Goal: Transaction & Acquisition: Obtain resource

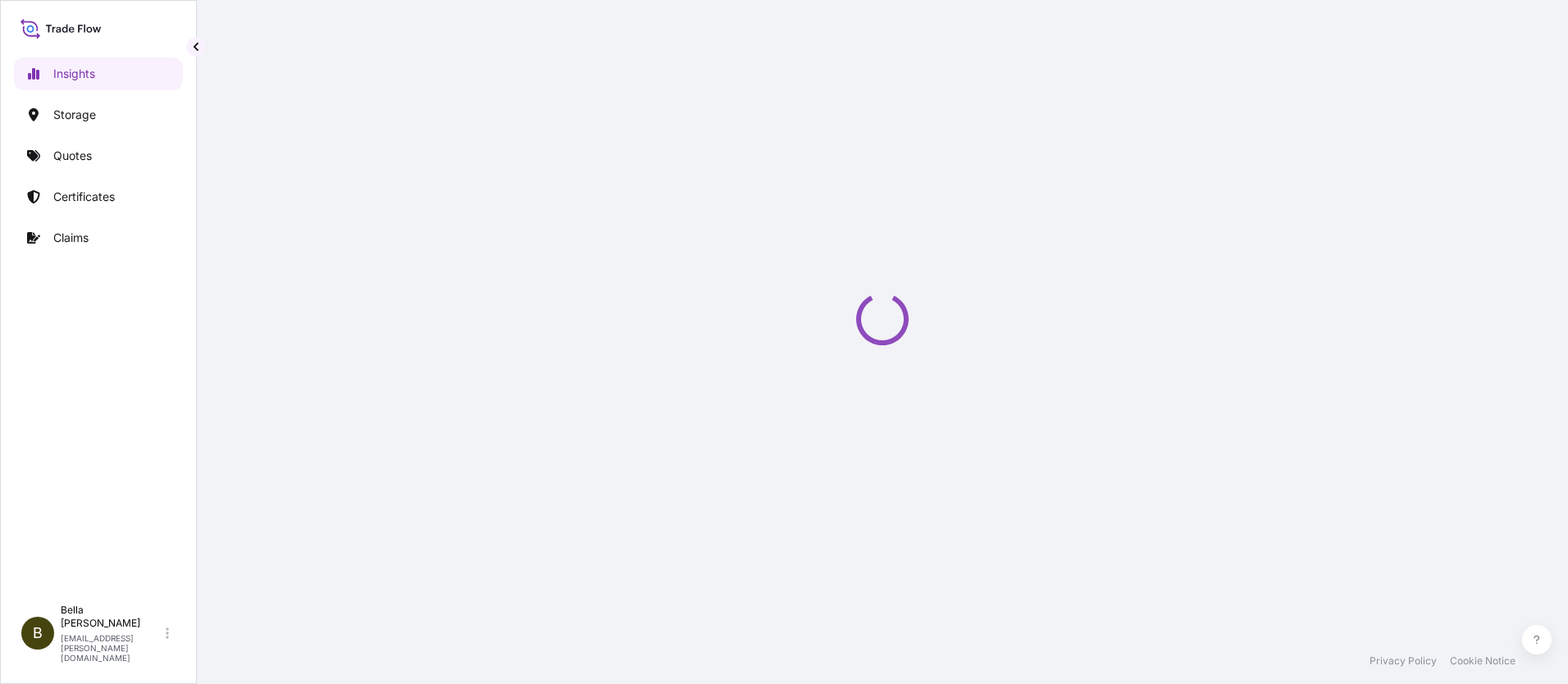
select select "2025"
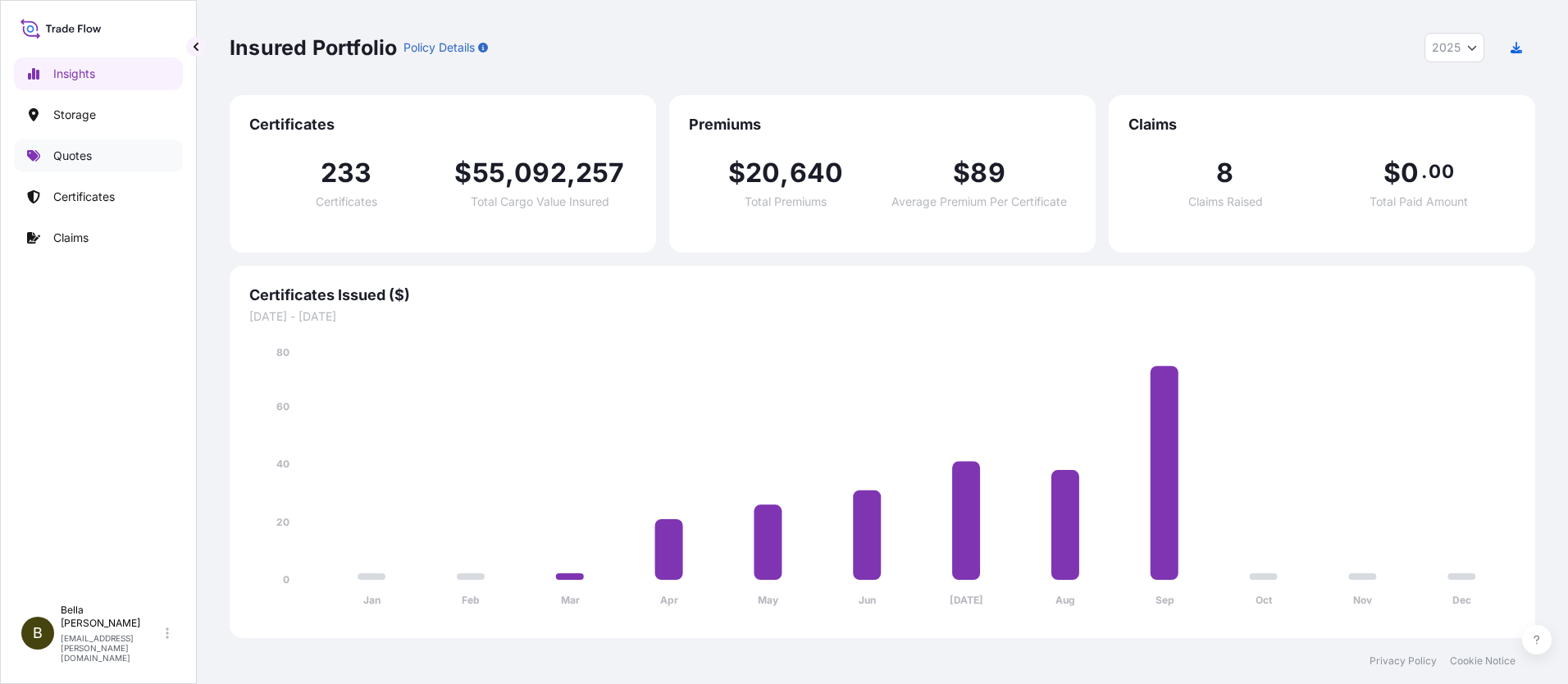
click at [82, 152] on p "Quotes" at bounding box center [72, 156] width 39 height 17
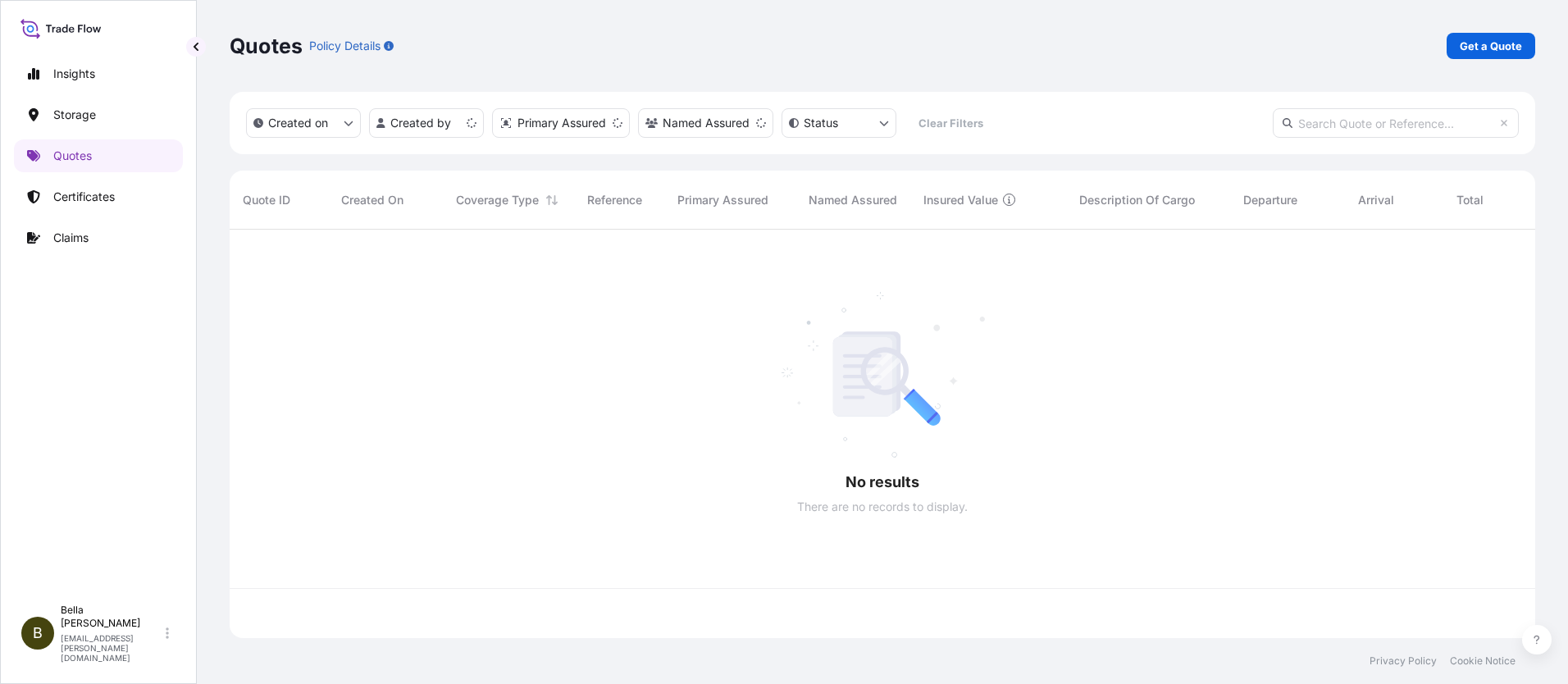
scroll to position [405, 1293]
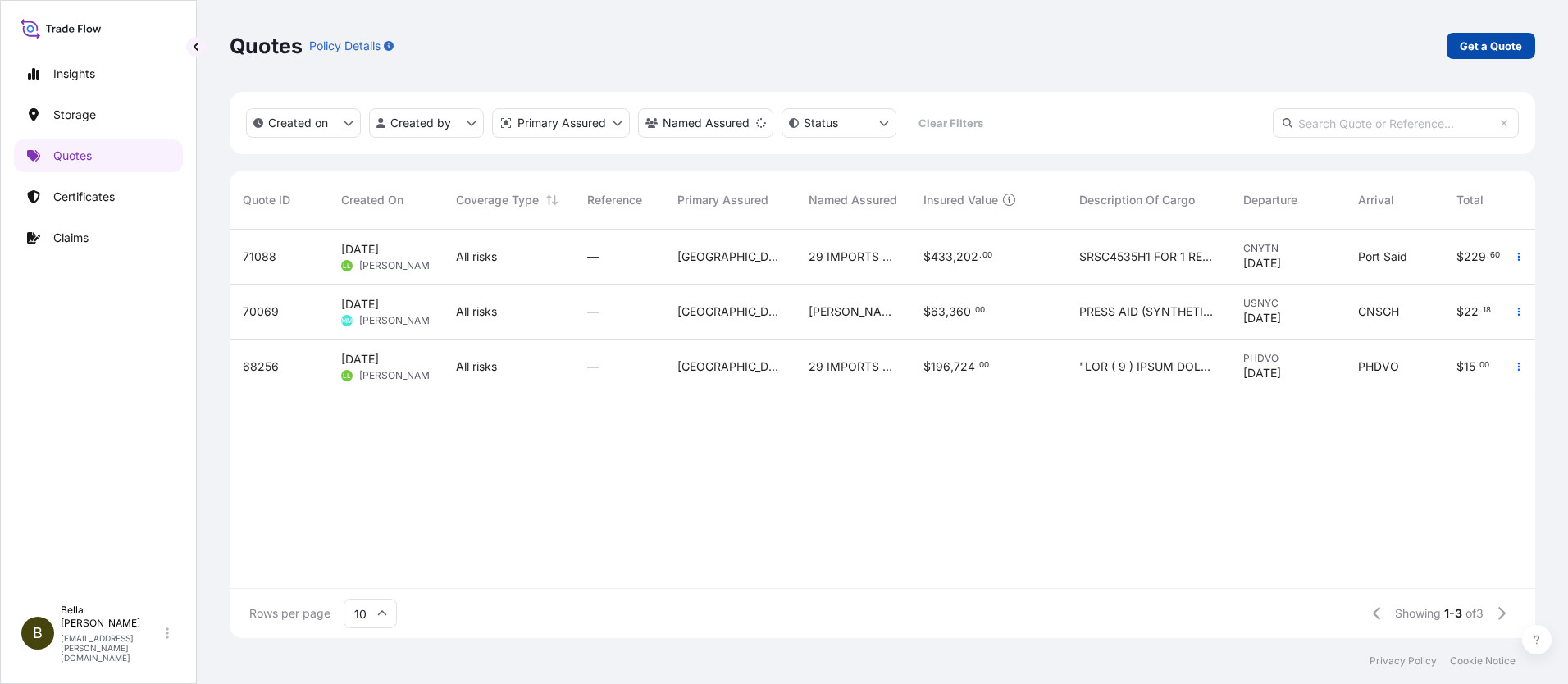
click at [1483, 47] on p "Get a Quote" at bounding box center [1490, 46] width 62 height 17
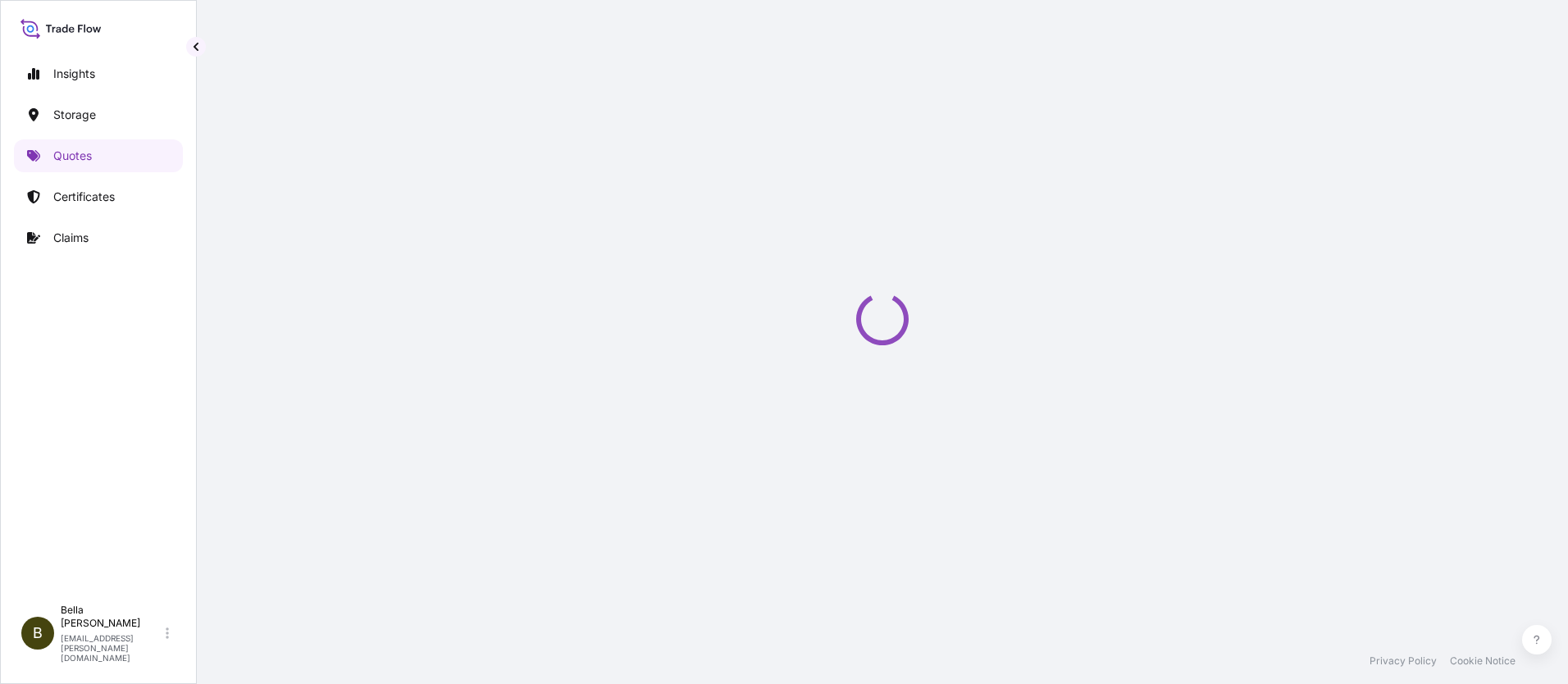
scroll to position [26, 0]
select select "Water"
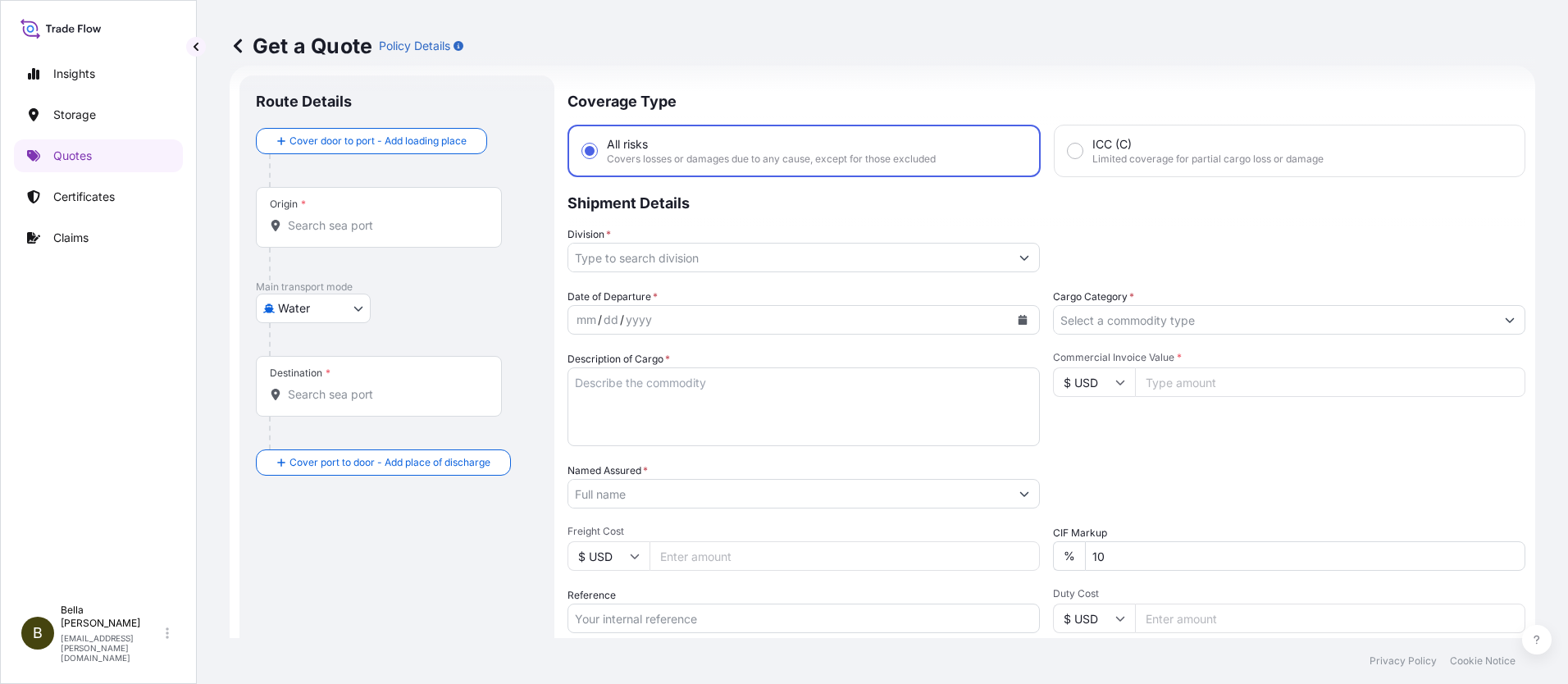
click at [378, 237] on div "Origin *" at bounding box center [378, 217] width 246 height 60
click at [378, 234] on input "Origin *" at bounding box center [385, 226] width 194 height 17
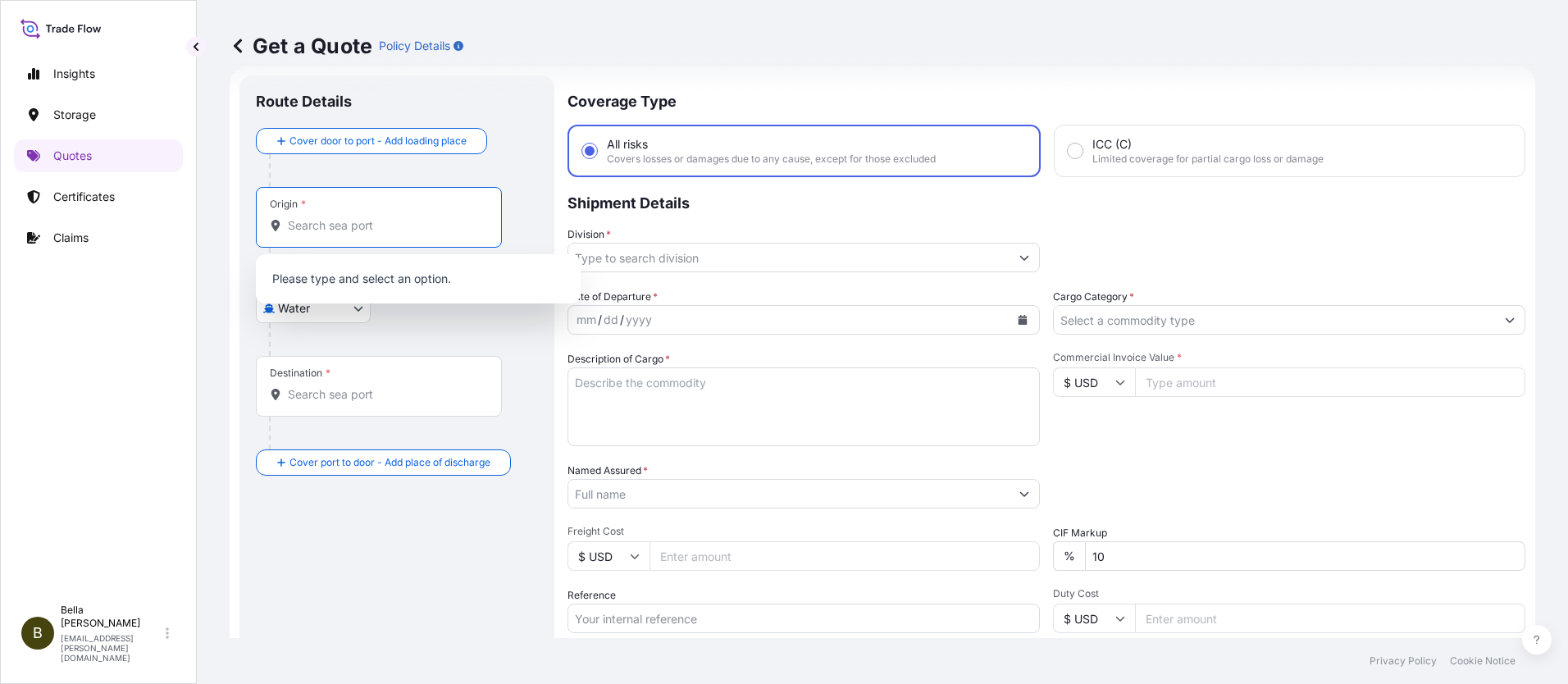
click at [369, 229] on input "Origin *" at bounding box center [385, 226] width 194 height 17
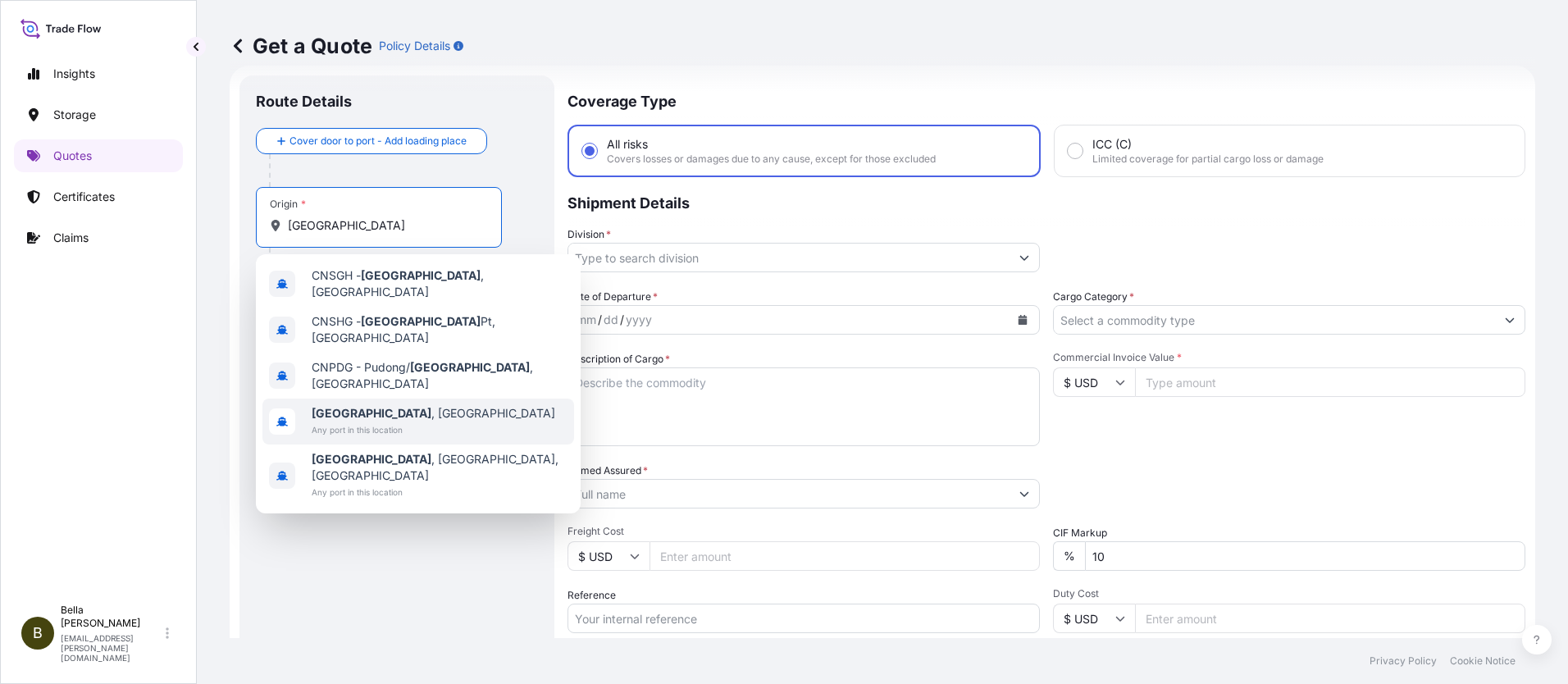
click at [376, 405] on span "[GEOGRAPHIC_DATA] , [GEOGRAPHIC_DATA]" at bounding box center [433, 413] width 243 height 17
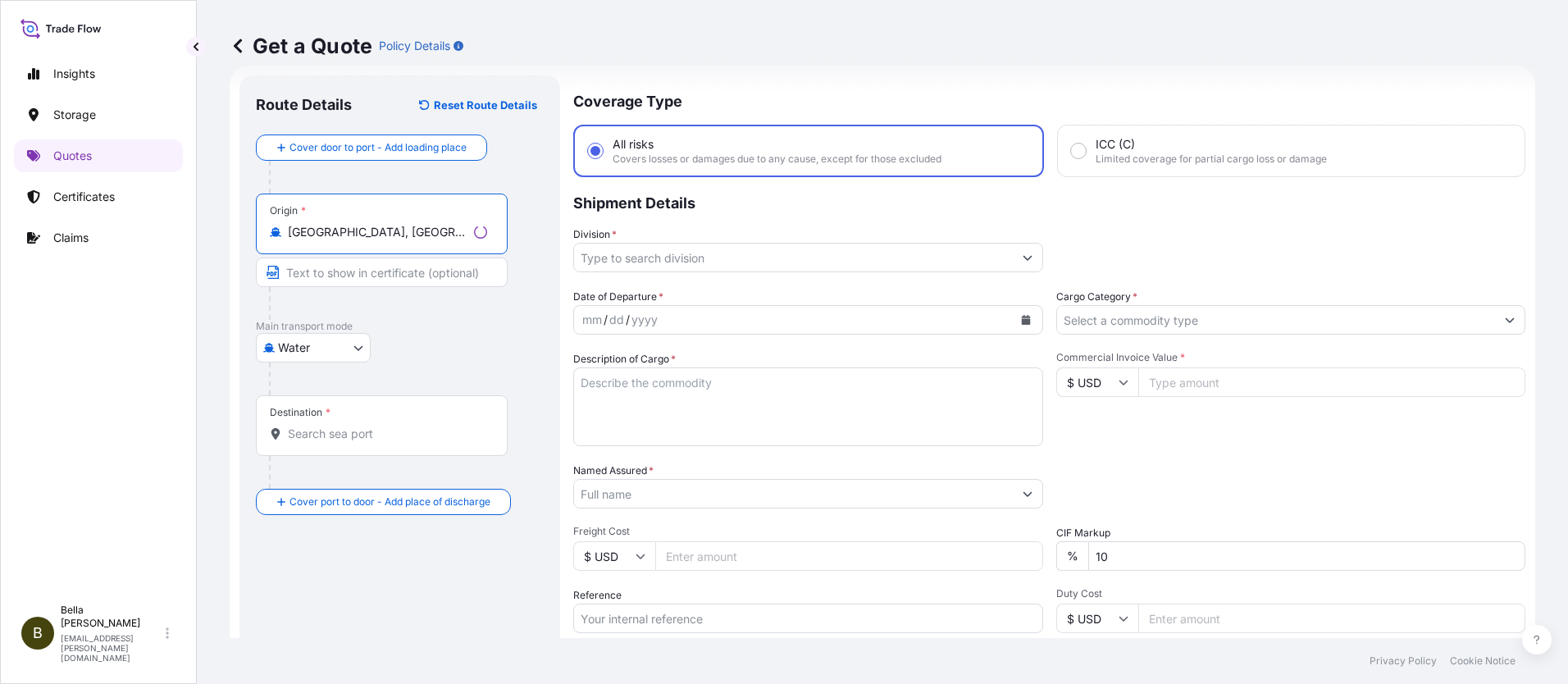
type input "[GEOGRAPHIC_DATA], [GEOGRAPHIC_DATA]"
click at [337, 450] on div "Destination *" at bounding box center [382, 426] width 252 height 60
click at [337, 442] on input "Destination *" at bounding box center [387, 434] width 200 height 17
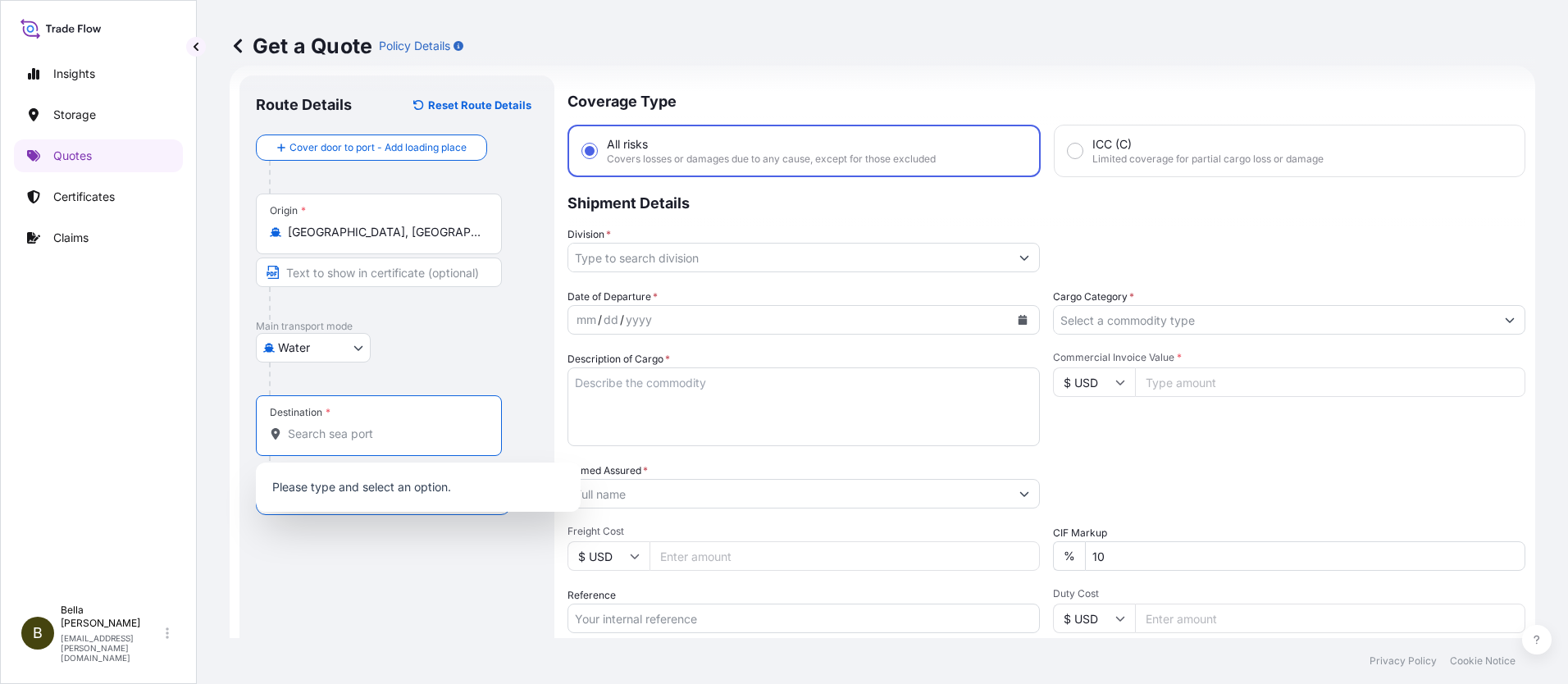
click at [336, 433] on input "Destination *" at bounding box center [385, 434] width 194 height 17
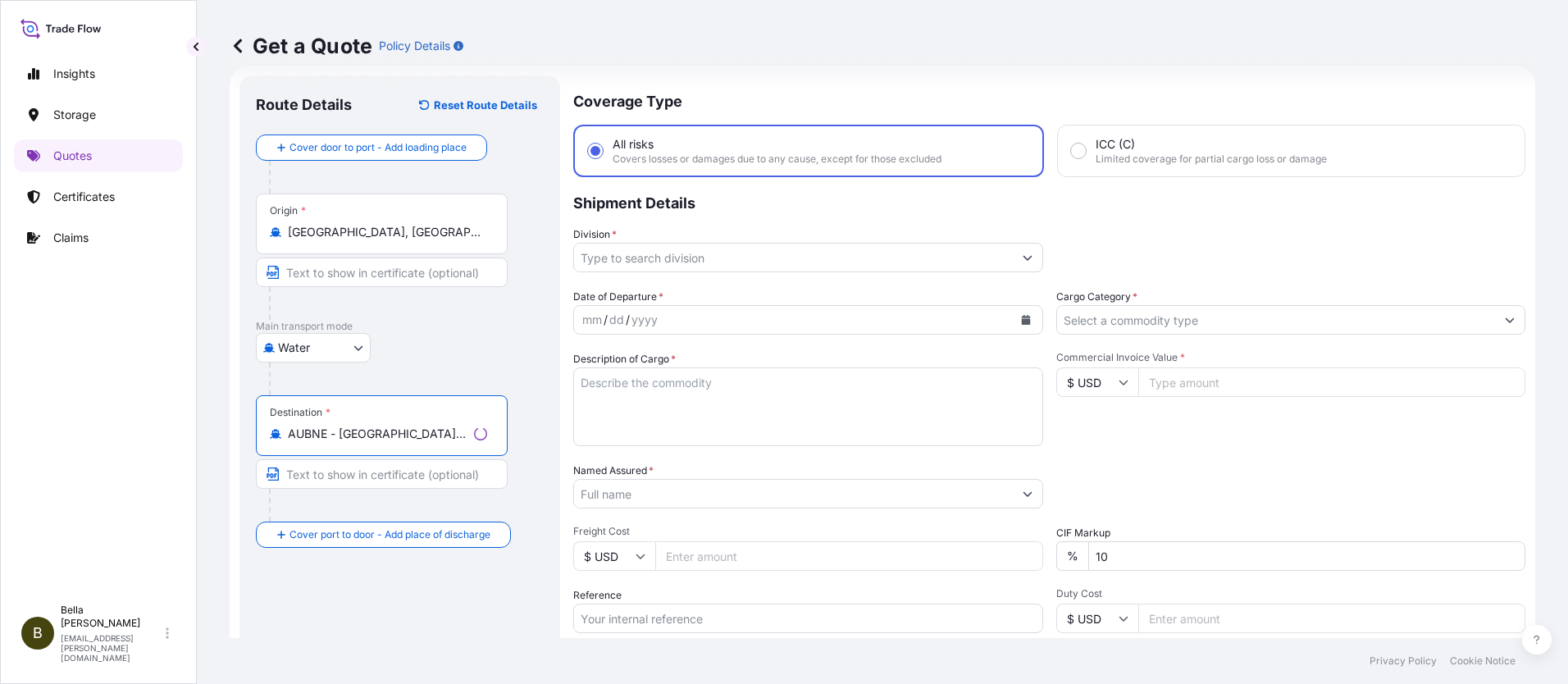
type input "AUBNE - [GEOGRAPHIC_DATA], [GEOGRAPHIC_DATA]"
click at [617, 260] on input "Division *" at bounding box center [793, 258] width 439 height 30
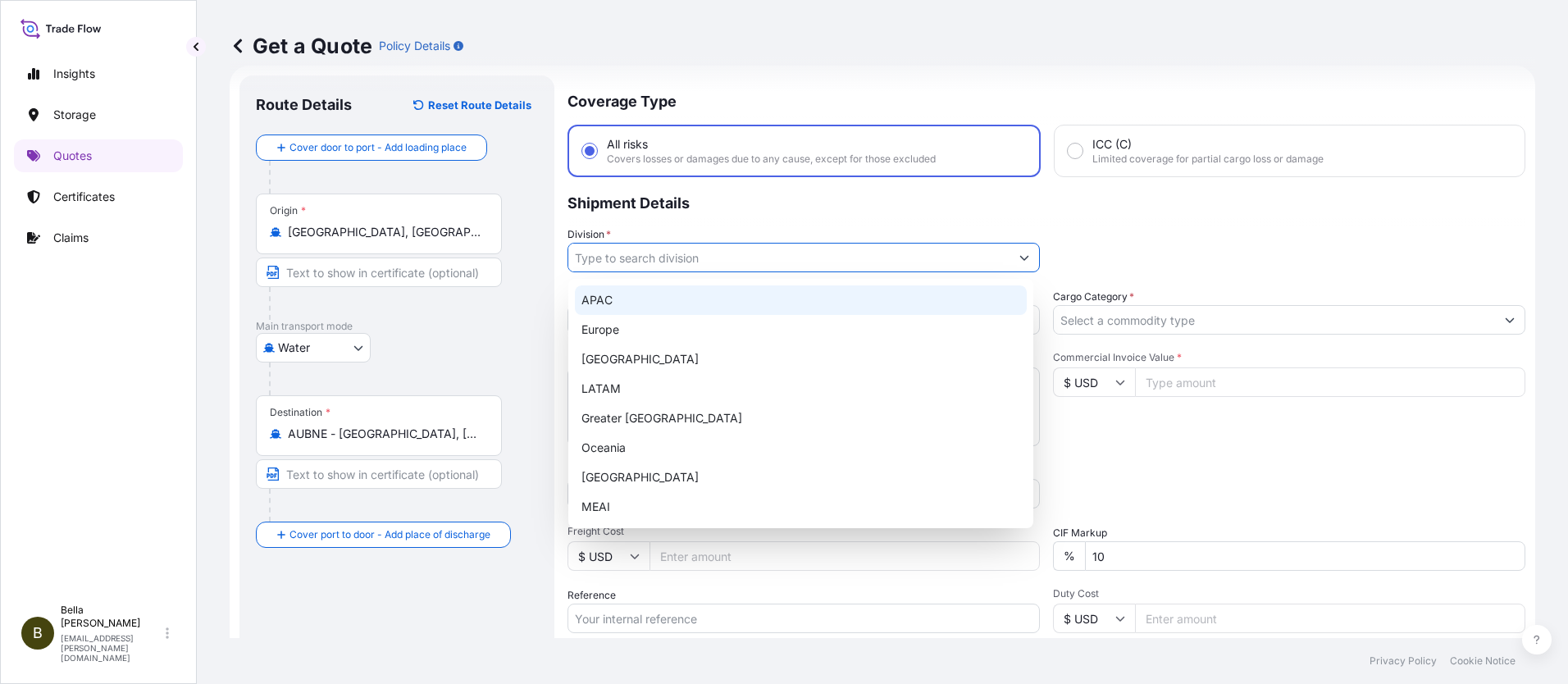
click at [623, 307] on div "APAC" at bounding box center [801, 301] width 452 height 30
type input "APAC"
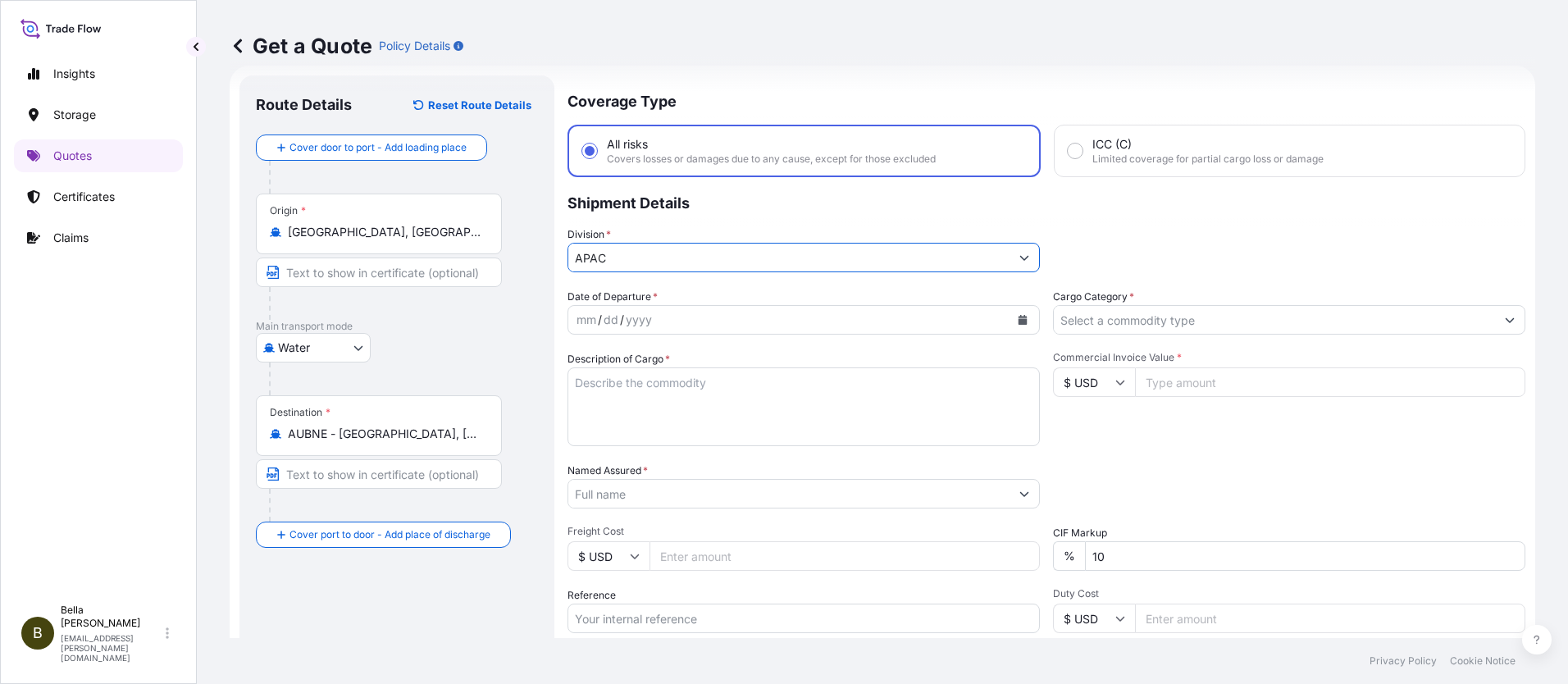
click at [642, 314] on div "yyyy" at bounding box center [639, 320] width 30 height 20
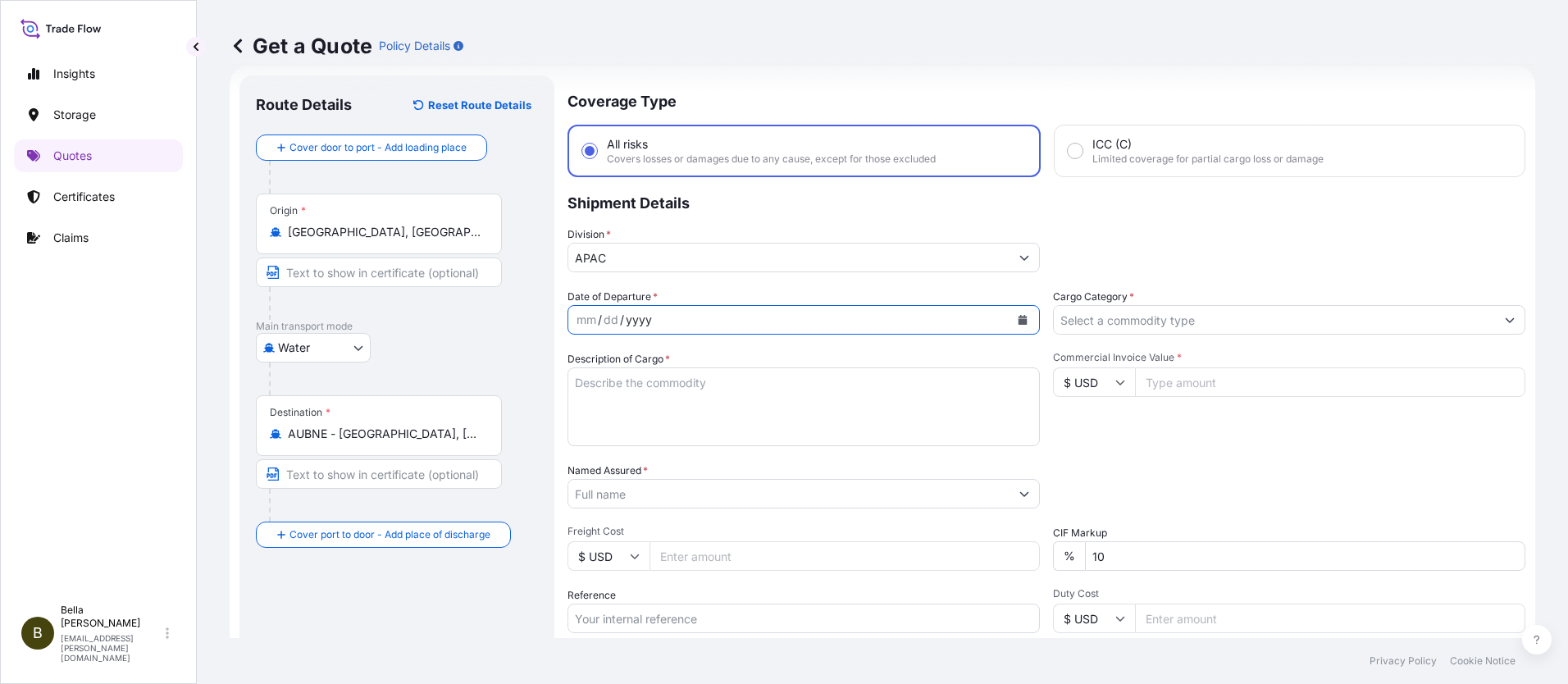
click at [1018, 319] on icon "Calendar" at bounding box center [1022, 320] width 9 height 10
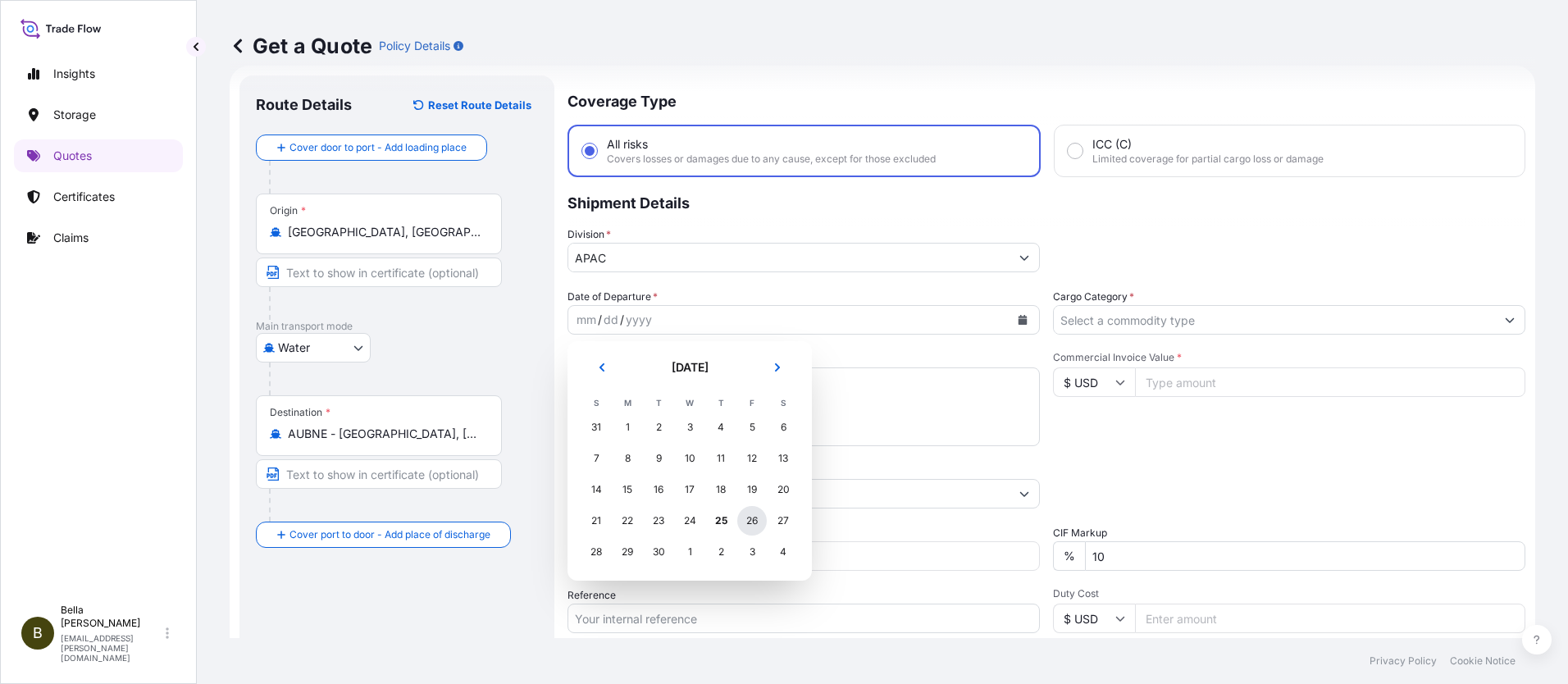
click at [748, 520] on div "26" at bounding box center [753, 521] width 30 height 30
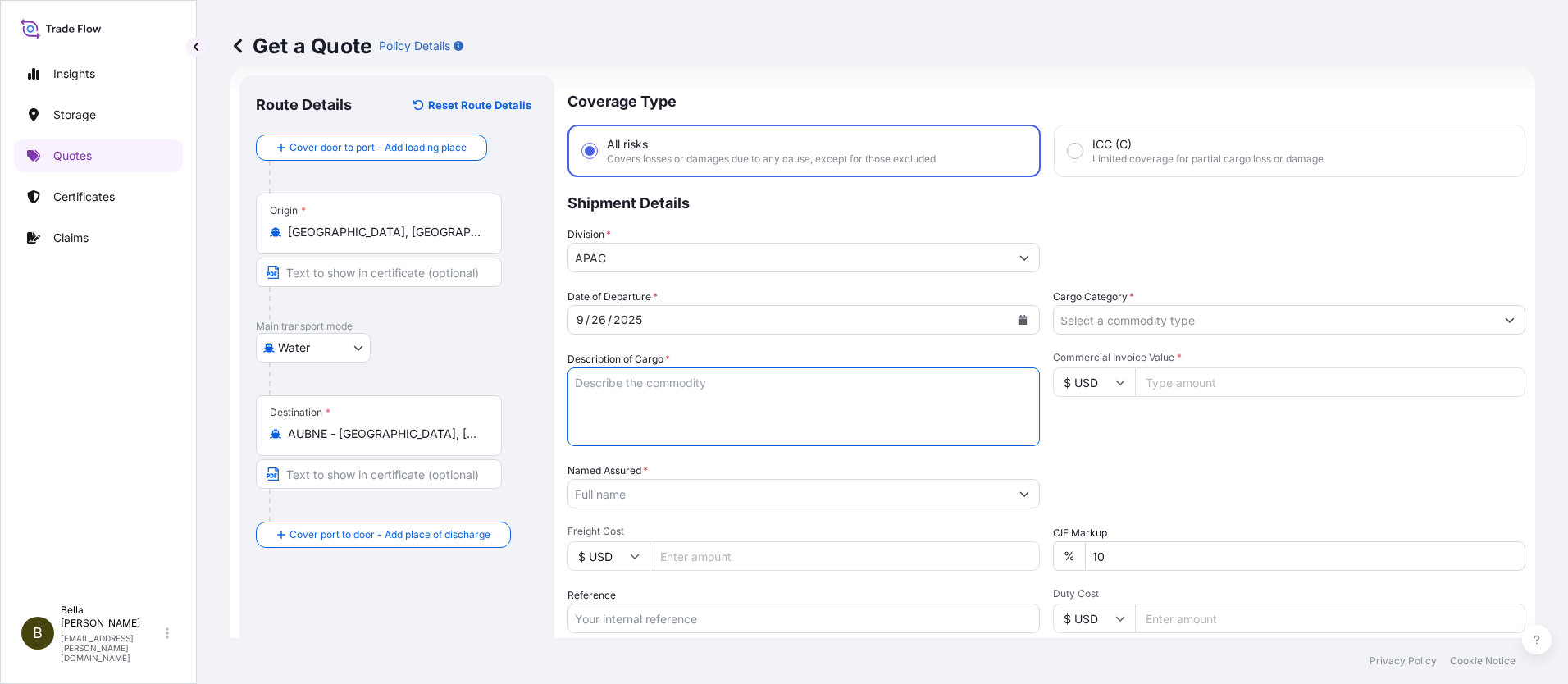
click at [614, 383] on textarea "Description of Cargo *" at bounding box center [804, 407] width 473 height 79
paste textarea "SIGENSTOR BAT 8.0 CL:9 UN:3480"
type textarea "SIGENSTOR BAT 8.0 CL:9 UN:3480"
click at [631, 490] on input "Named Assured *" at bounding box center [789, 494] width 441 height 30
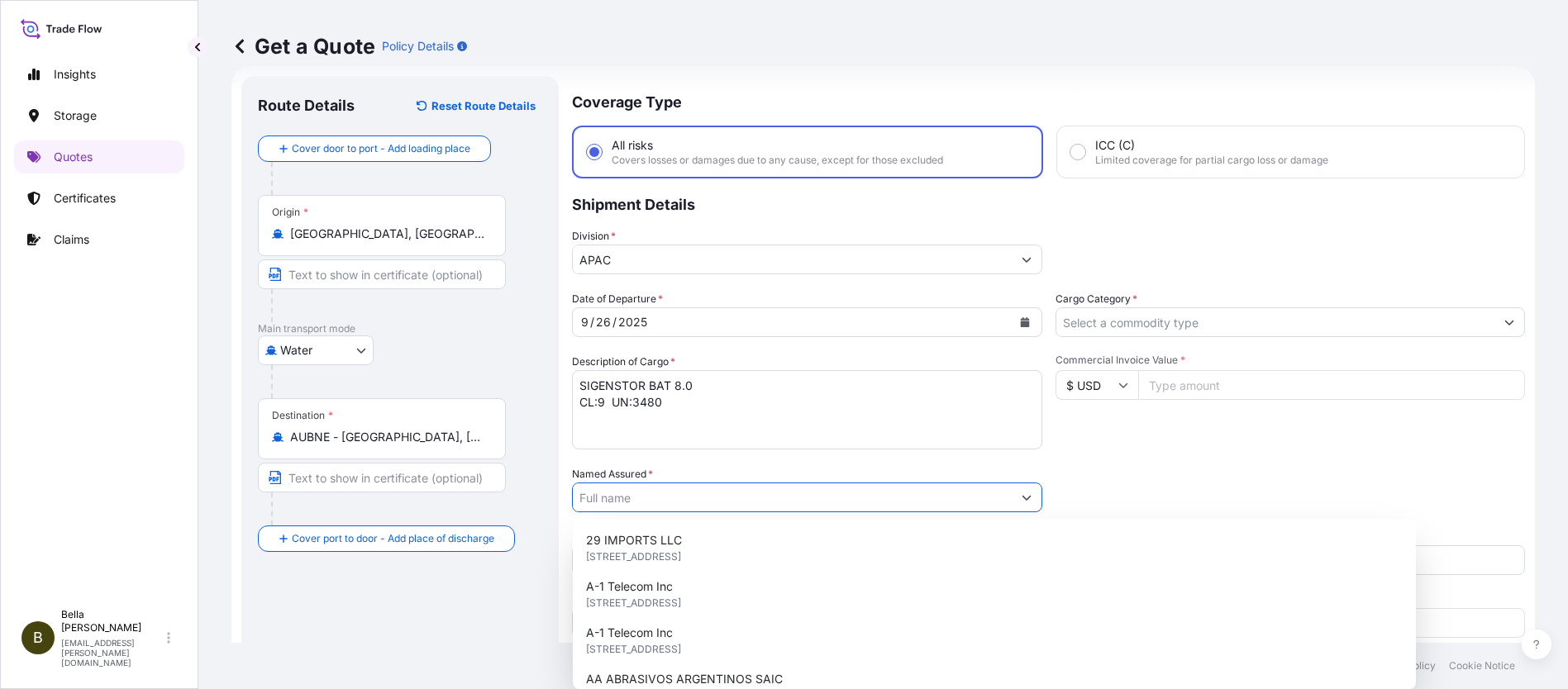
click at [618, 497] on input "Named Assured *" at bounding box center [793, 498] width 439 height 30
paste input "SIGENERGY AUSTRALIA PTY LTD"
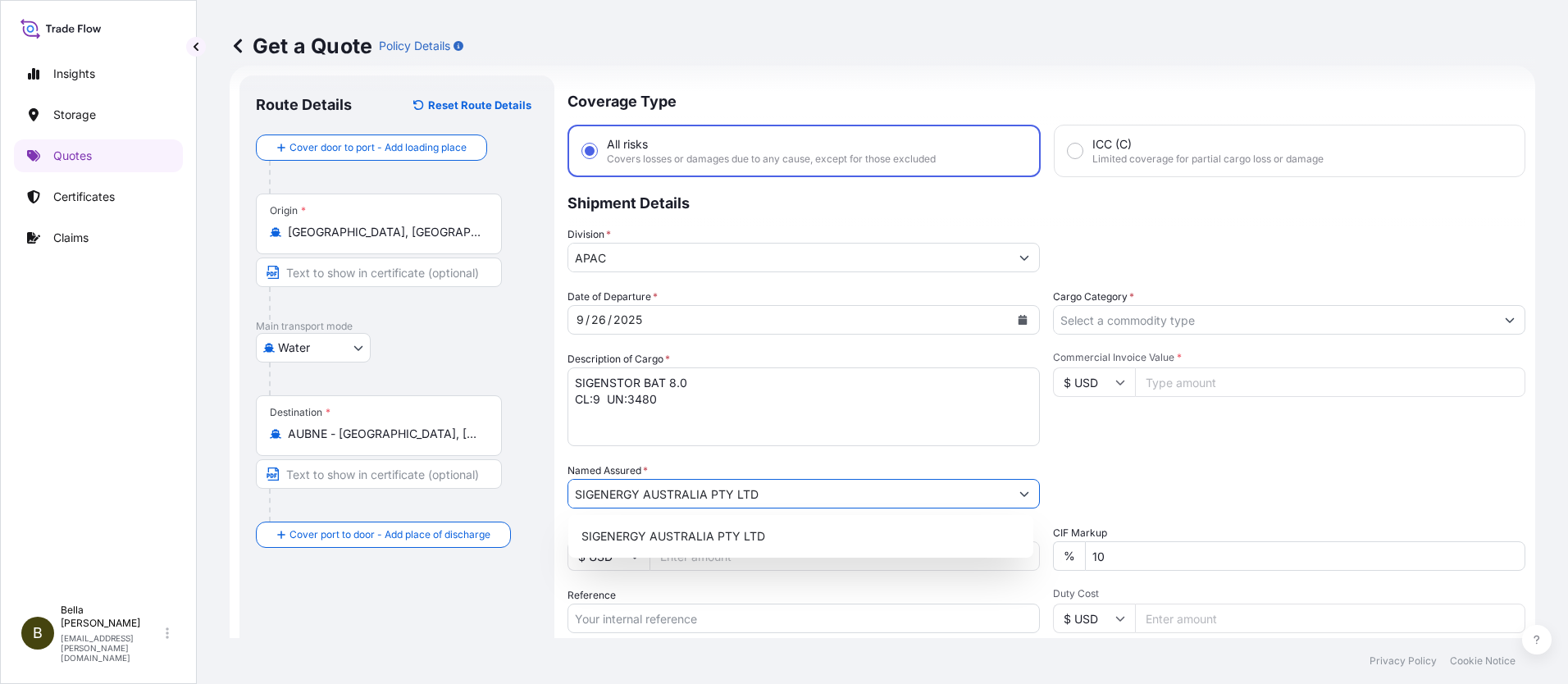
type input "SIGENERGY AUSTRALIA PTY LTD"
click at [459, 602] on div "Route Details Reset Route Details Cover door to port - Add loading place Place …" at bounding box center [397, 446] width 282 height 710
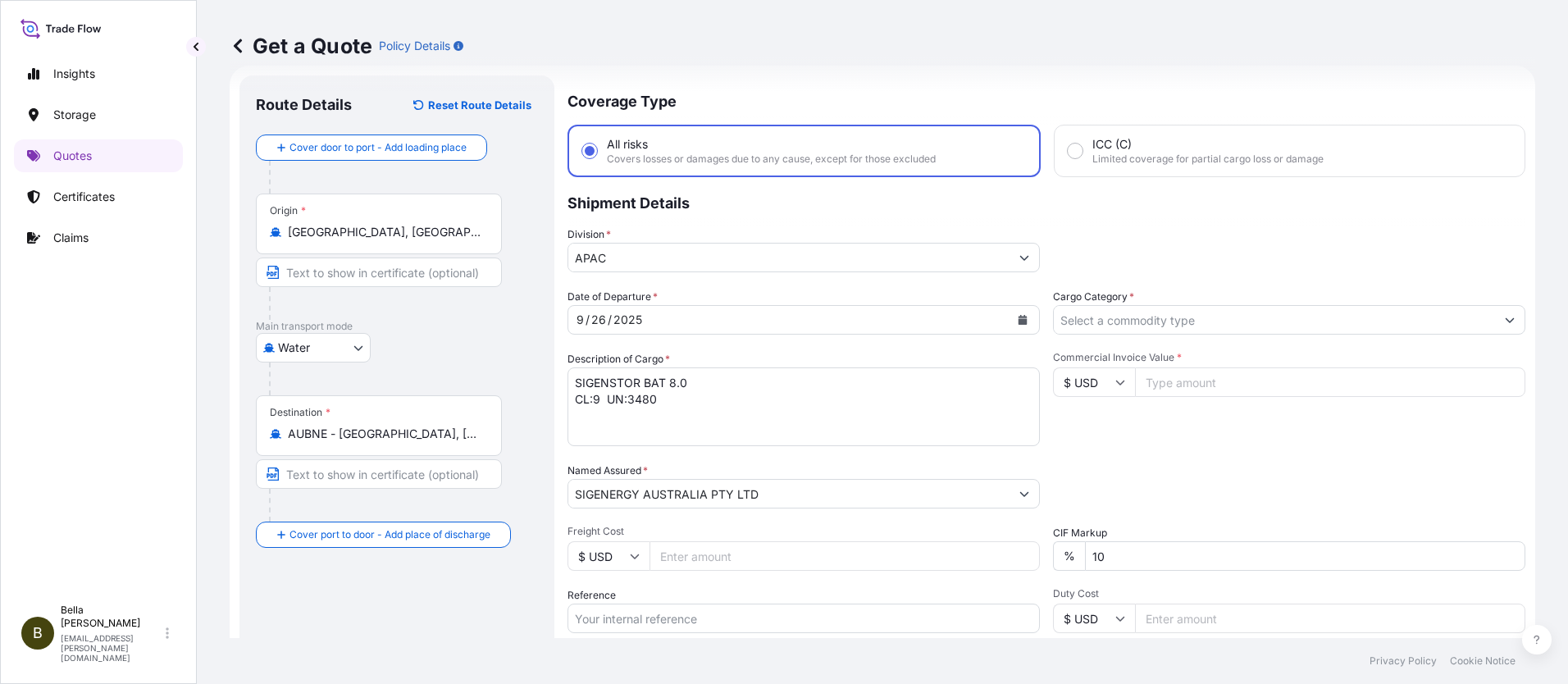
click at [661, 617] on input "Reference" at bounding box center [804, 619] width 473 height 30
paste input "SGAU20250819052"
click at [709, 614] on input "SGAU20250819052," at bounding box center [804, 619] width 473 height 30
paste input "PCSHSE0001173"
click at [805, 619] on input "SGAU20250819052, PCSHSE0001173," at bounding box center [804, 619] width 473 height 30
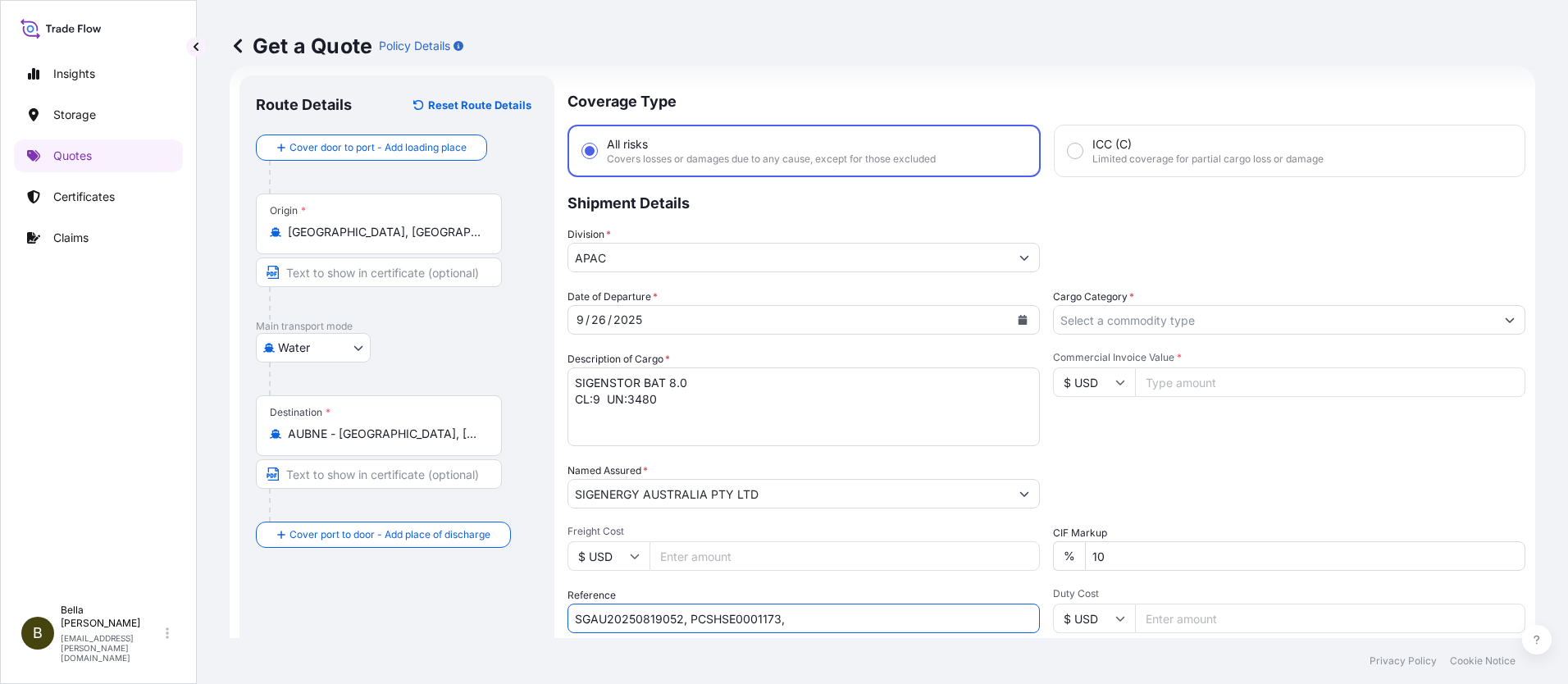
paste input "258112822"
type input "SGAU20250819052, PCSHSE0001173, 258112822"
drag, startPoint x: 474, startPoint y: 595, endPoint x: 486, endPoint y: 593, distance: 12.2
click at [474, 595] on div "Route Details Reset Route Details Cover door to port - Add loading place Place …" at bounding box center [397, 446] width 282 height 710
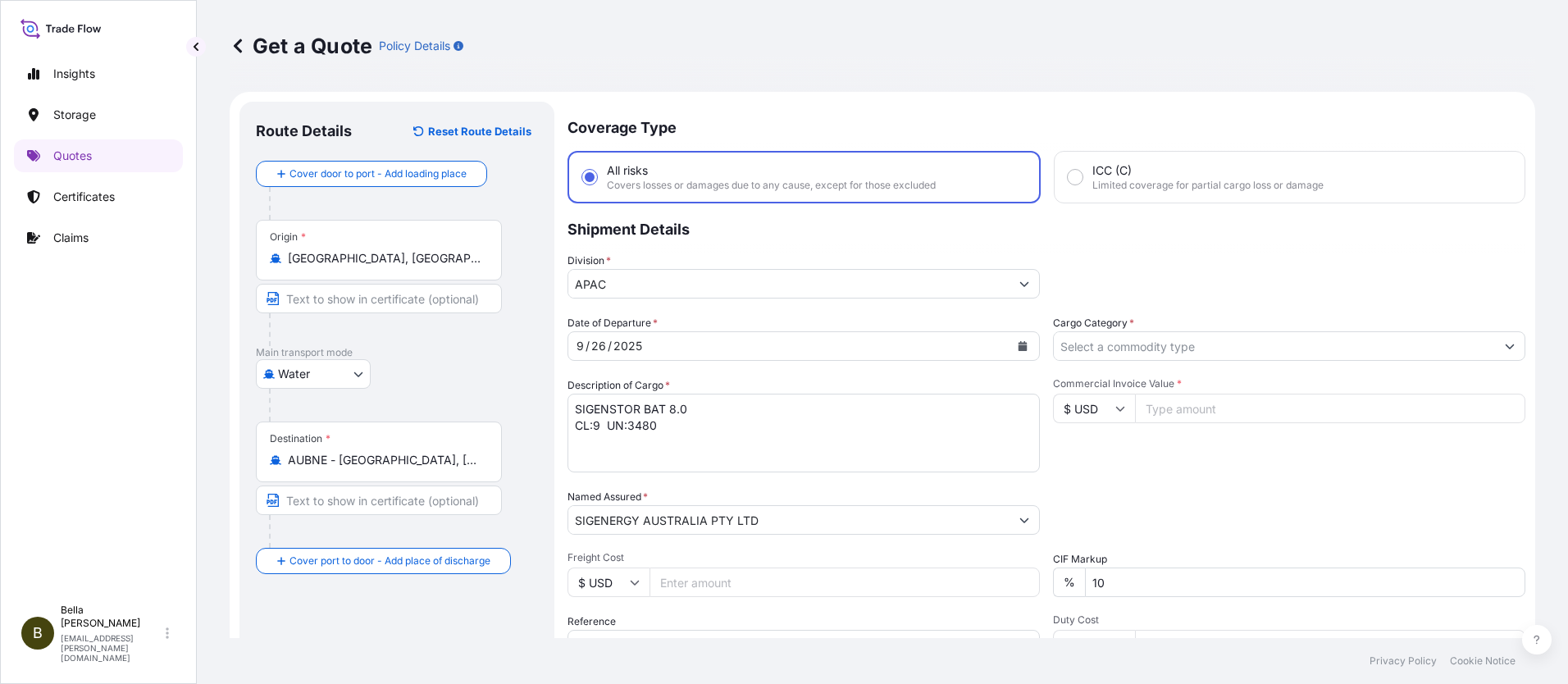
click at [1134, 349] on input "Cargo Category *" at bounding box center [1274, 346] width 441 height 30
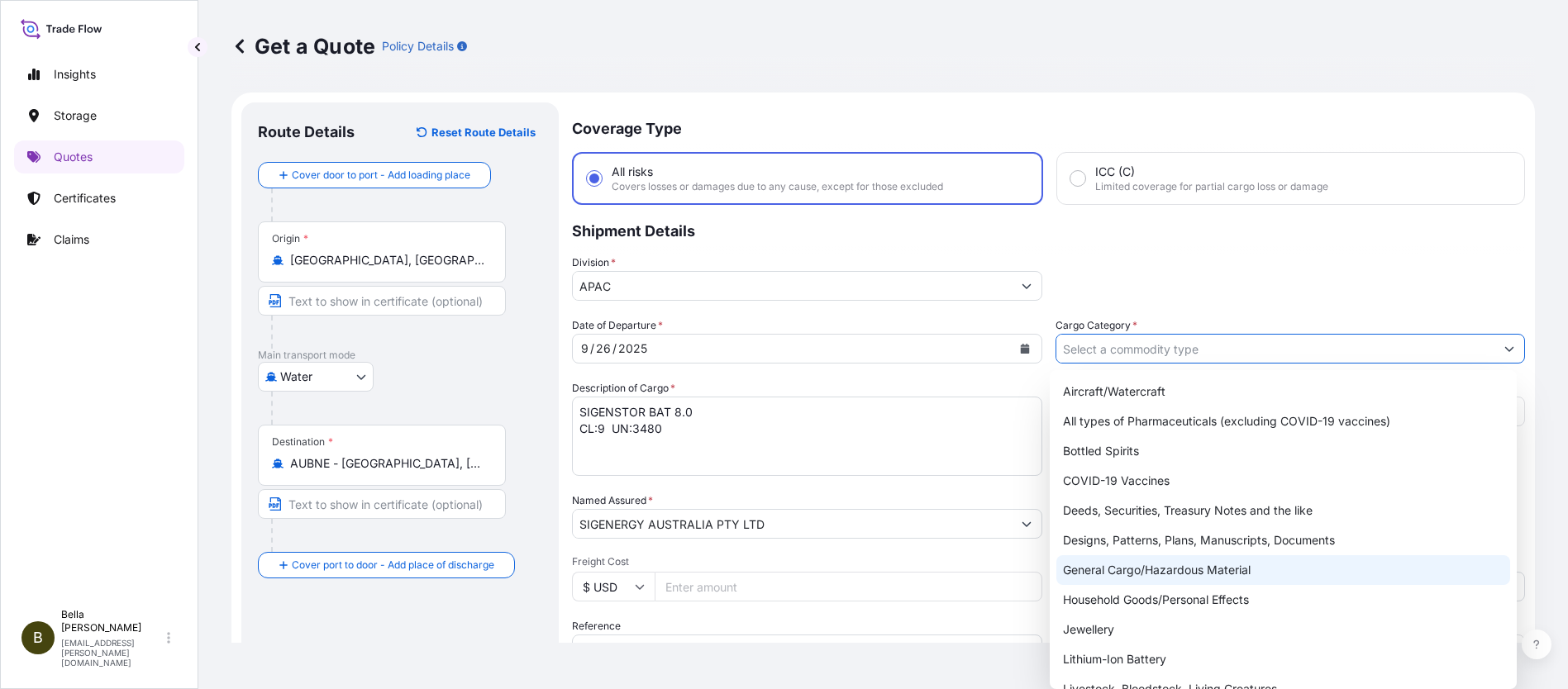
click at [1120, 571] on div "General Cargo/Hazardous Material" at bounding box center [1283, 571] width 454 height 30
type input "General Cargo/Hazardous Material"
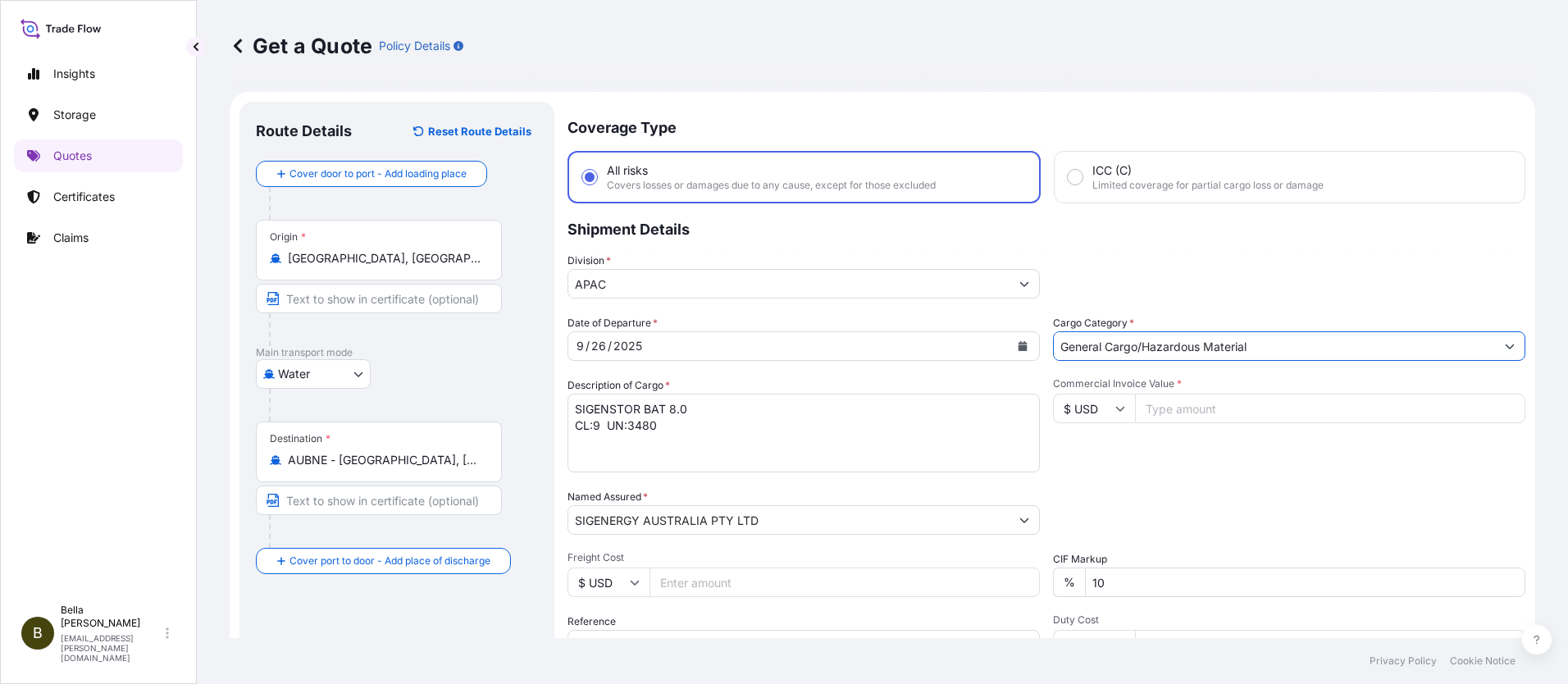
click at [1160, 410] on input "Commercial Invoice Value *" at bounding box center [1330, 409] width 391 height 30
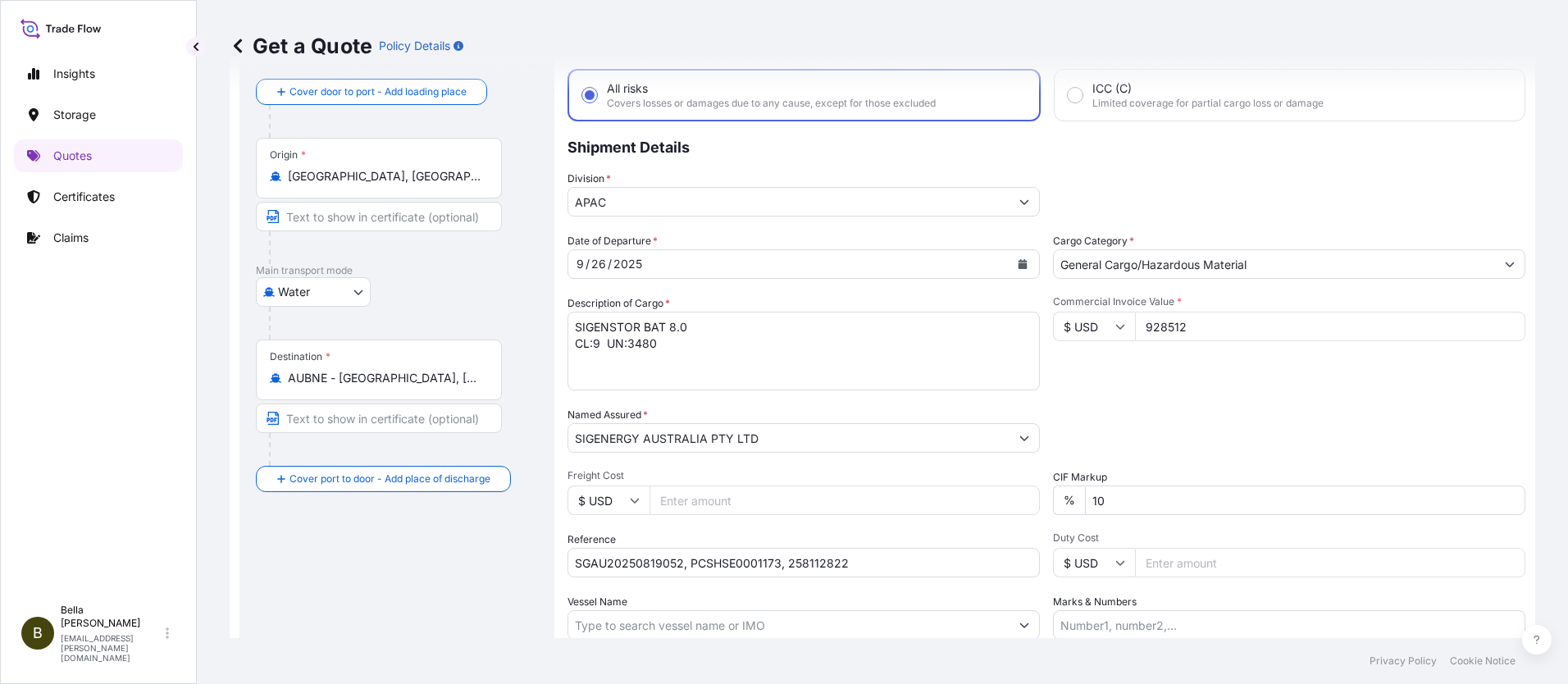
scroll to position [164, 0]
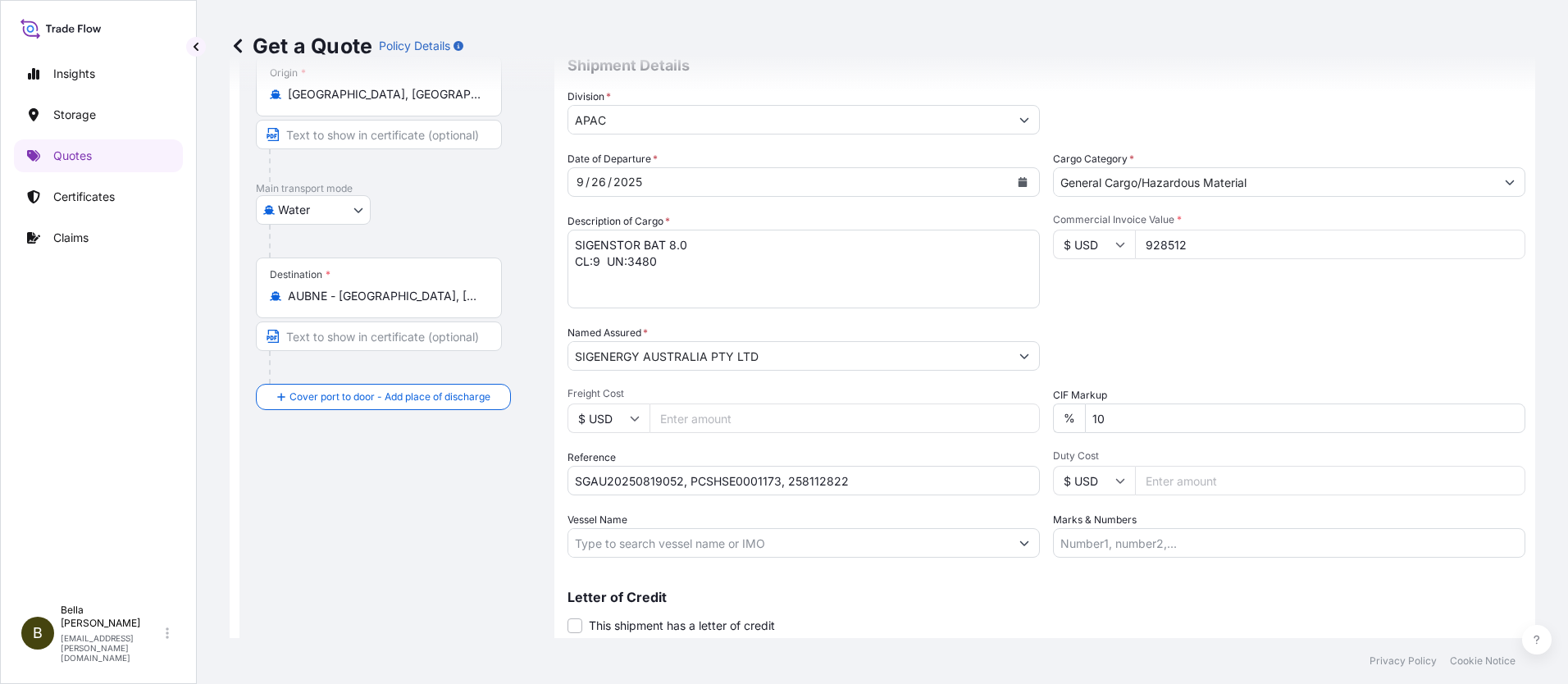
type input "928512"
click at [773, 542] on input "Vessel Name" at bounding box center [789, 543] width 441 height 30
click at [613, 533] on input "Vessel Name" at bounding box center [789, 543] width 441 height 30
click at [612, 544] on input "Vessel Name" at bounding box center [789, 543] width 441 height 30
paste input "MAERSK INNOSHIMA"
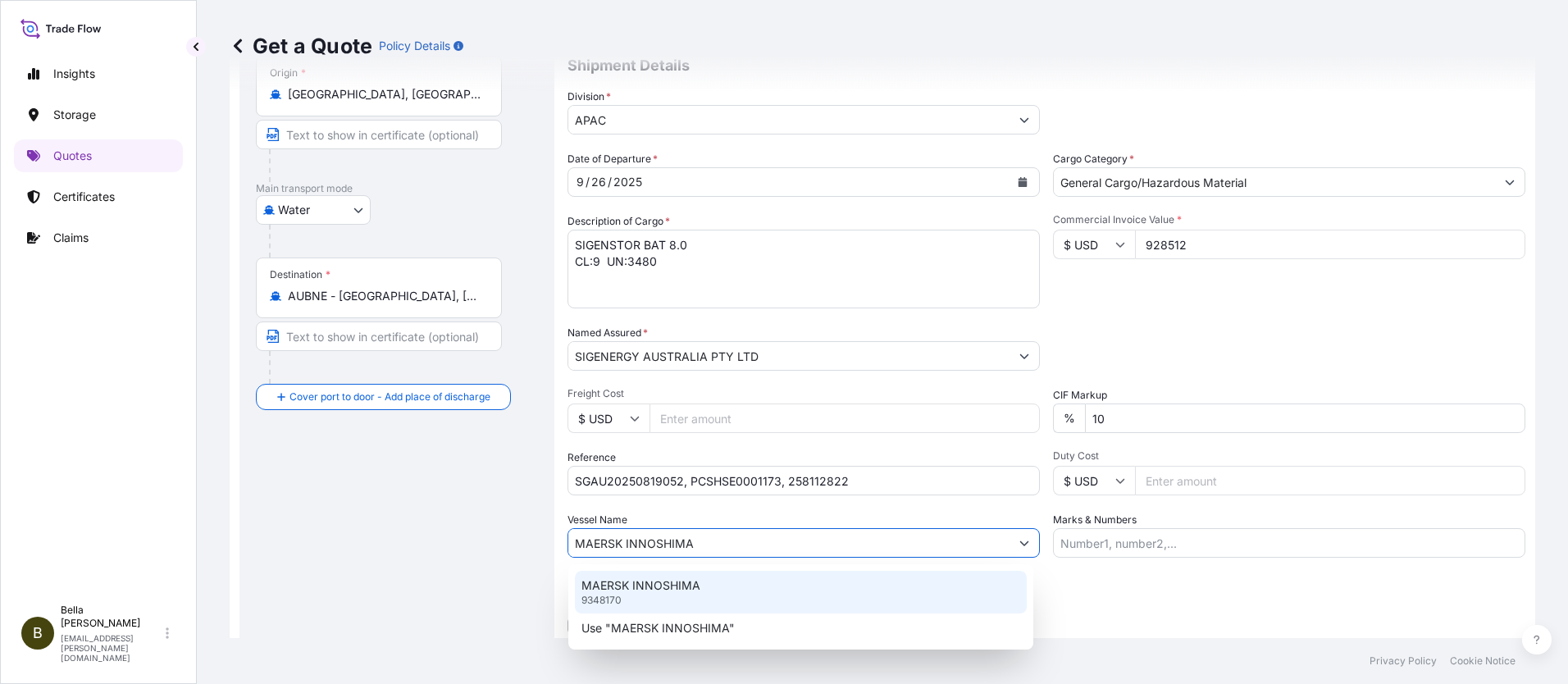
click at [682, 590] on p "MAERSK INNOSHIMA" at bounding box center [641, 585] width 119 height 17
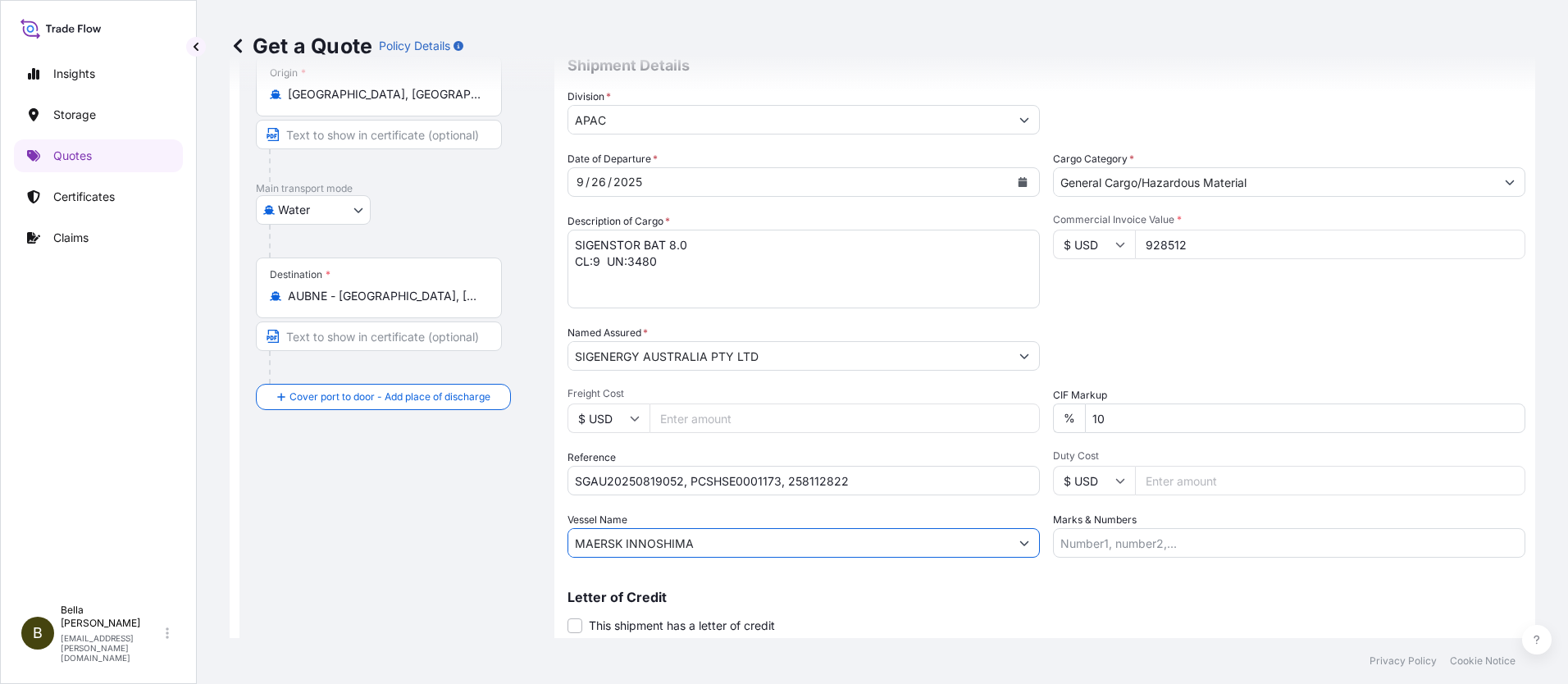
type input "MAERSK INNOSHIMA"
click at [459, 566] on div "Route Details Reset Route Details Cover door to port - Add loading place Place …" at bounding box center [397, 309] width 282 height 710
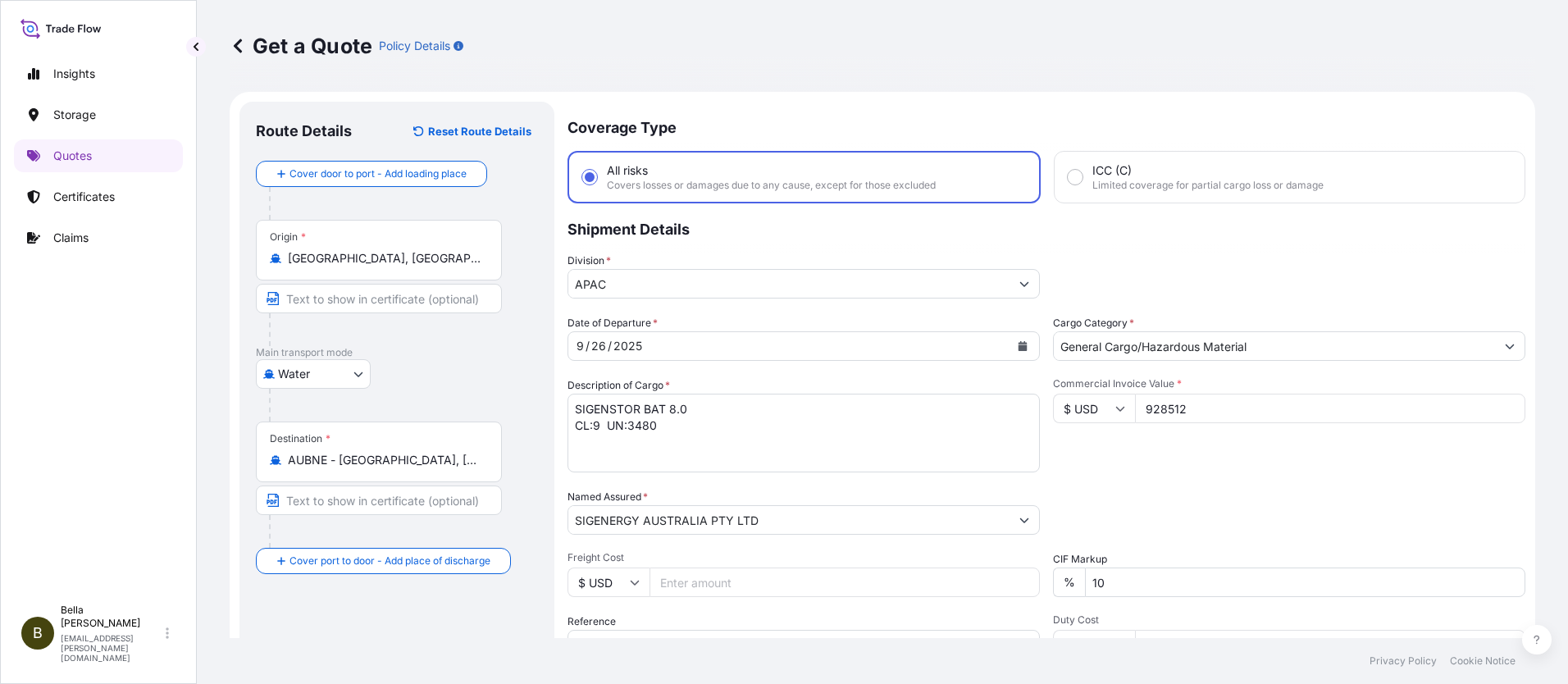
scroll to position [216, 0]
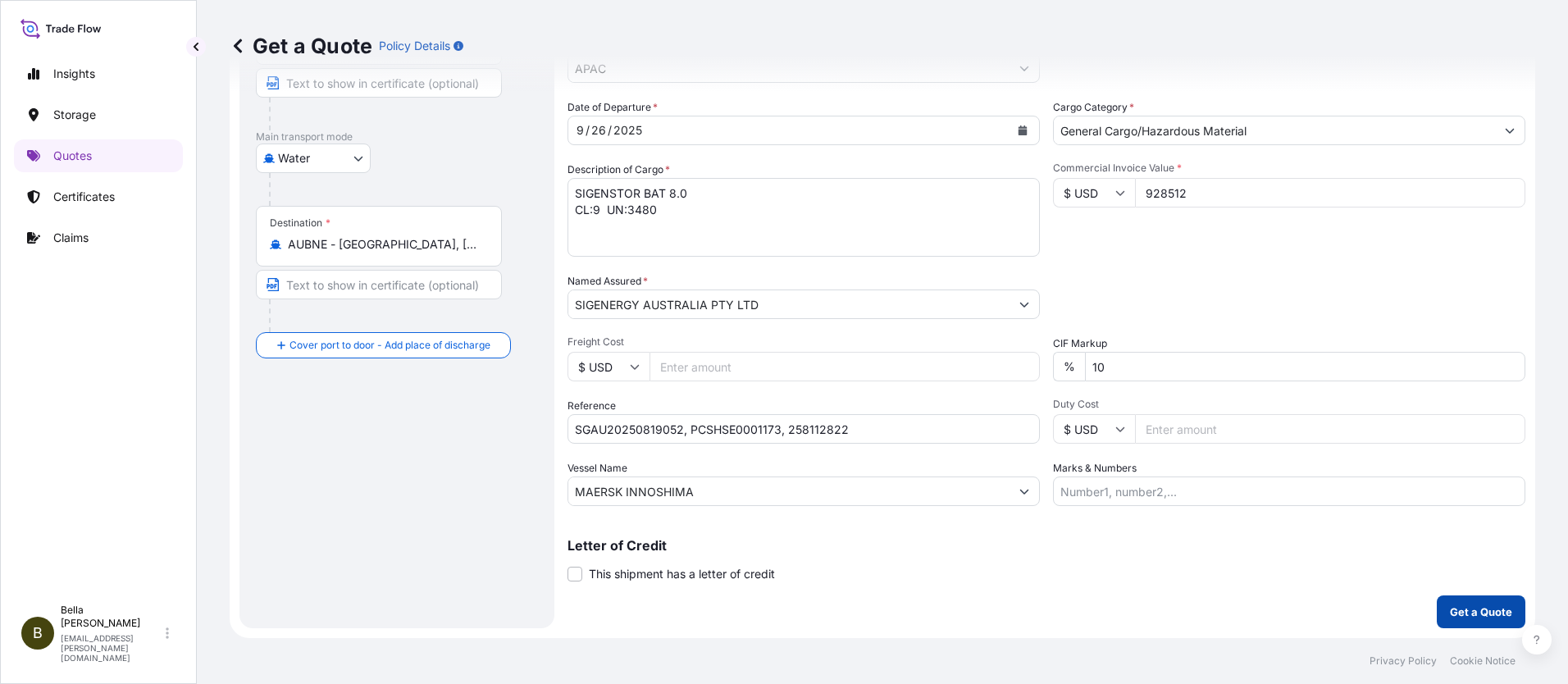
click at [1478, 614] on p "Get a Quote" at bounding box center [1480, 612] width 62 height 17
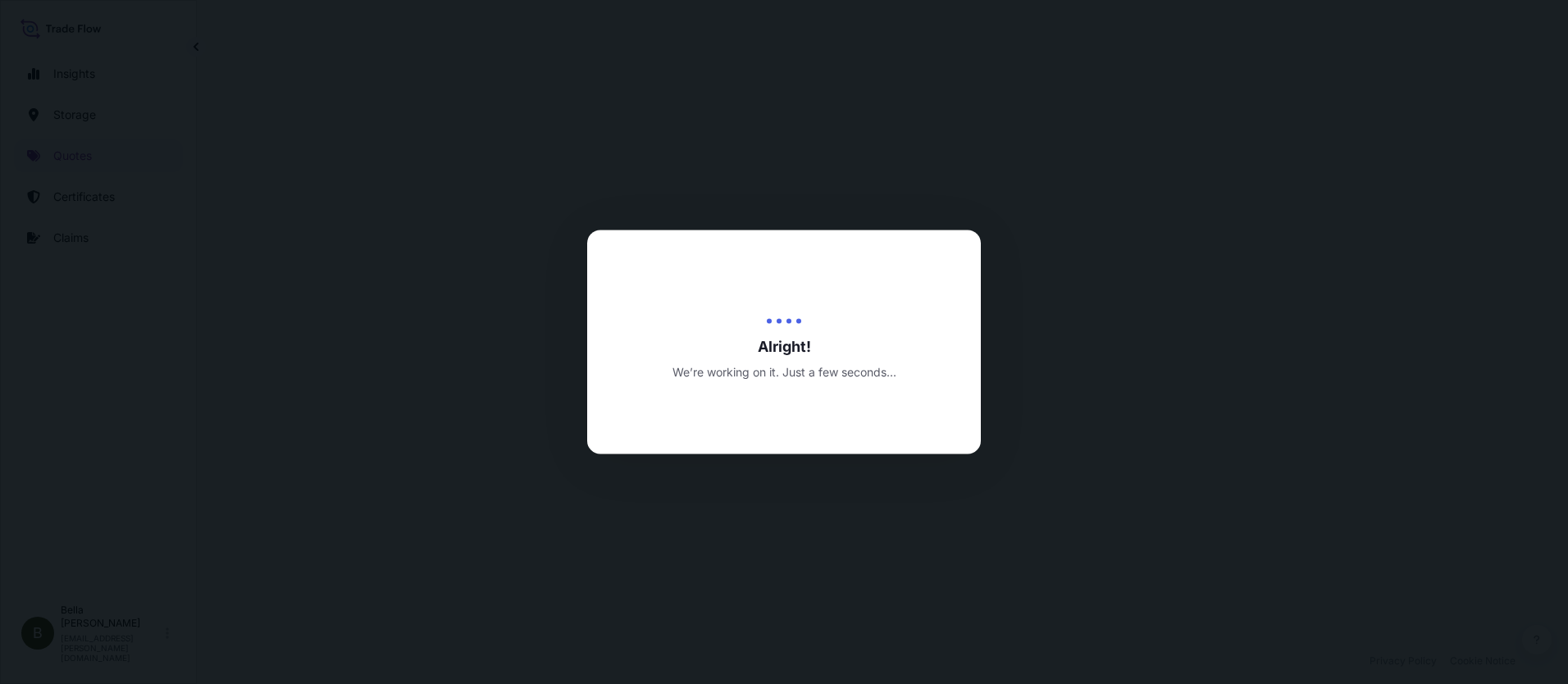
select select "Water"
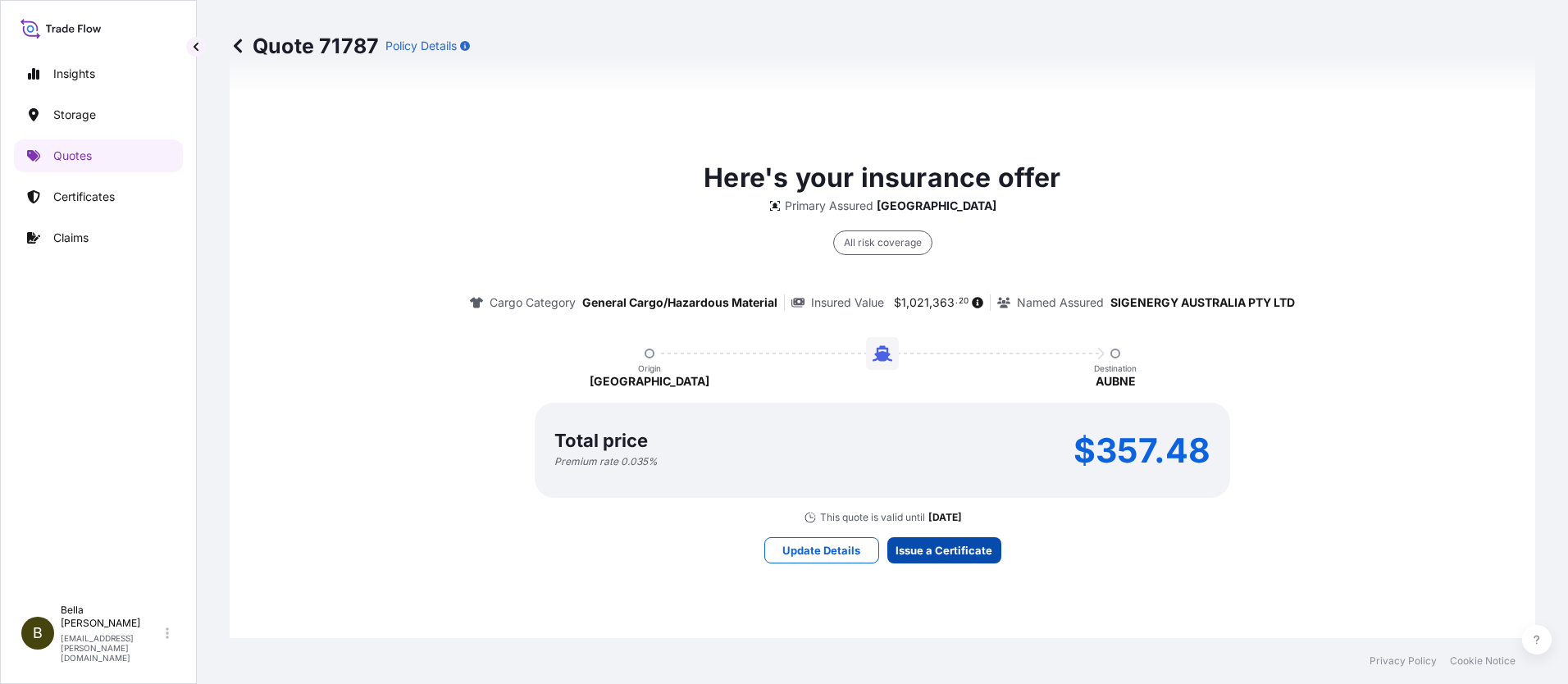
scroll to position [2409, 0]
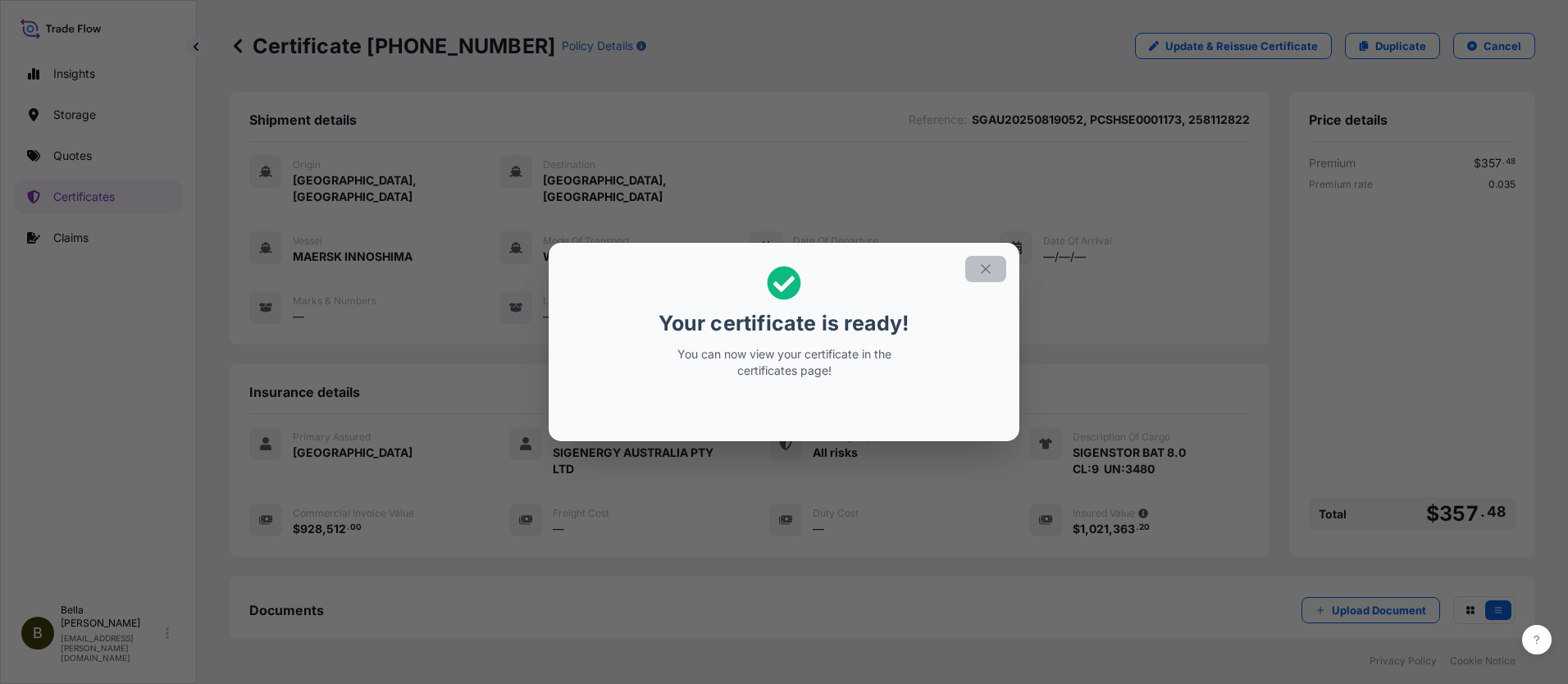
click at [982, 270] on icon "button" at bounding box center [986, 269] width 15 height 15
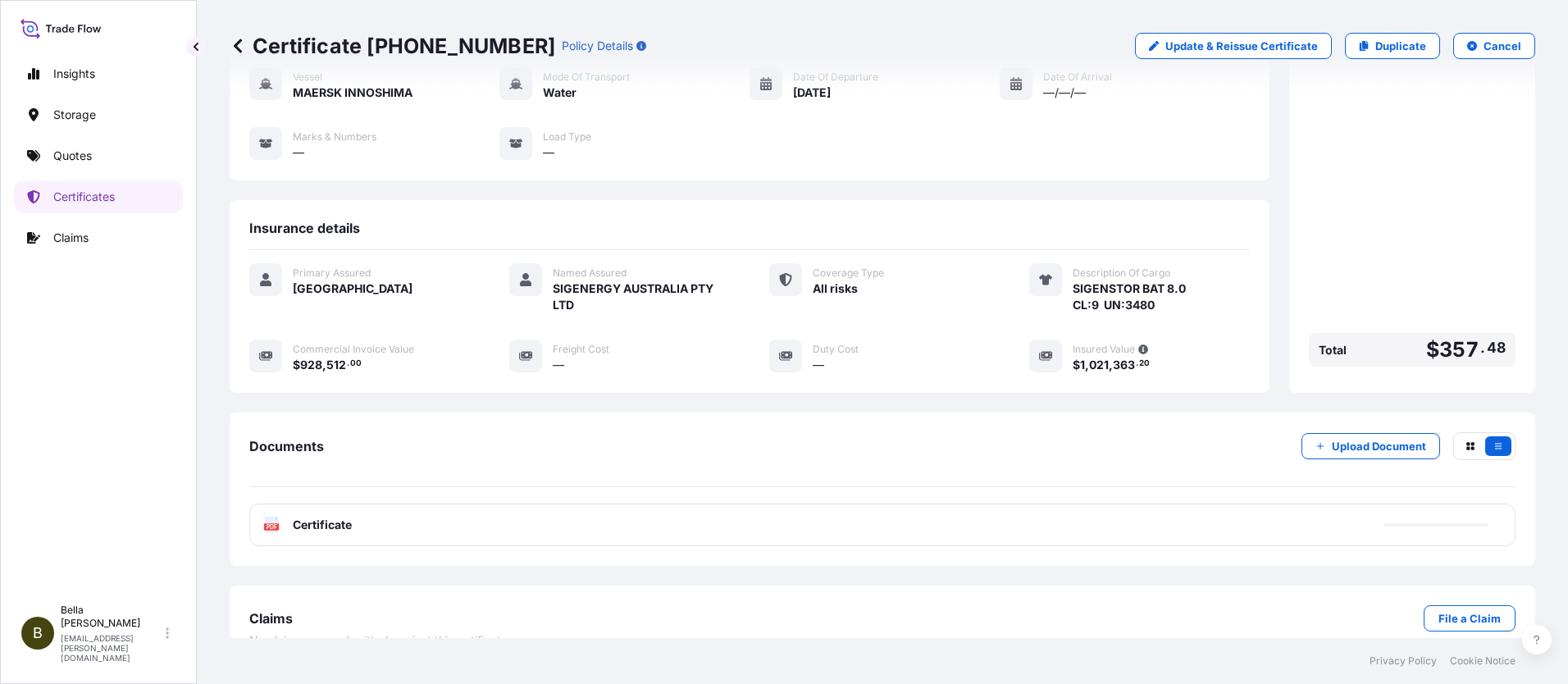
scroll to position [178, 0]
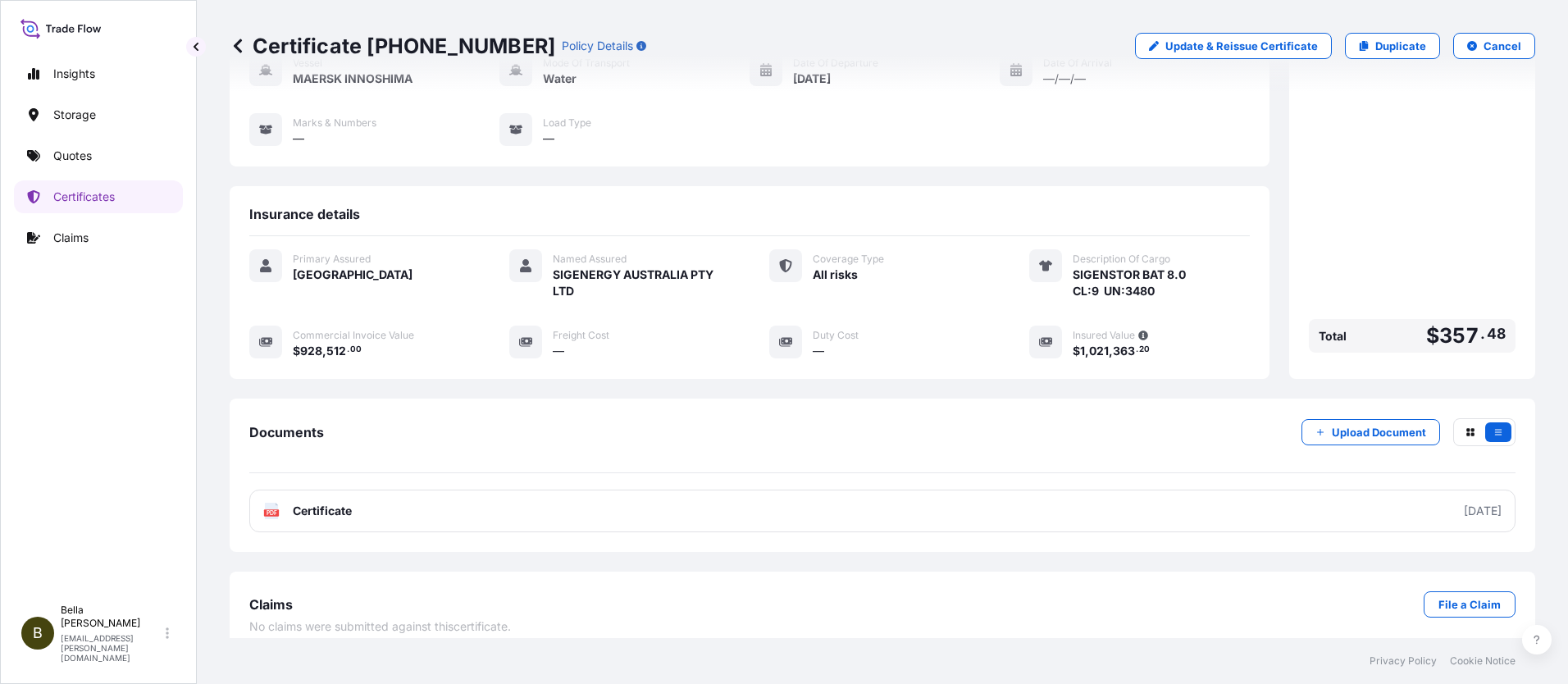
click at [1176, 494] on link "PDF Certificate [DATE]" at bounding box center [883, 511] width 1267 height 43
click at [1359, 41] on icon at bounding box center [1364, 46] width 10 height 10
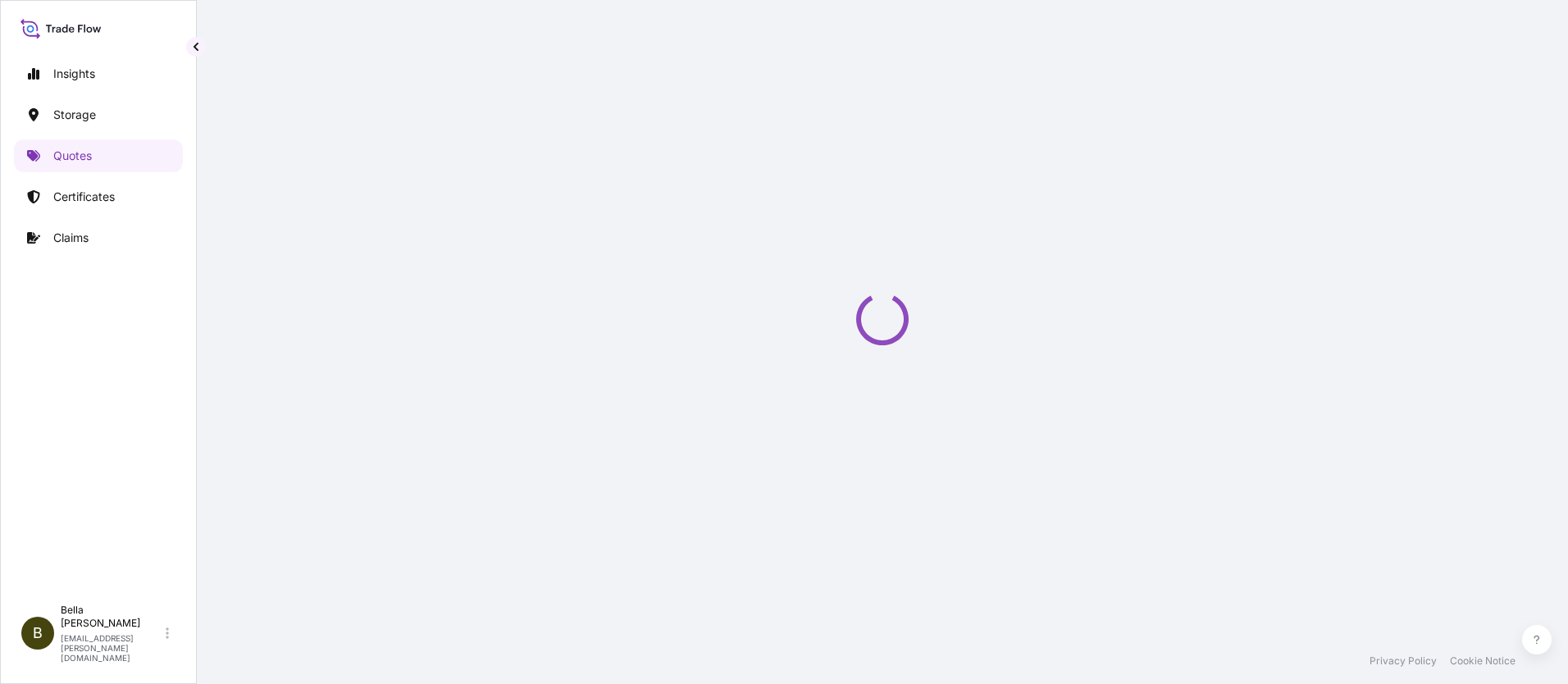
select select "Water"
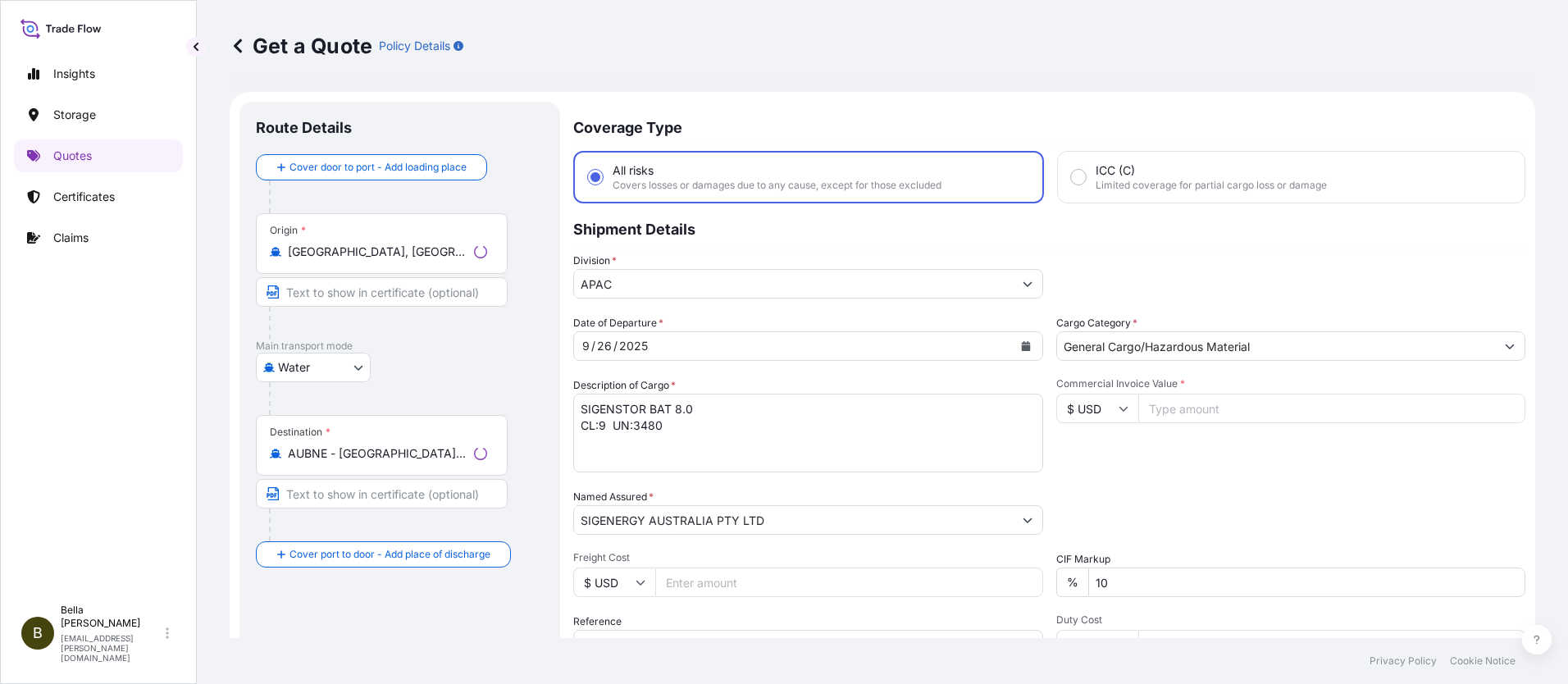
scroll to position [26, 0]
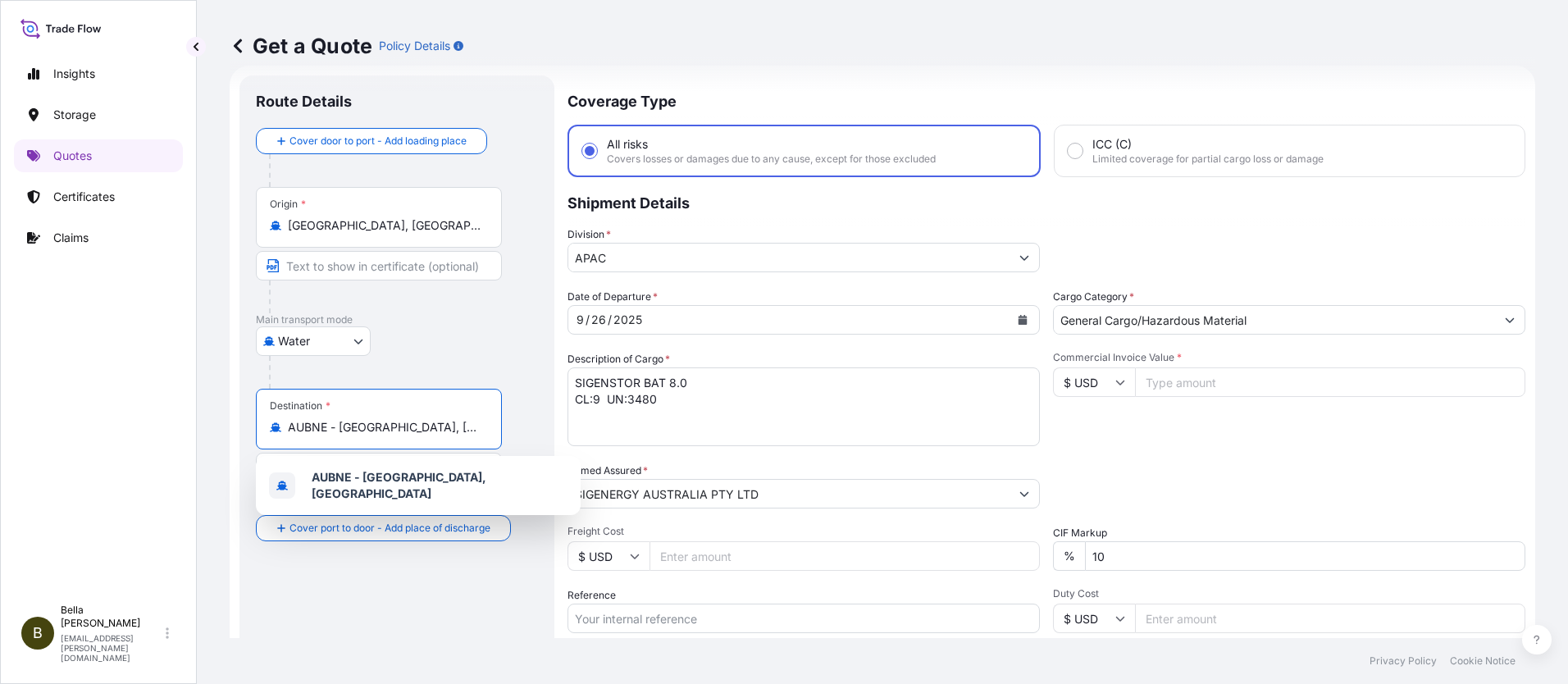
drag, startPoint x: 466, startPoint y: 428, endPoint x: 224, endPoint y: 415, distance: 242.3
click at [228, 415] on div "Get a Quote Policy Details Route Details Cover door to port - Add loading place…" at bounding box center [883, 319] width 1371 height 638
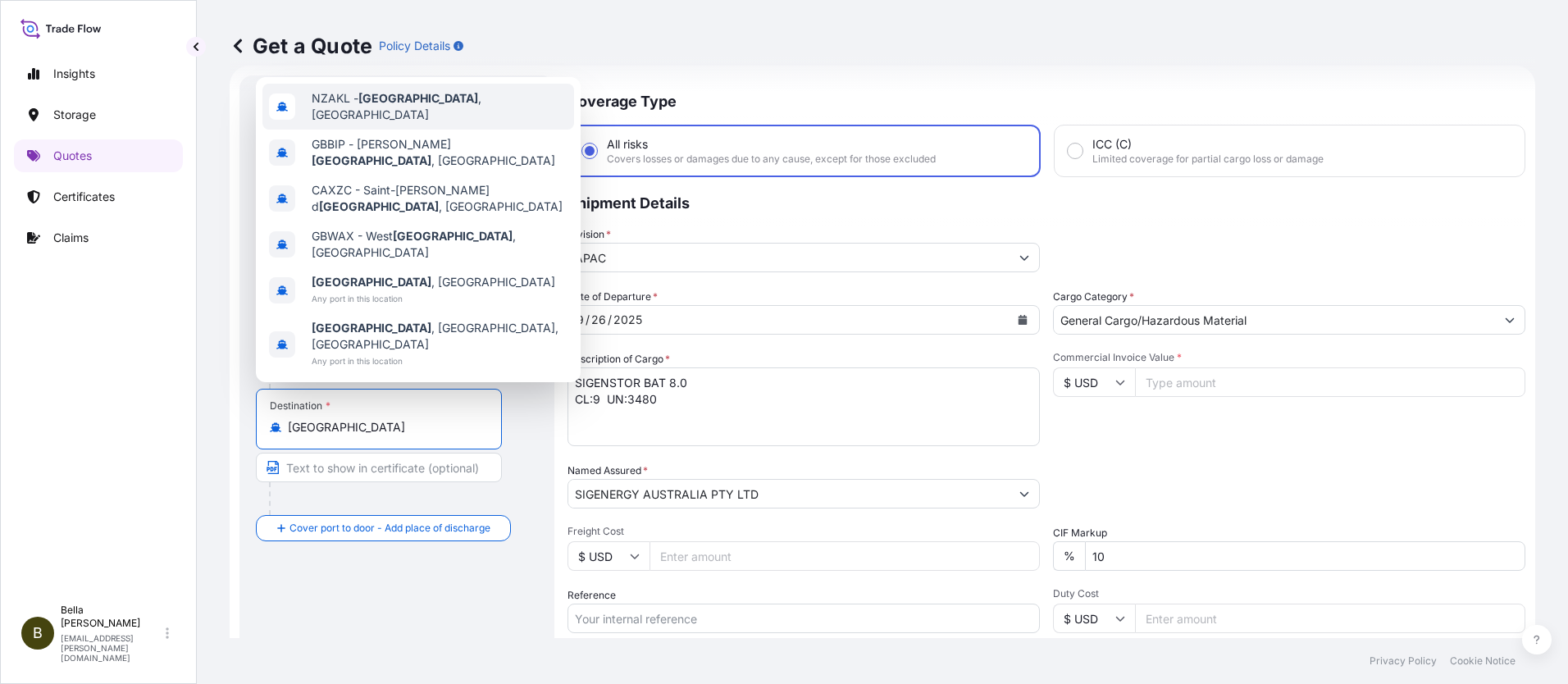
click at [356, 123] on span "NZAKL - [GEOGRAPHIC_DATA] , [GEOGRAPHIC_DATA]" at bounding box center [439, 107] width 256 height 33
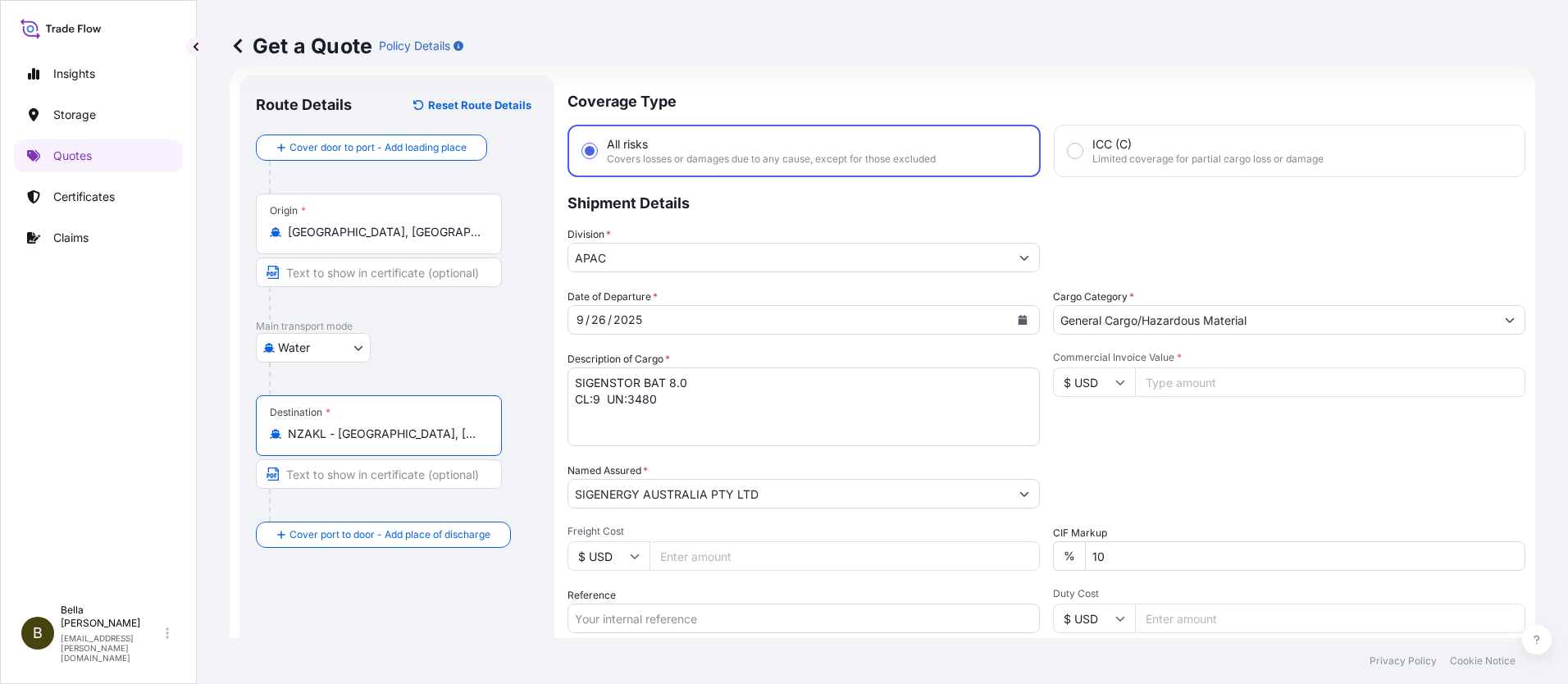
type input "NZAKL - [GEOGRAPHIC_DATA], [GEOGRAPHIC_DATA]"
click at [670, 388] on textarea "SIGENSTOR BAT 8.0 CL:9 UN:3480" at bounding box center [804, 407] width 473 height 79
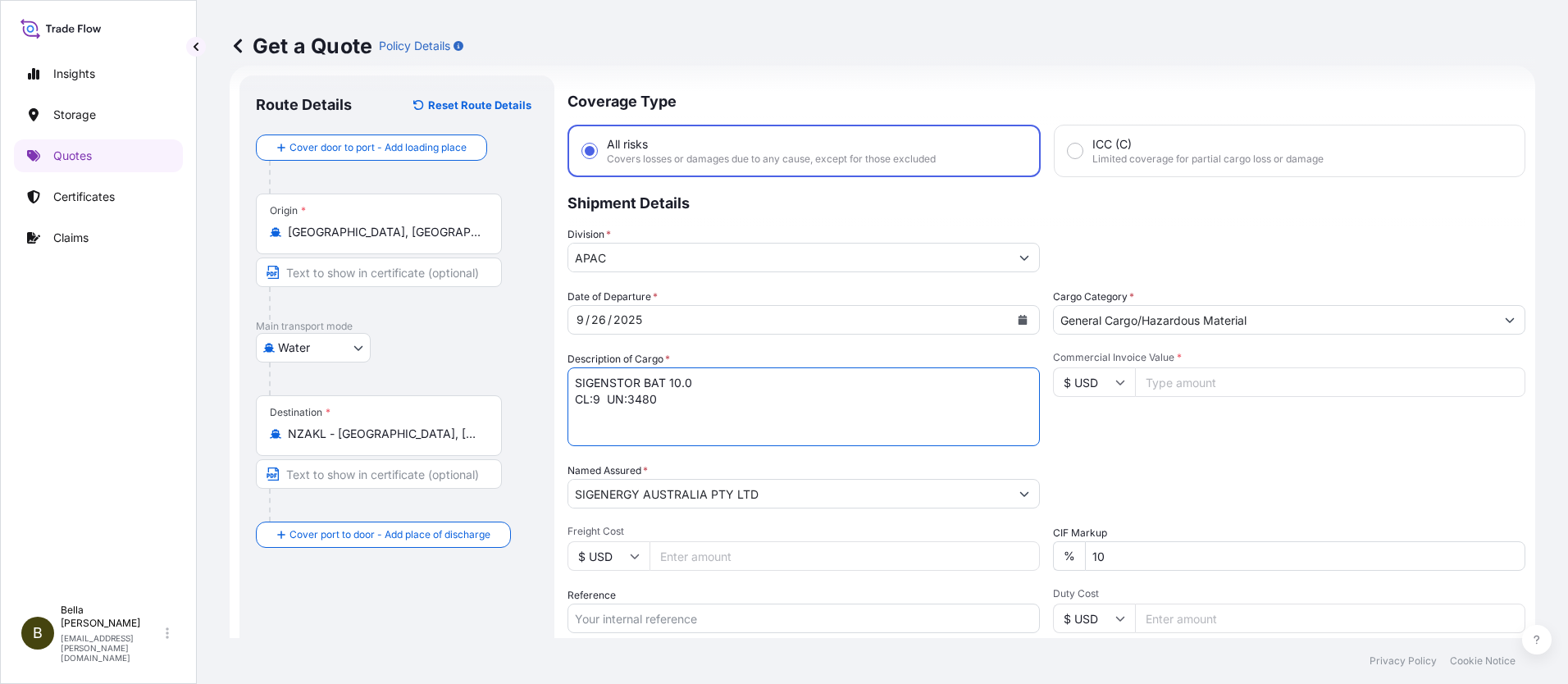
scroll to position [108, 0]
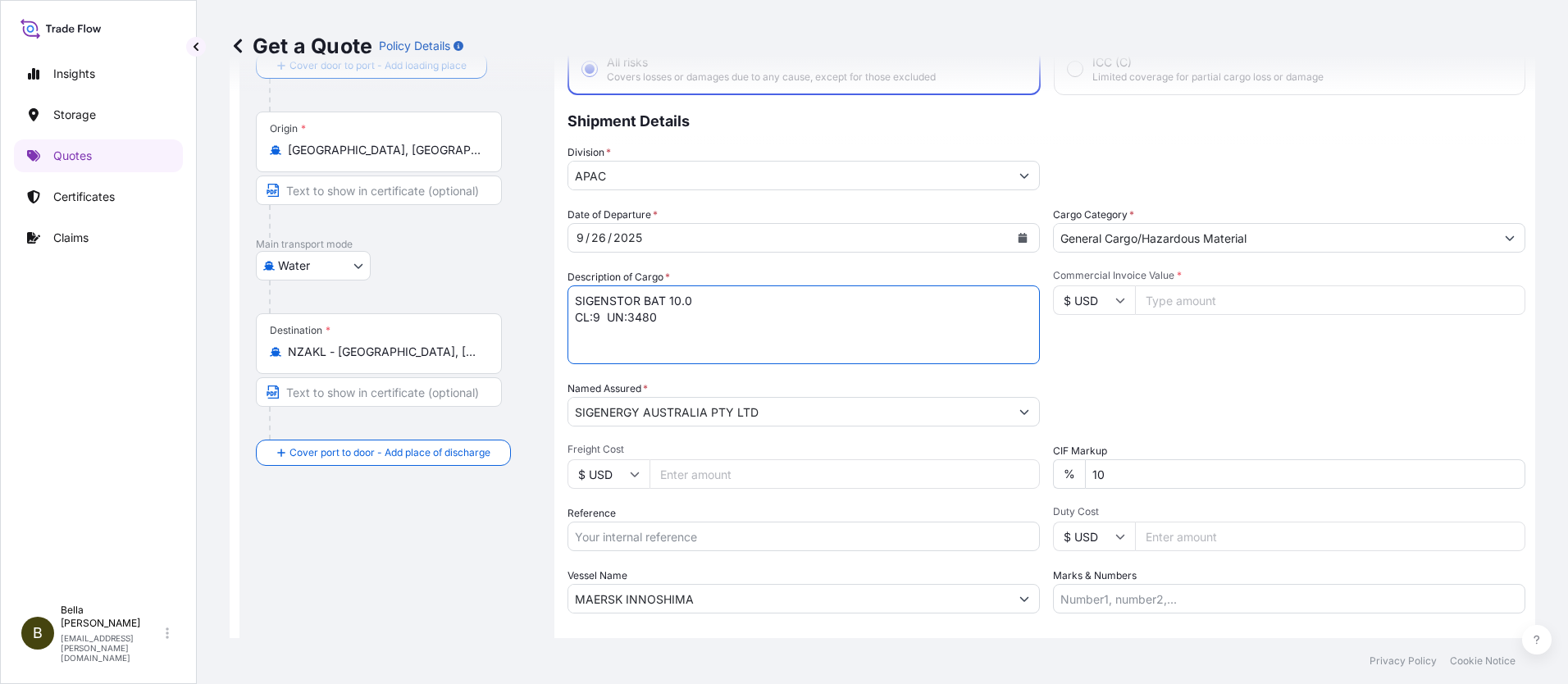
type textarea "SIGENSTOR BAT 10.0 CL:9 UN:3480"
click at [762, 412] on input "SIGENERGY AUSTRALIA PTY LTD" at bounding box center [789, 412] width 441 height 30
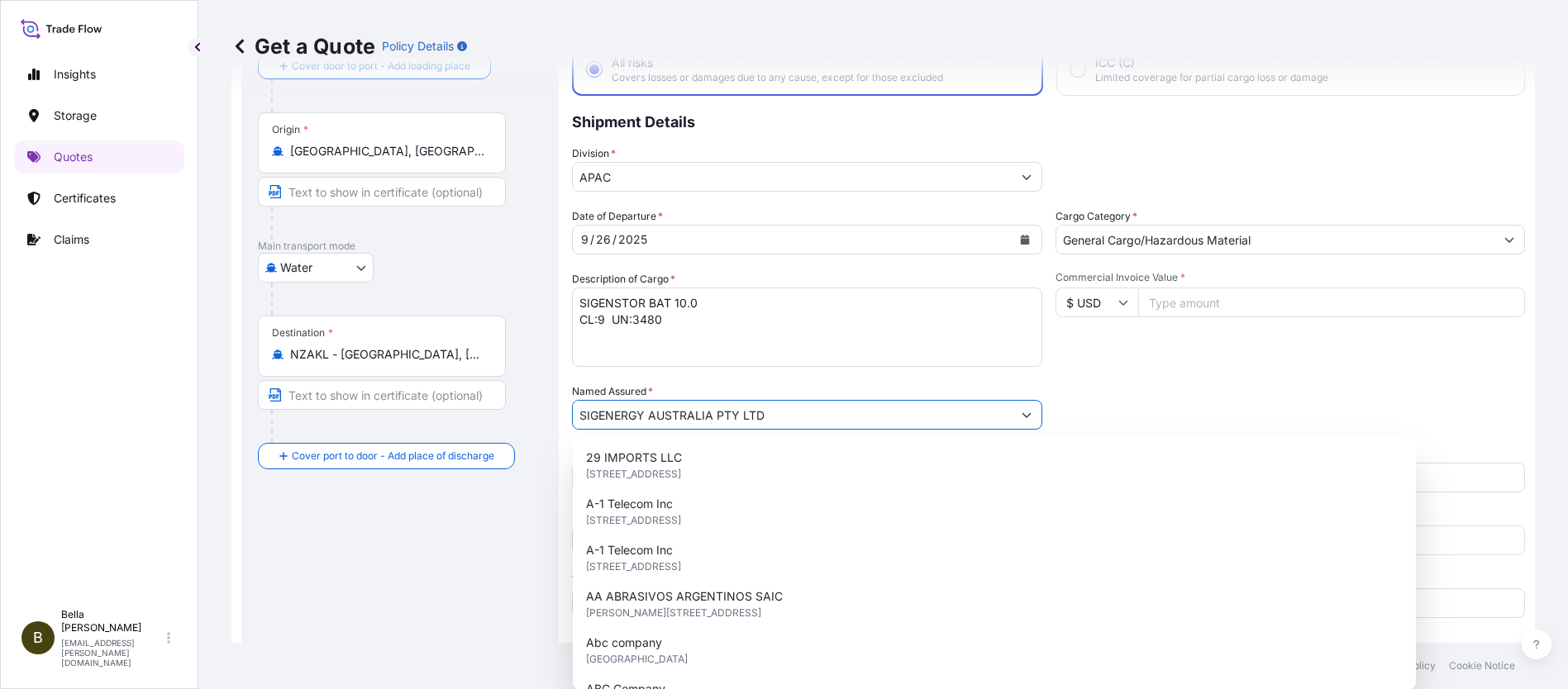
drag, startPoint x: 779, startPoint y: 415, endPoint x: 396, endPoint y: 400, distance: 383.3
click at [402, 400] on form "Route Details Reset Route Details Cover door to port - Add loading place Place …" at bounding box center [883, 367] width 1303 height 767
paste input "TECHNOLOGY ([GEOGRAPHIC_DATA]) LIMITE"
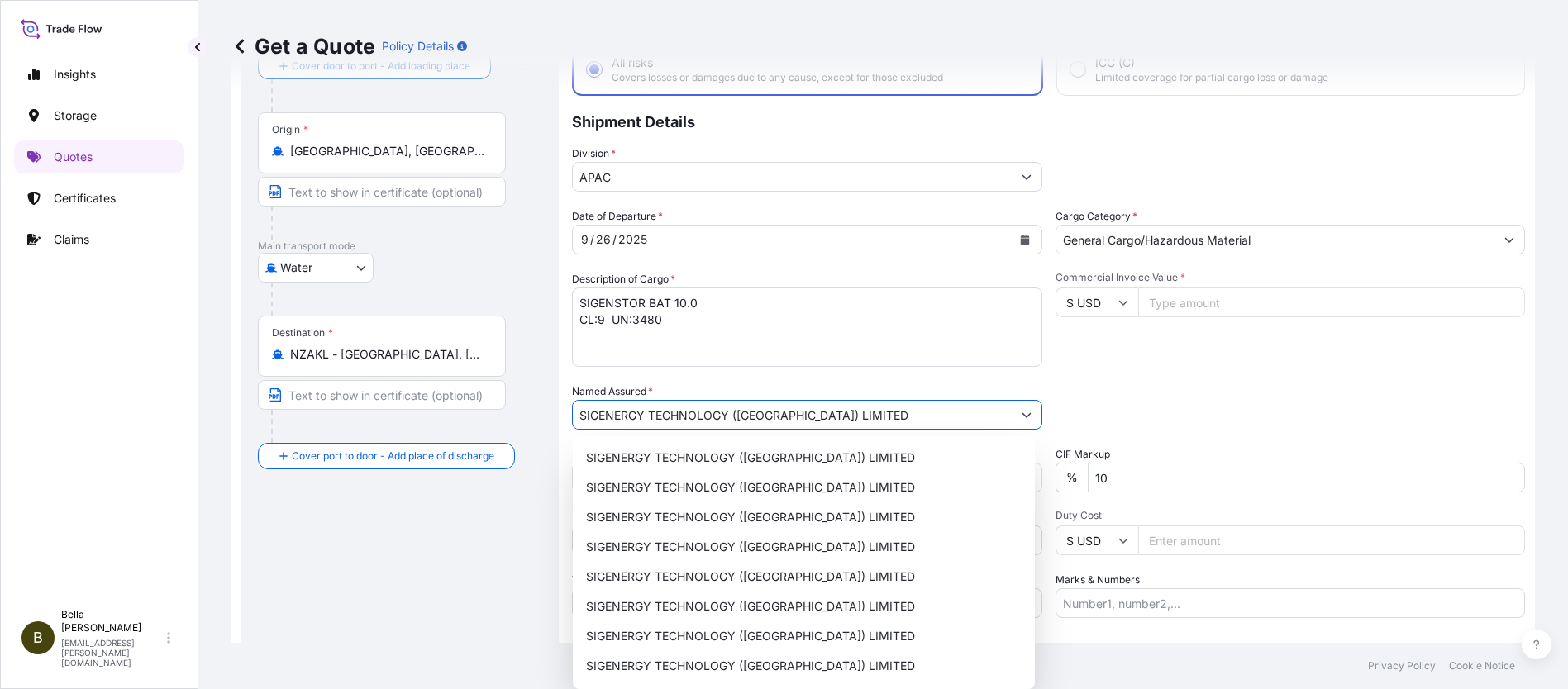
type input "SIGENERGY TECHNOLOGY ([GEOGRAPHIC_DATA]) LIMITED"
click at [392, 562] on div "Route Details Reset Route Details Cover door to port - Add loading place Place …" at bounding box center [400, 367] width 285 height 715
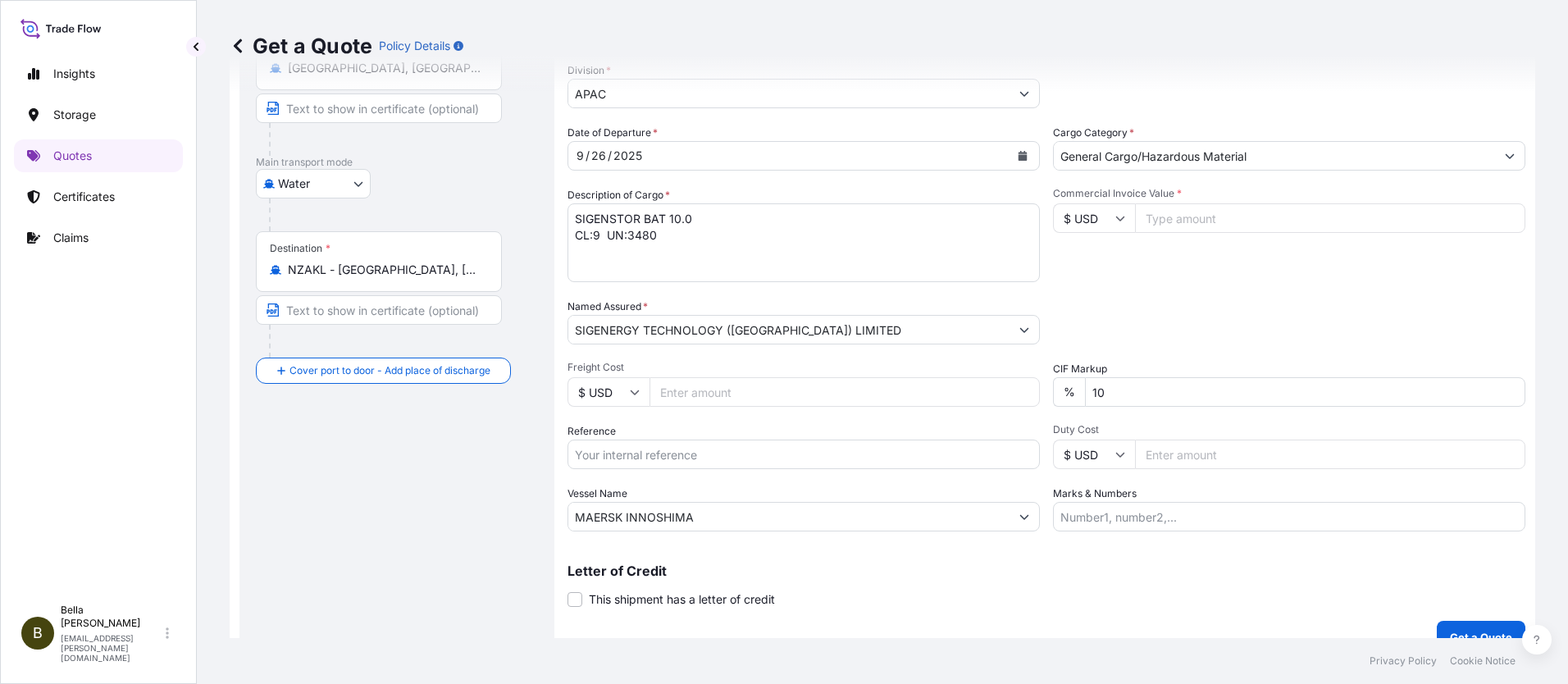
scroll to position [216, 0]
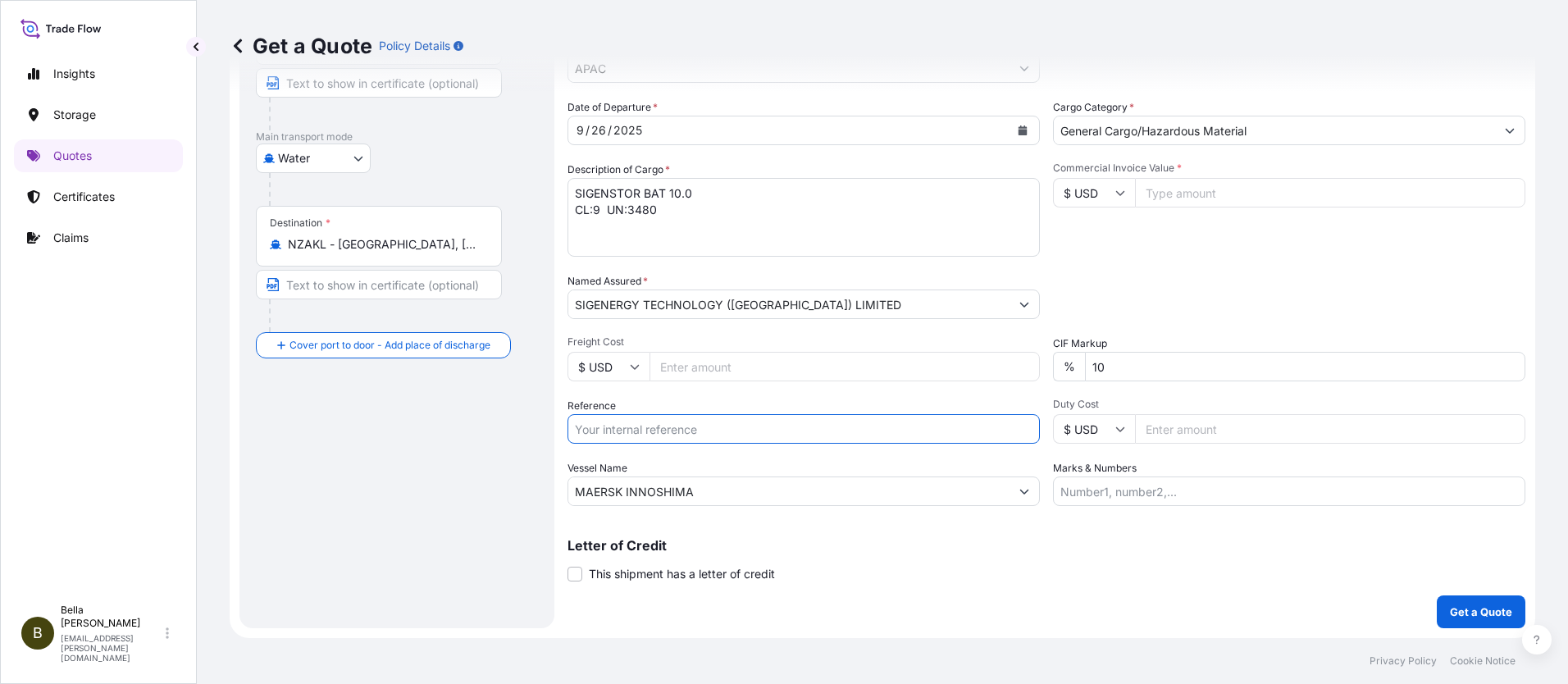
click at [650, 431] on input "Reference" at bounding box center [804, 429] width 473 height 30
paste input "SGNZ20250829010"
click at [704, 428] on input "SGNZ20250829010," at bounding box center [804, 429] width 473 height 30
paste input "PCSHSE0001176"
paste input "258962531"
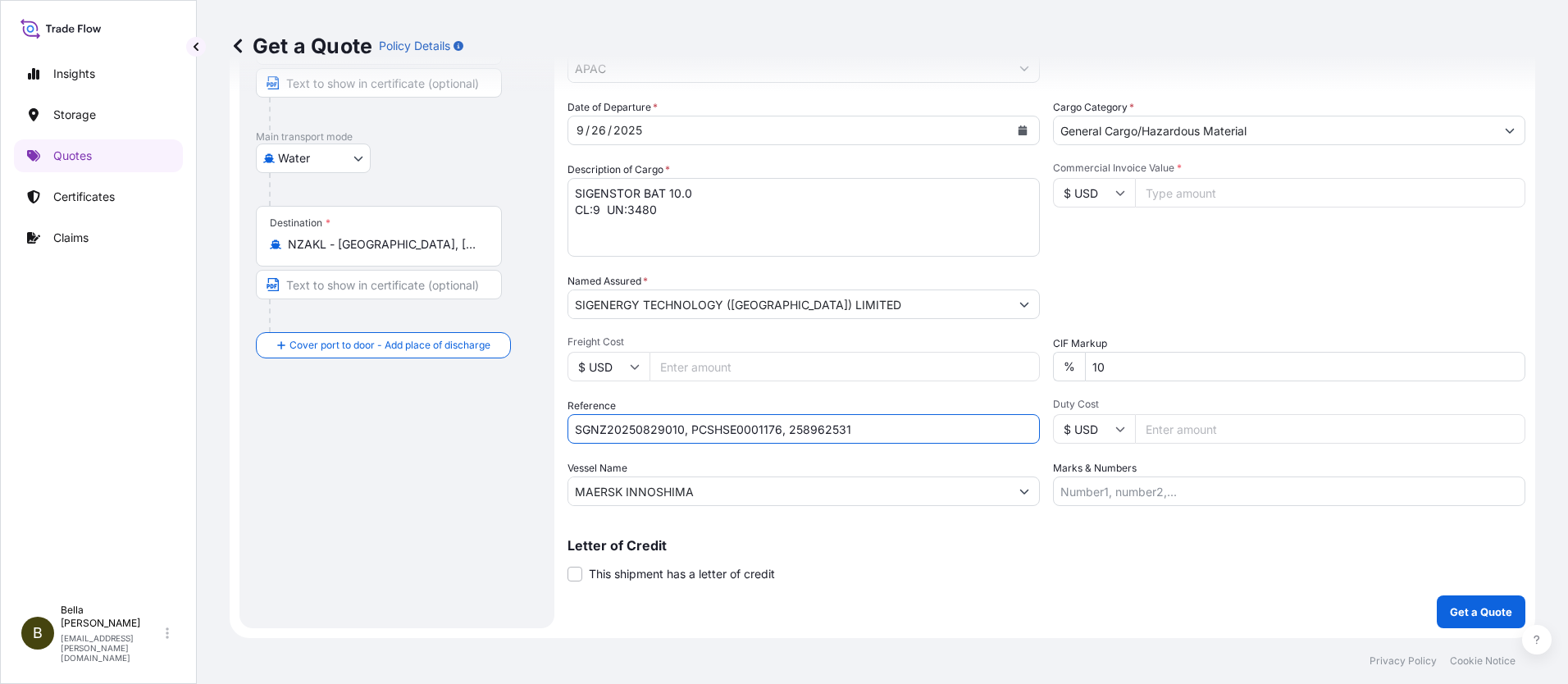
type input "SGNZ20250829010, PCSHSE0001176, 258962531"
click at [438, 451] on div "Route Details Reset Route Details Cover door to port - Add loading place Place …" at bounding box center [397, 257] width 282 height 710
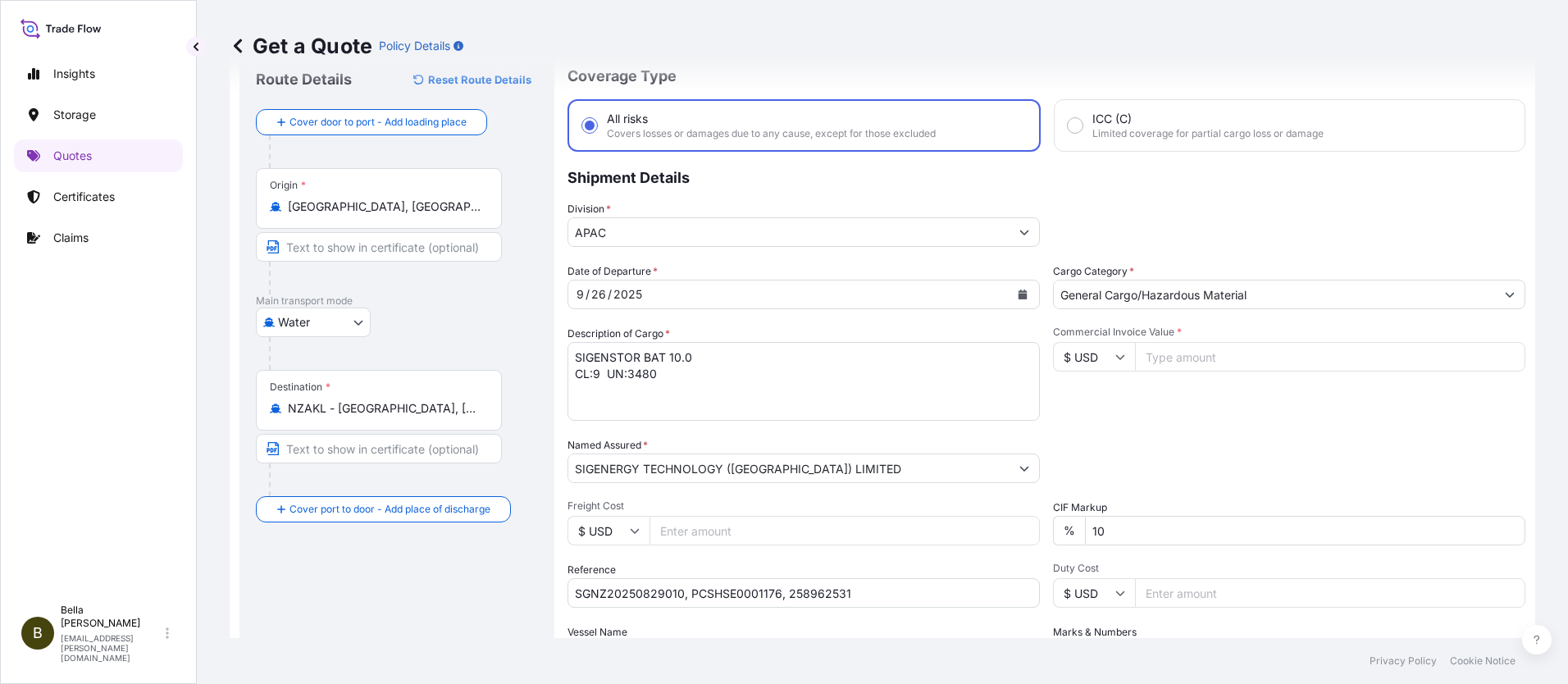
click at [1154, 358] on input "Commercial Invoice Value *" at bounding box center [1330, 357] width 391 height 30
type input "430248"
click at [1190, 445] on div "Packing Category Type to search a container mode Please select a primary mode o…" at bounding box center [1289, 460] width 473 height 46
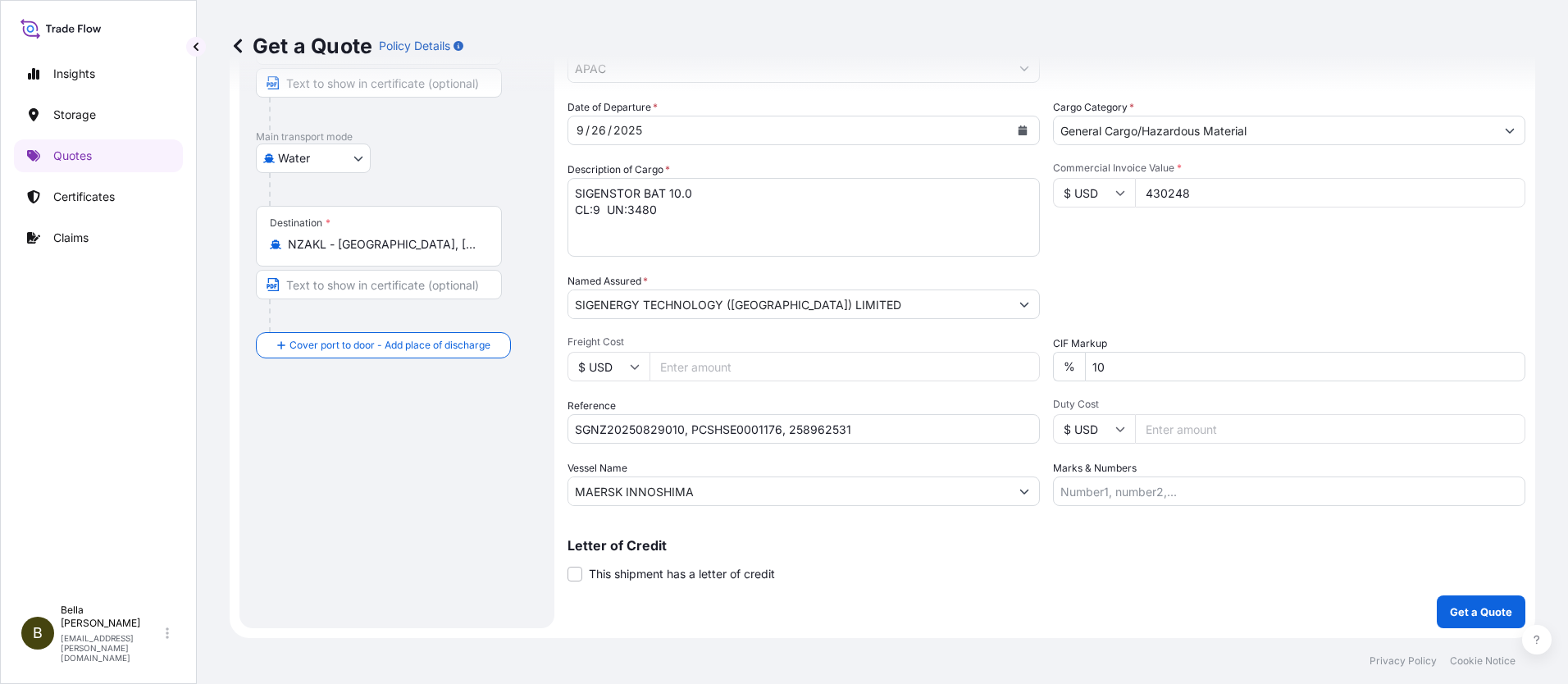
click at [373, 515] on div "Route Details Reset Route Details Cover door to port - Add loading place Place …" at bounding box center [397, 257] width 282 height 710
click at [836, 533] on div "Letter of Credit This shipment has a letter of credit Letter of credit * Letter…" at bounding box center [1046, 551] width 958 height 63
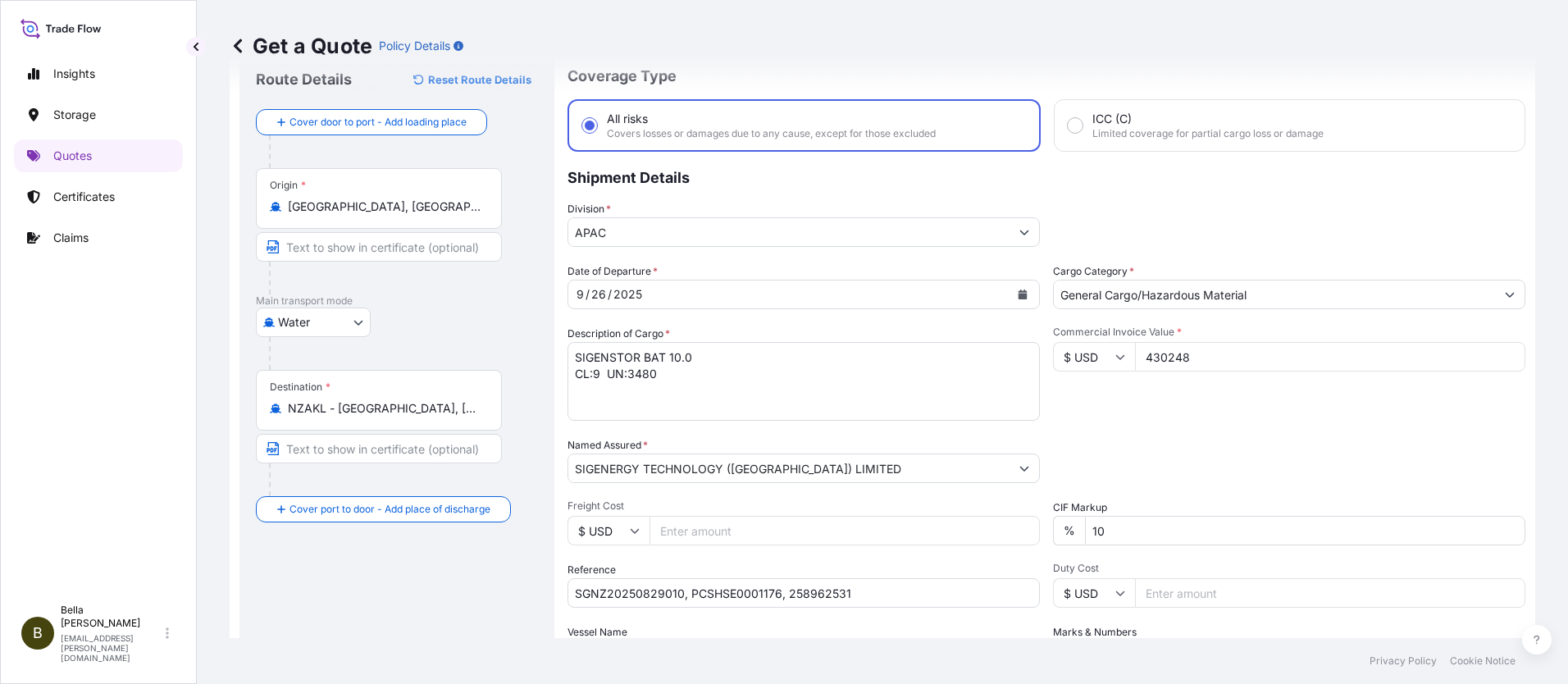
scroll to position [0, 0]
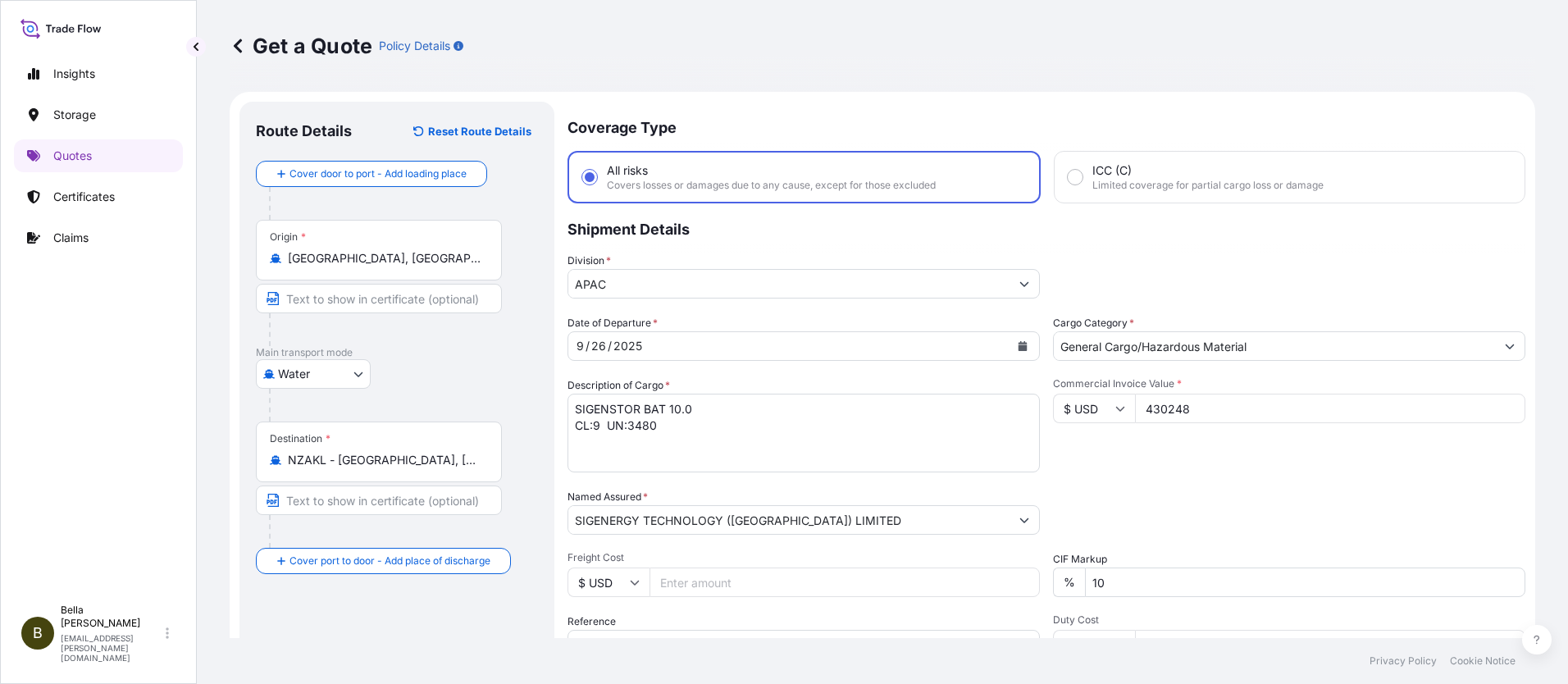
click at [1266, 442] on div "Commercial Invoice Value * $ USD 430248" at bounding box center [1289, 425] width 473 height 95
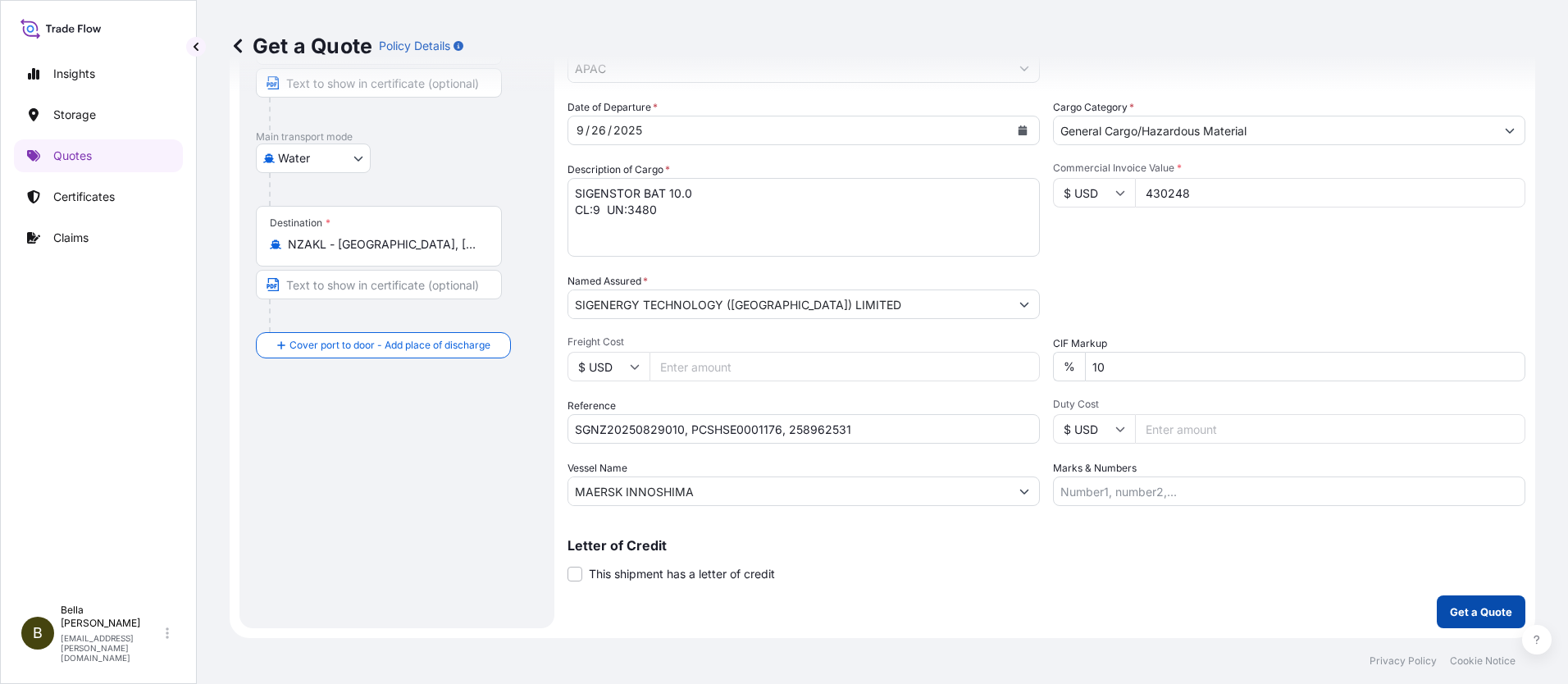
click at [1488, 614] on p "Get a Quote" at bounding box center [1480, 612] width 62 height 17
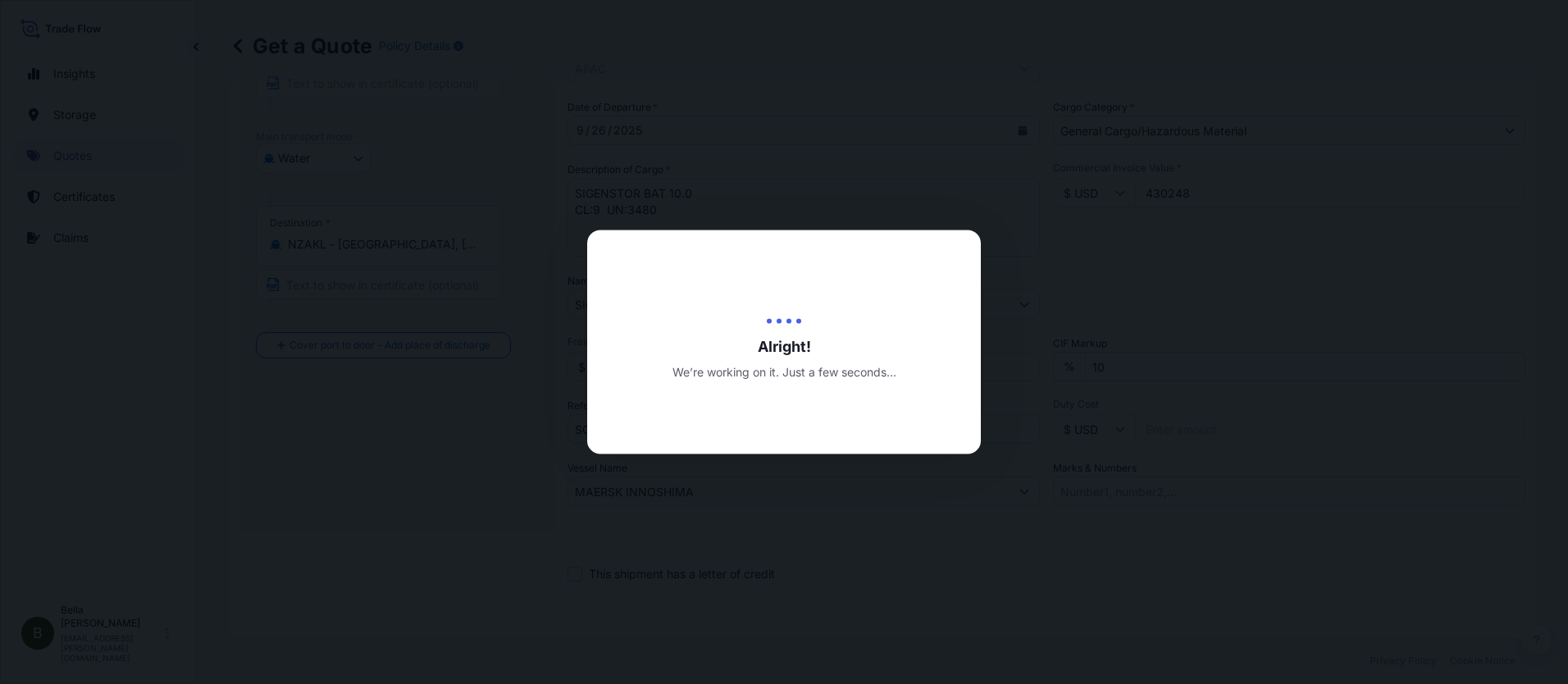
scroll to position [664, 0]
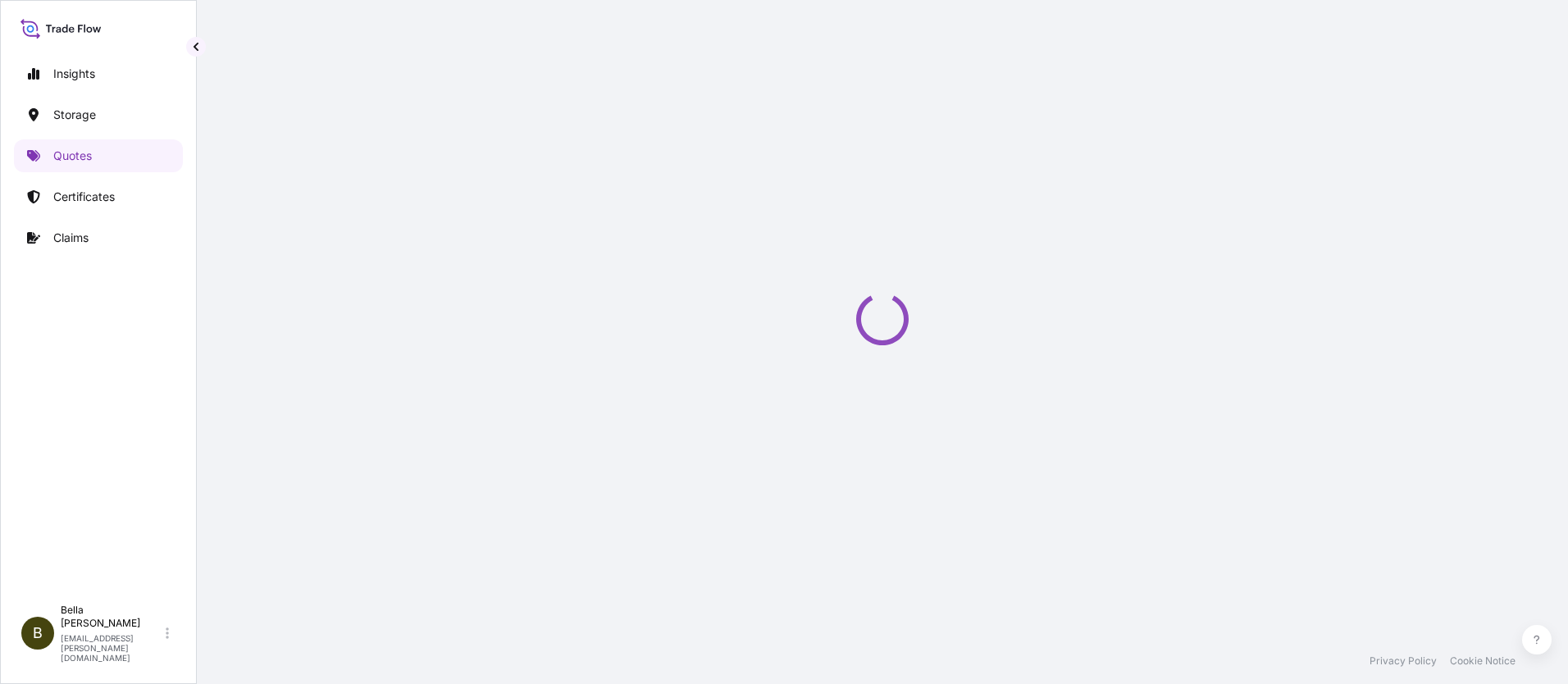
select select "Water"
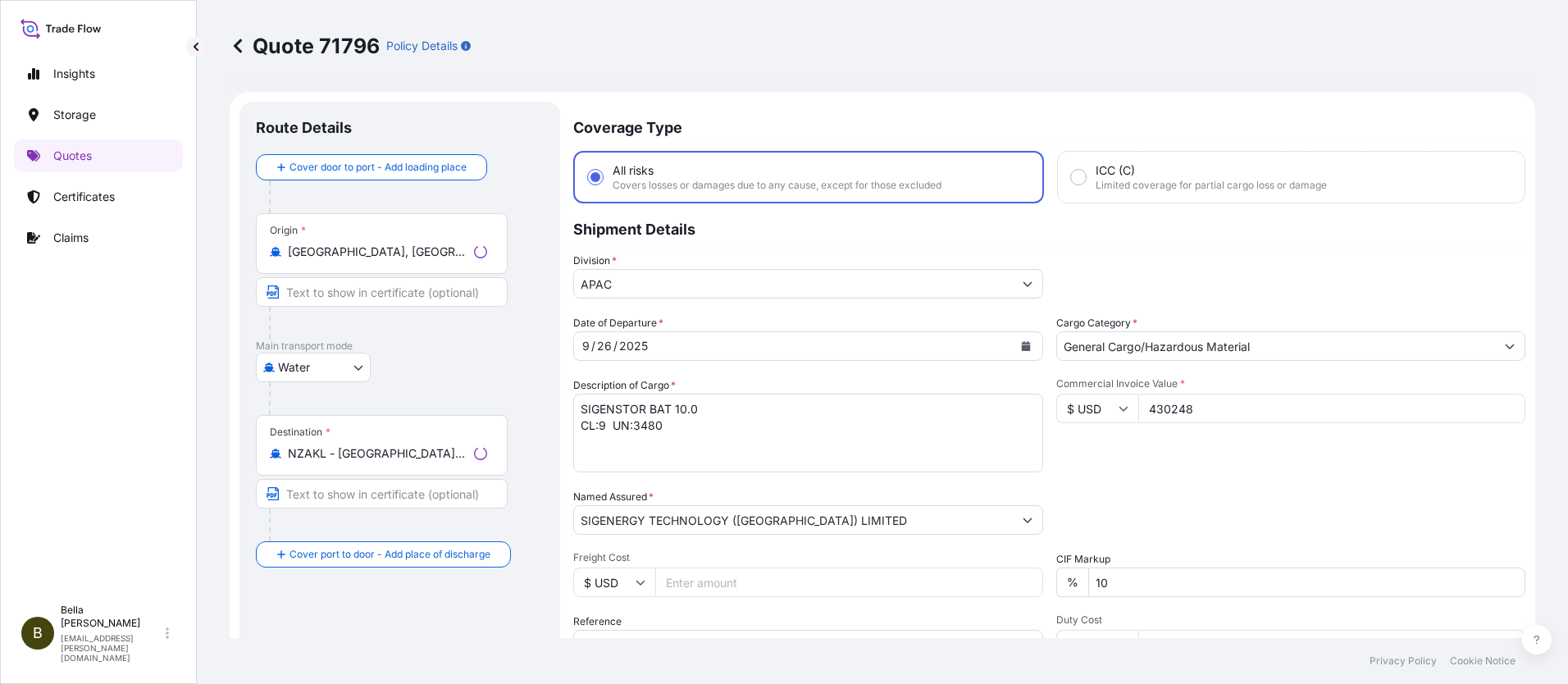
scroll to position [2409, 0]
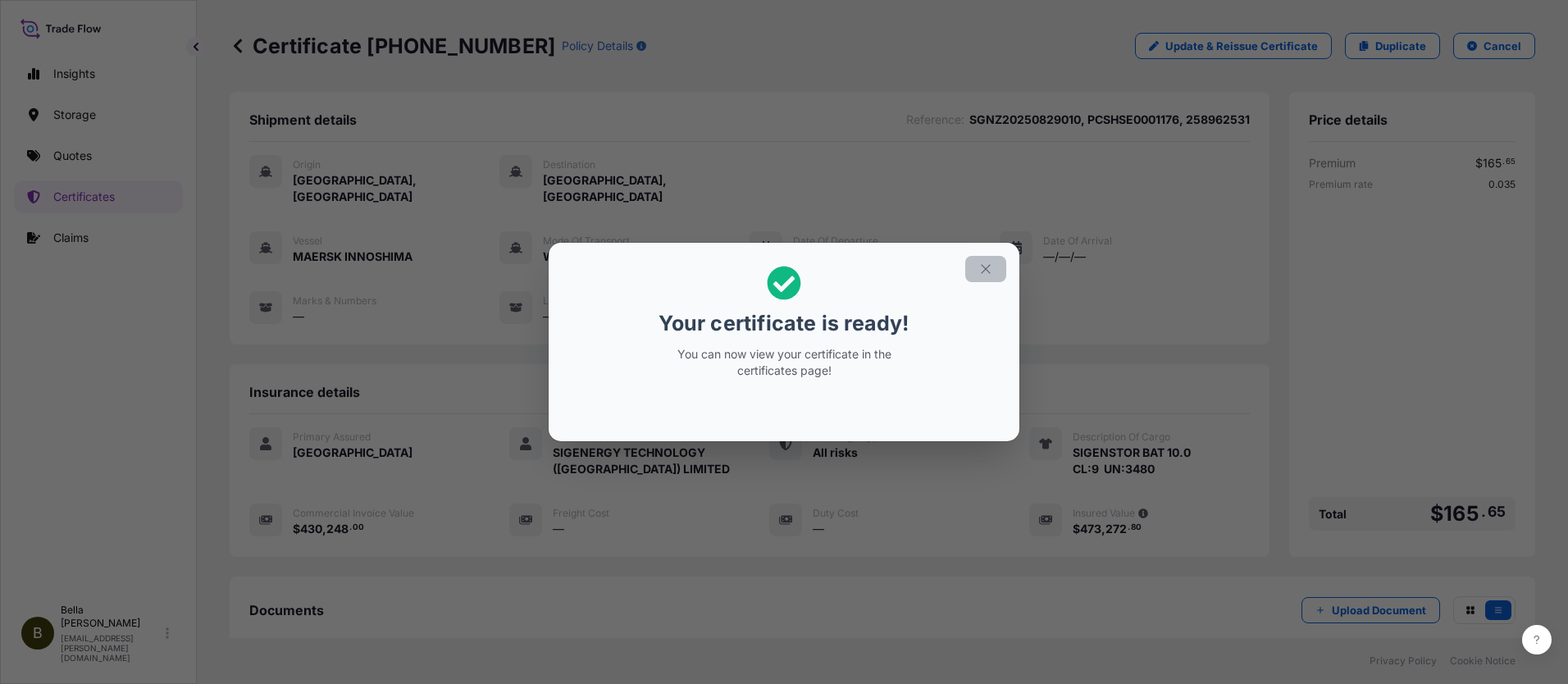
click at [980, 272] on icon "button" at bounding box center [986, 269] width 15 height 15
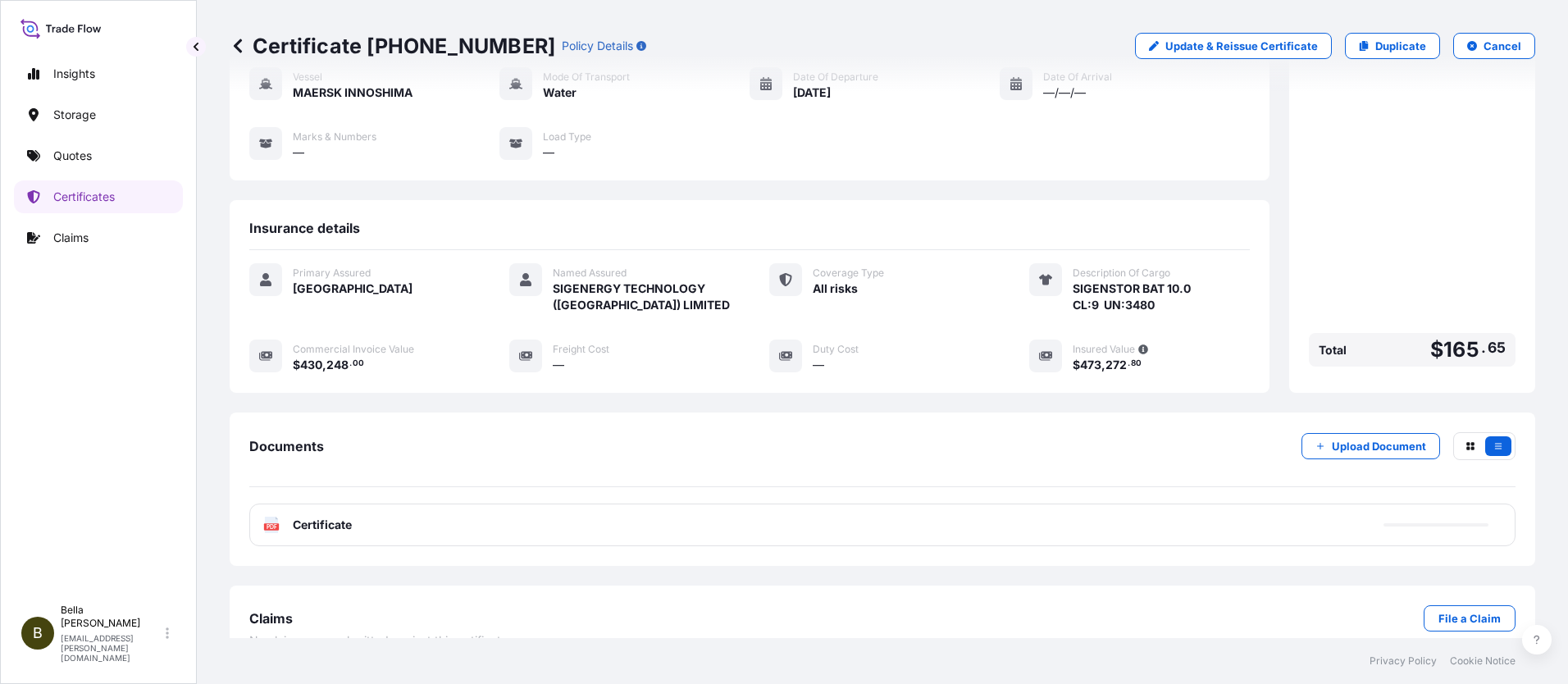
scroll to position [178, 0]
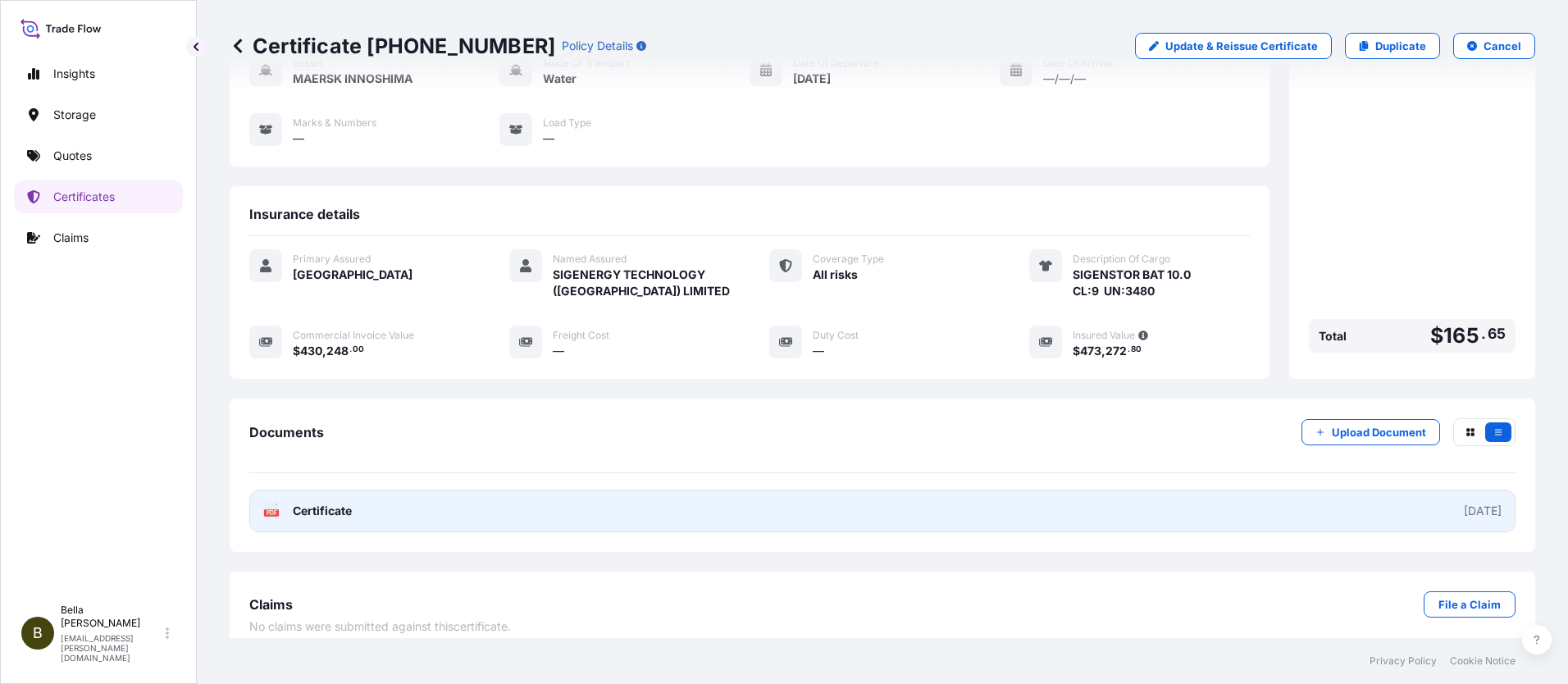
click at [652, 495] on link "PDF Certificate [DATE]" at bounding box center [883, 511] width 1267 height 43
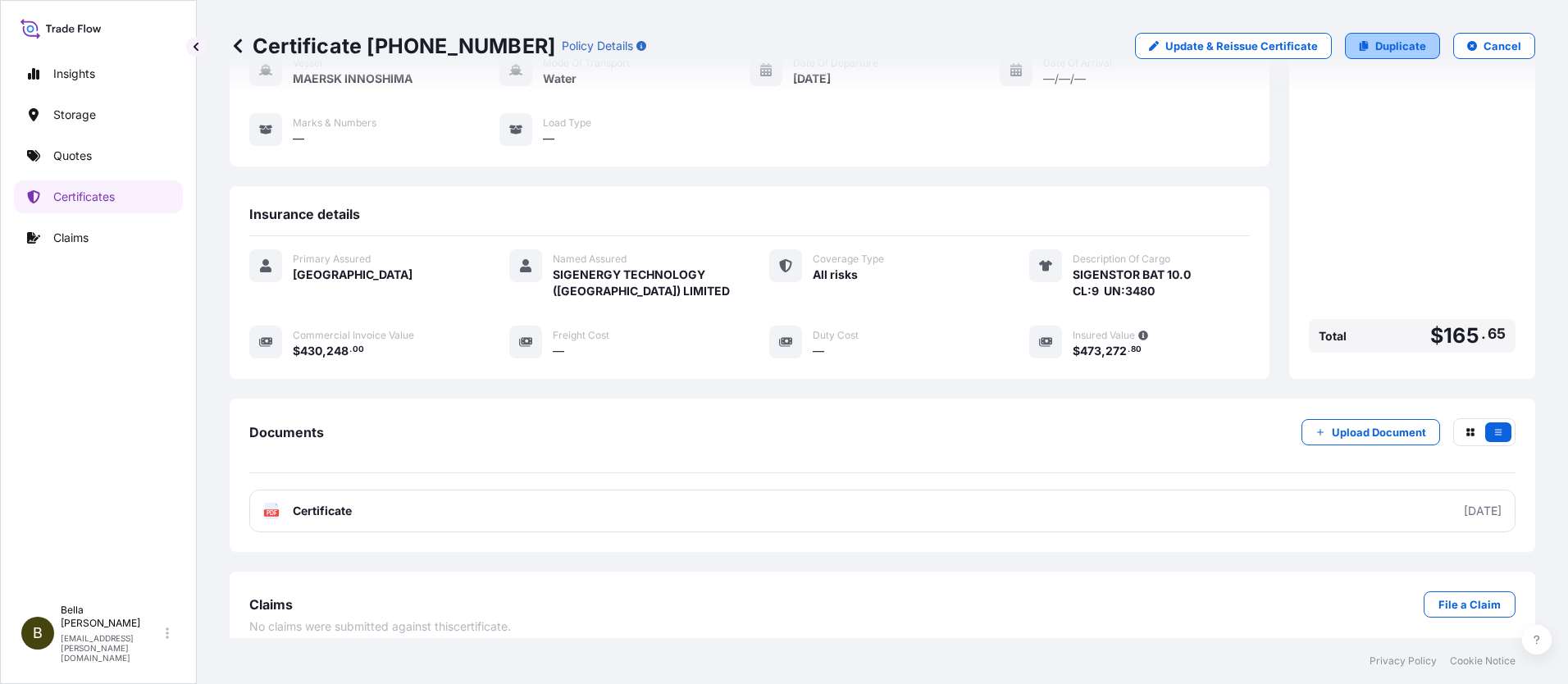
click at [1375, 46] on p "Duplicate" at bounding box center [1400, 46] width 51 height 17
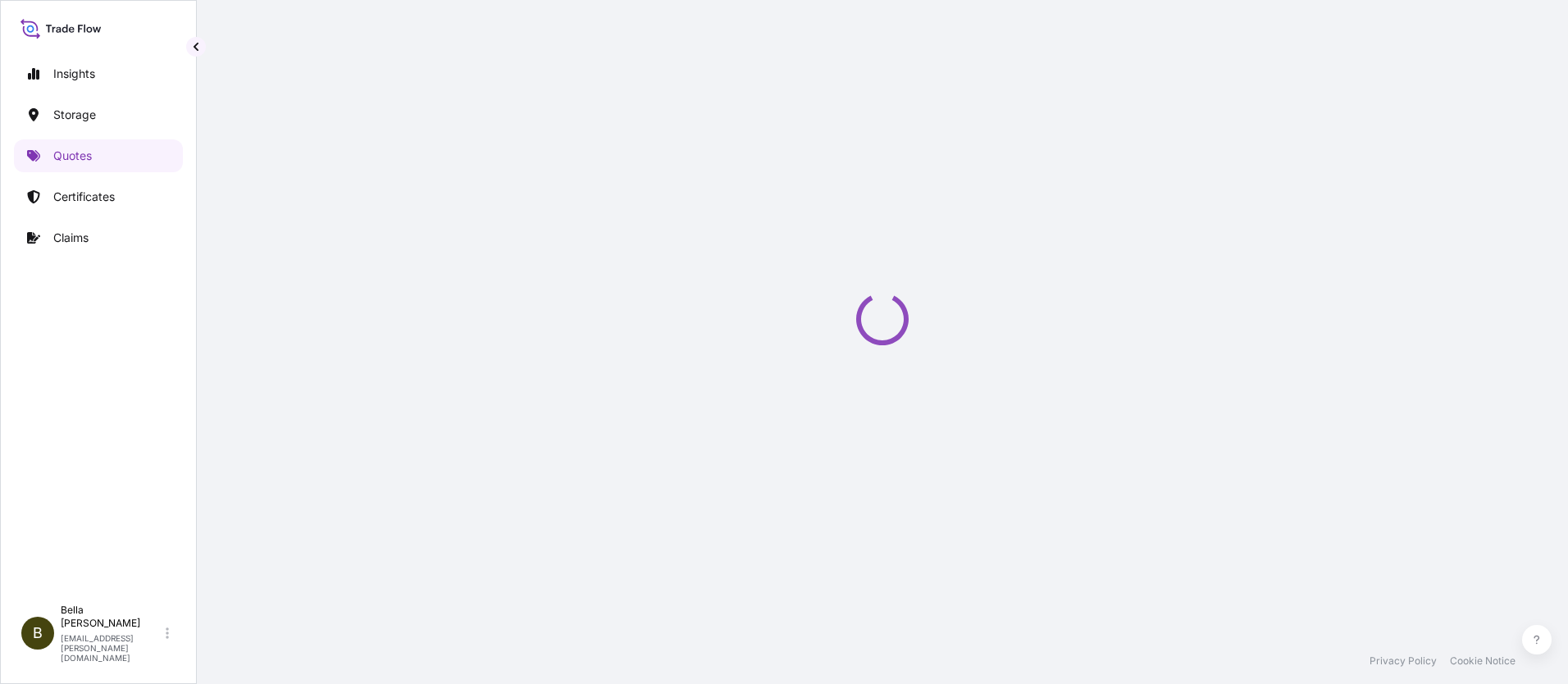
select select "Water"
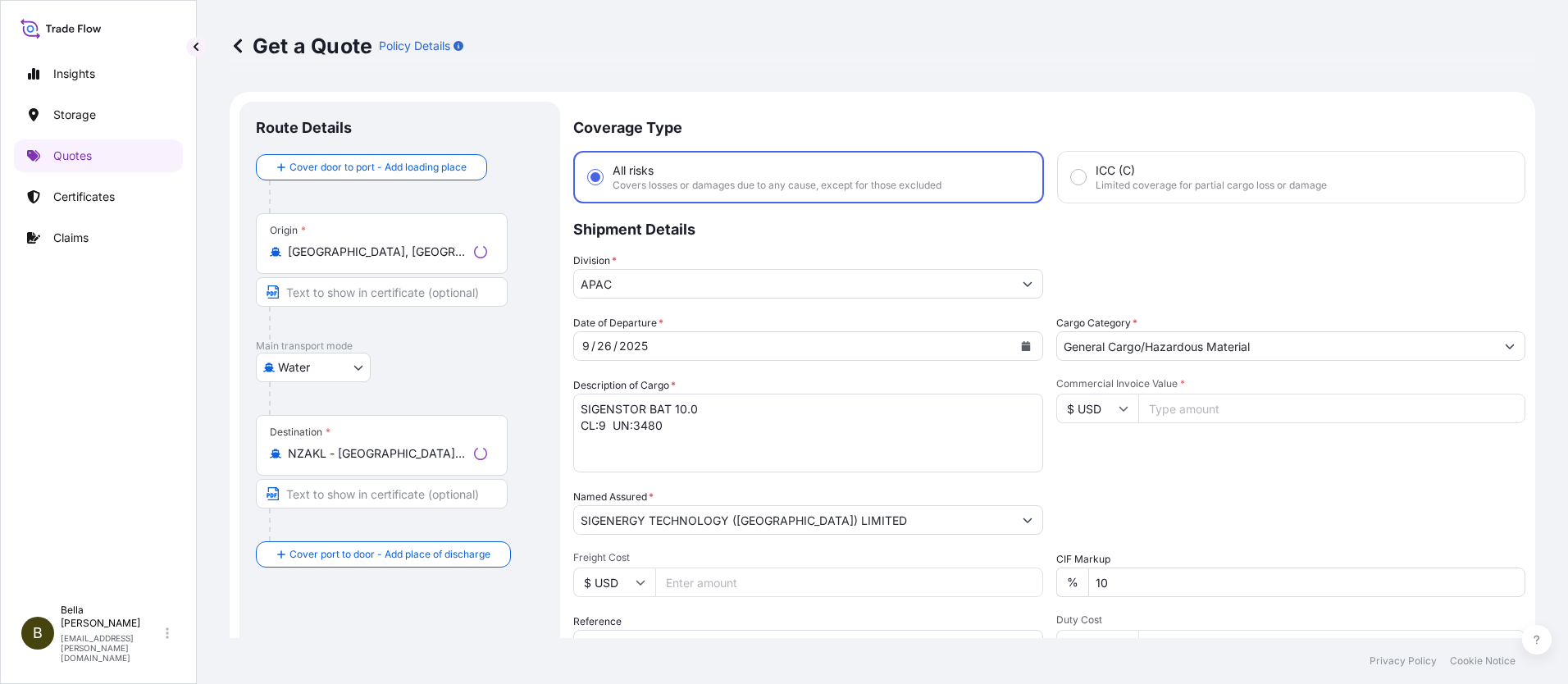
scroll to position [26, 0]
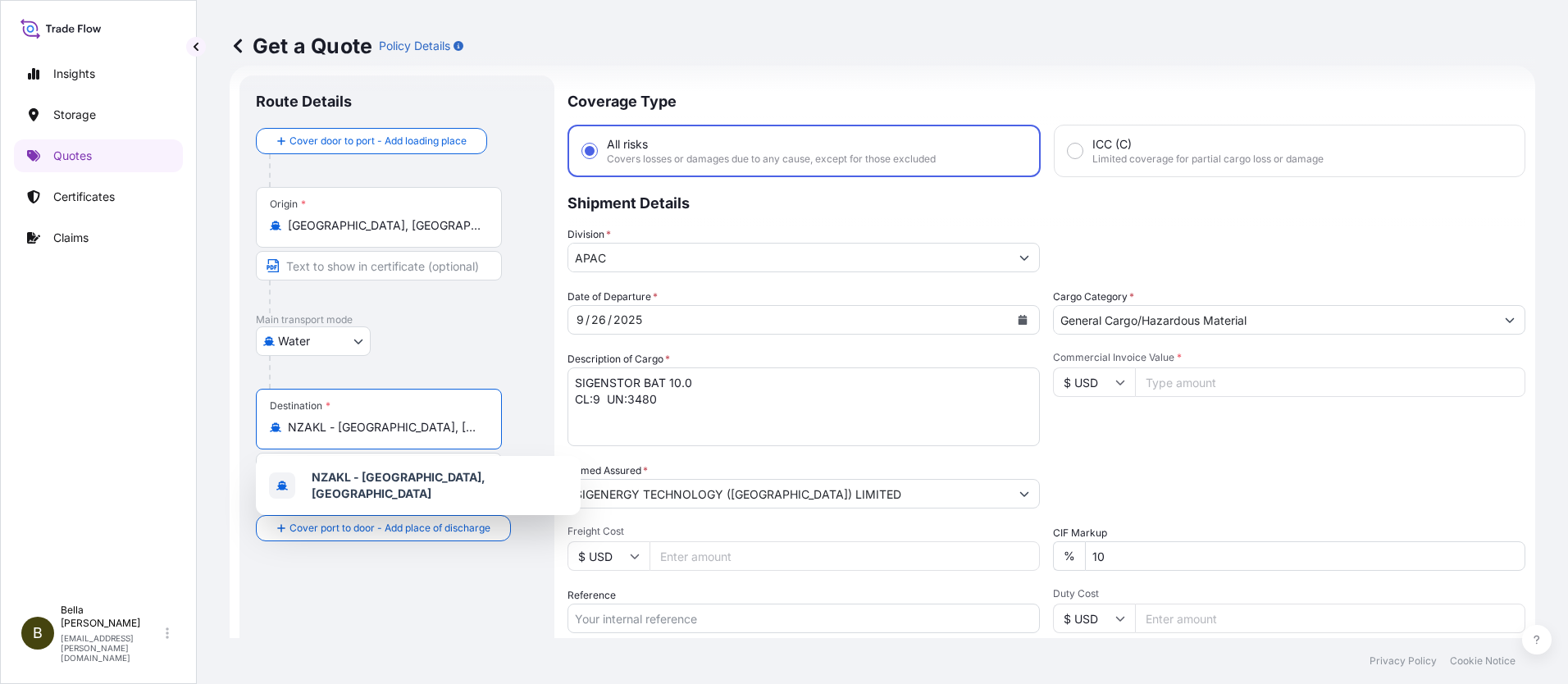
drag, startPoint x: 480, startPoint y: 430, endPoint x: 246, endPoint y: 412, distance: 234.7
click at [246, 412] on div "Route Details Cover door to port - Add loading place Place of loading Road / [G…" at bounding box center [397, 446] width 315 height 743
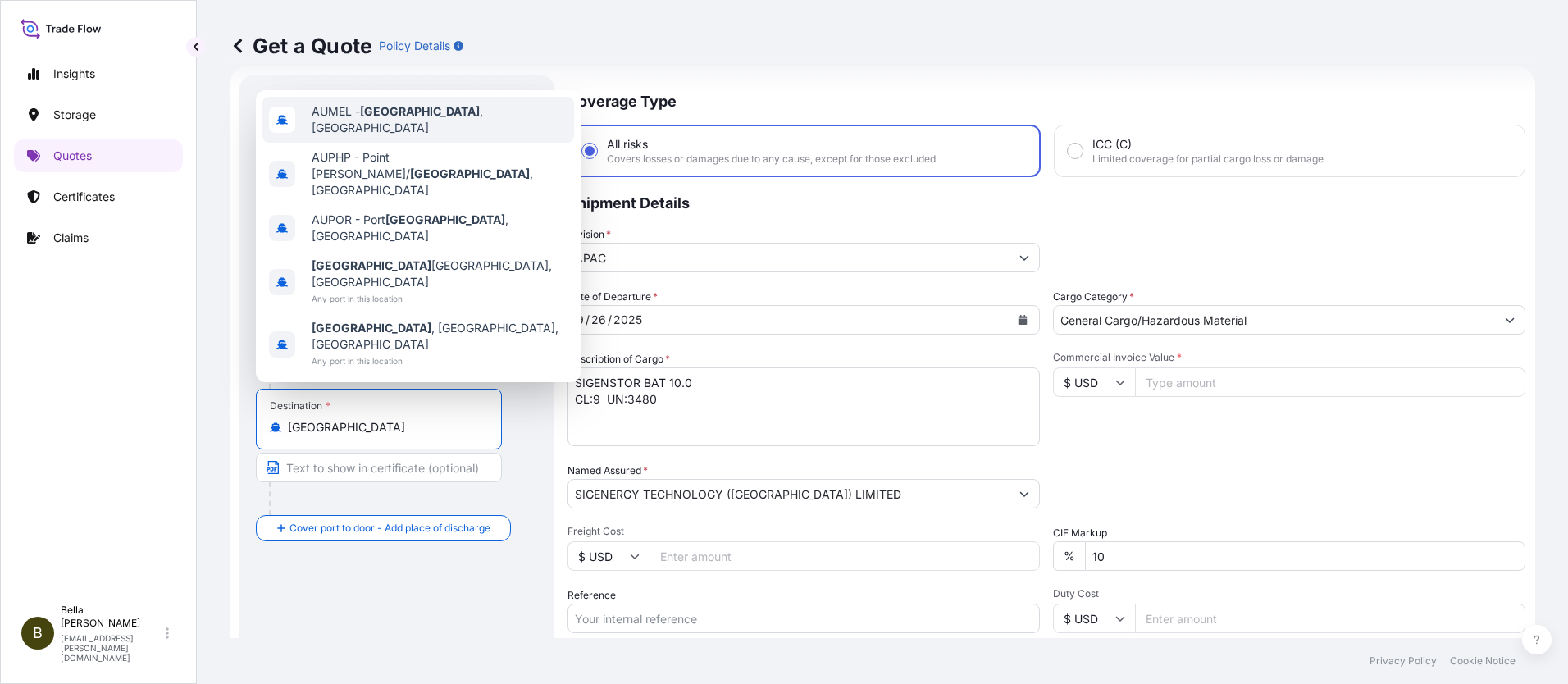
click at [354, 136] on span "AUMEL - [GEOGRAPHIC_DATA] , [GEOGRAPHIC_DATA]" at bounding box center [439, 120] width 256 height 33
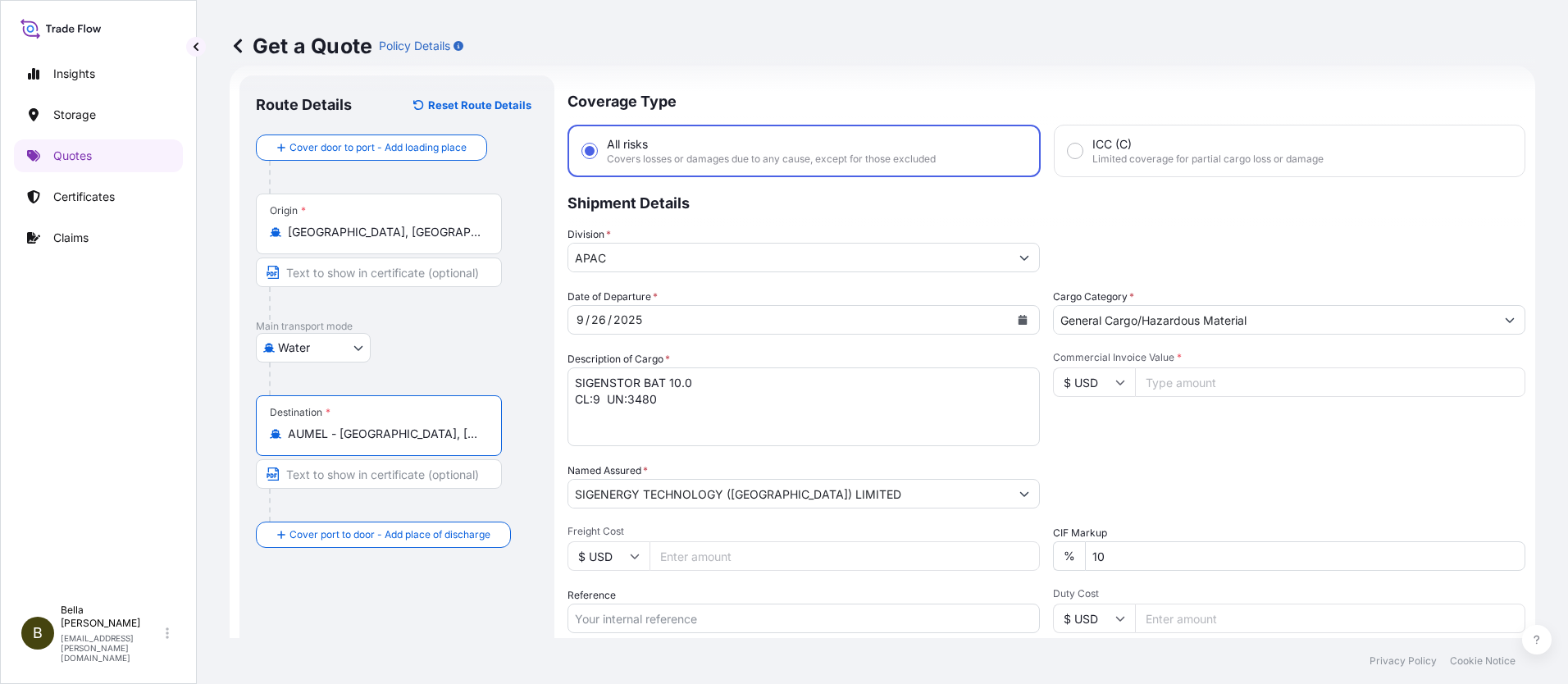
type input "AUMEL - [GEOGRAPHIC_DATA], [GEOGRAPHIC_DATA]"
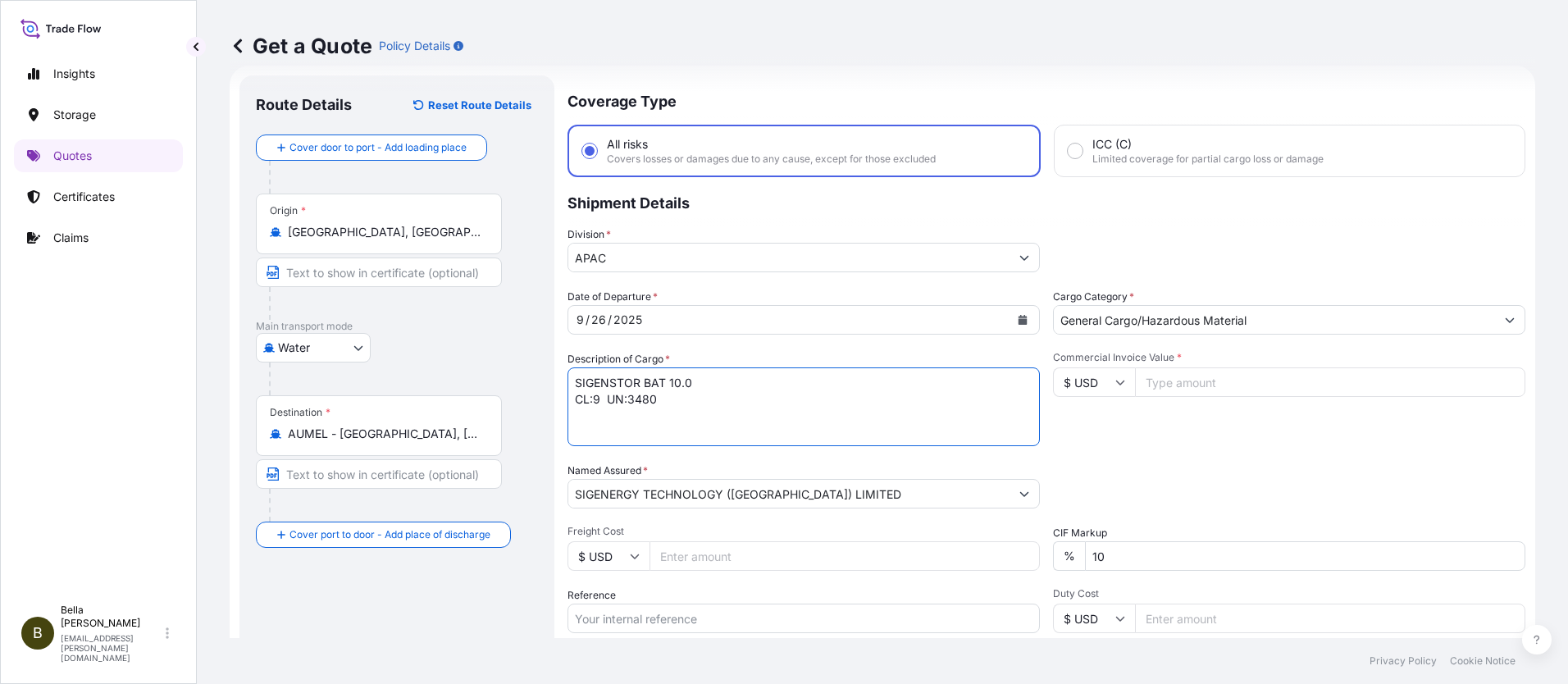
click at [679, 382] on textarea "SIGENSTOR BAT 10.0 CL:9 UN:3480" at bounding box center [804, 407] width 473 height 79
type textarea "SIGENSTOR BAT 8.0 CL:9 UN:3480"
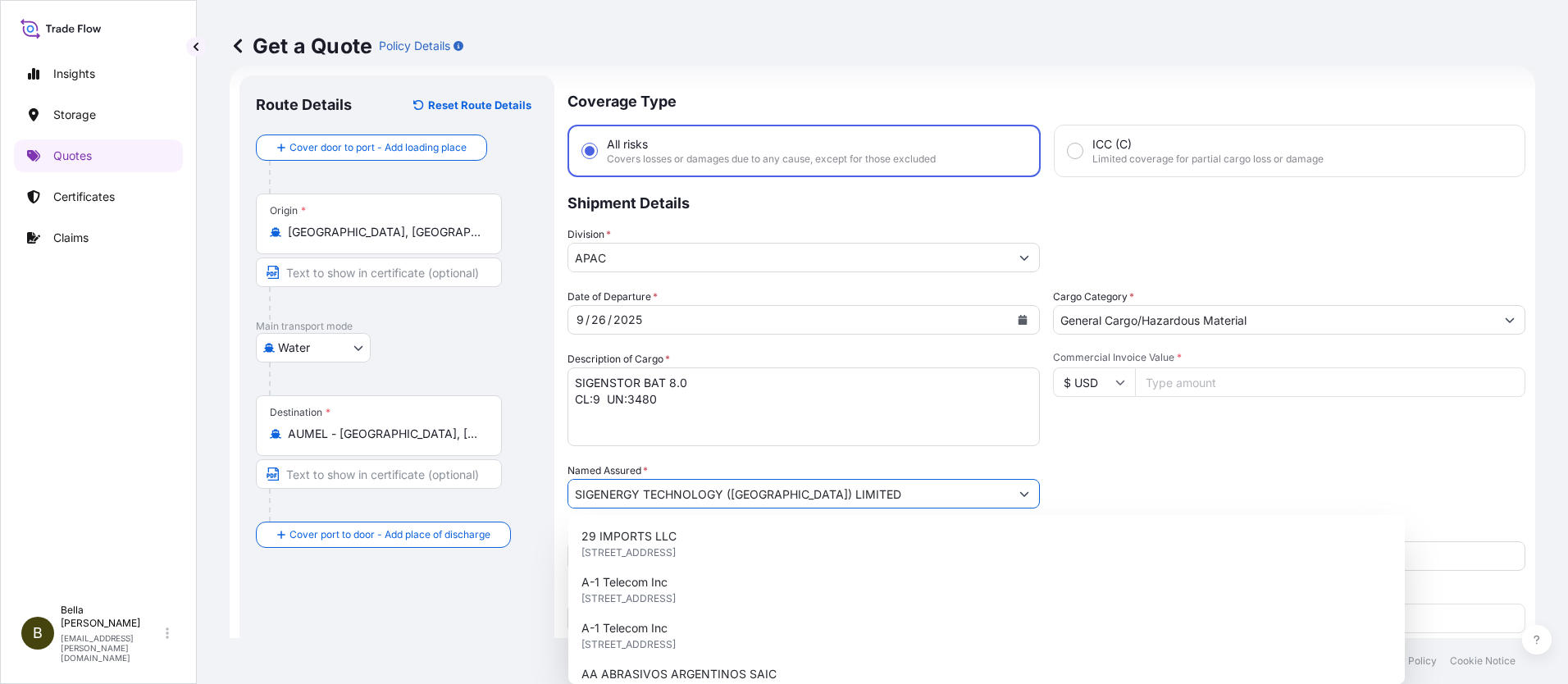
click at [883, 497] on input "SIGENERGY TECHNOLOGY ([GEOGRAPHIC_DATA]) LIMITED" at bounding box center [789, 494] width 441 height 30
drag, startPoint x: 887, startPoint y: 495, endPoint x: 377, endPoint y: 493, distance: 510.0
click at [381, 491] on form "Route Details Reset Route Details Cover door to port - Add loading place Place …" at bounding box center [876, 446] width 1293 height 762
paste input "AUSTRALIA PTY LT"
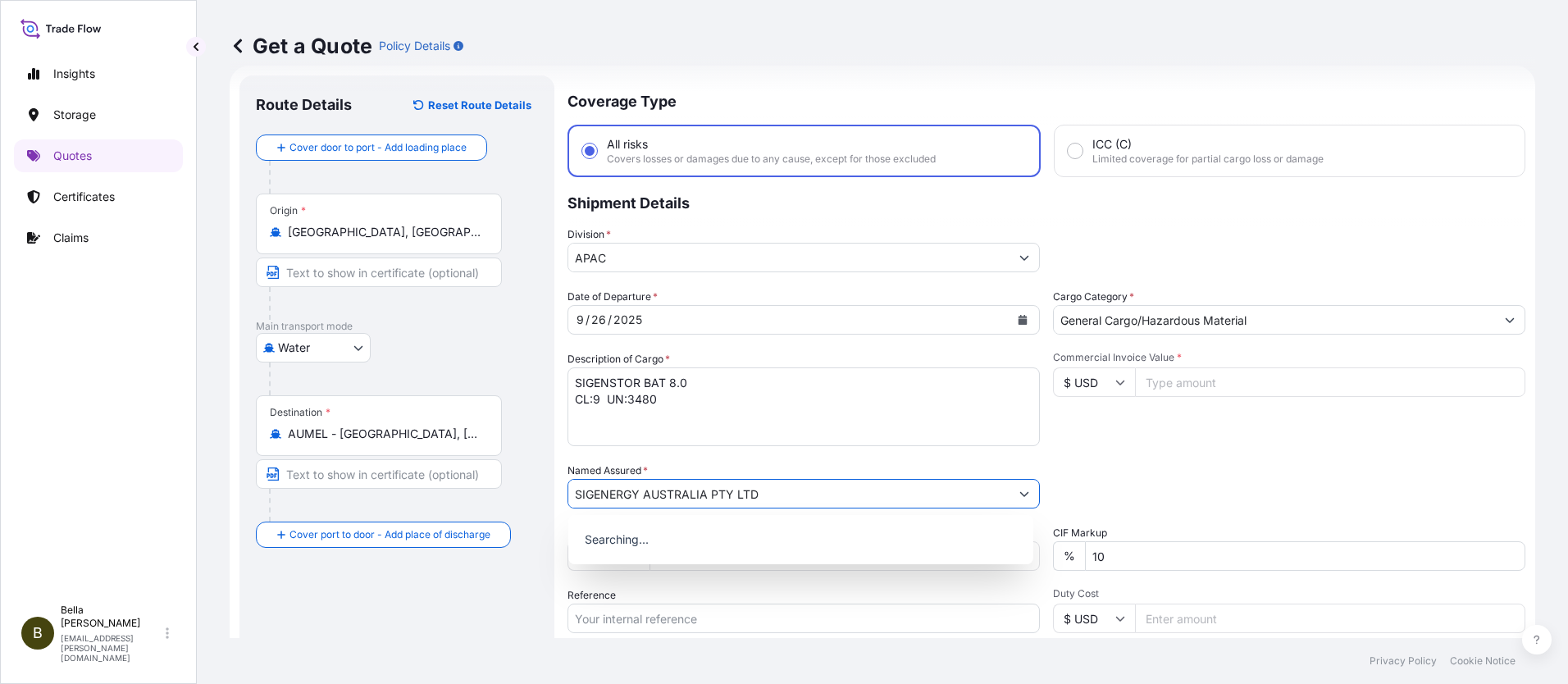
type input "SIGENERGY AUSTRALIA PTY LTD"
click at [368, 627] on div "Route Details Reset Route Details Cover door to port - Add loading place Place …" at bounding box center [397, 446] width 282 height 710
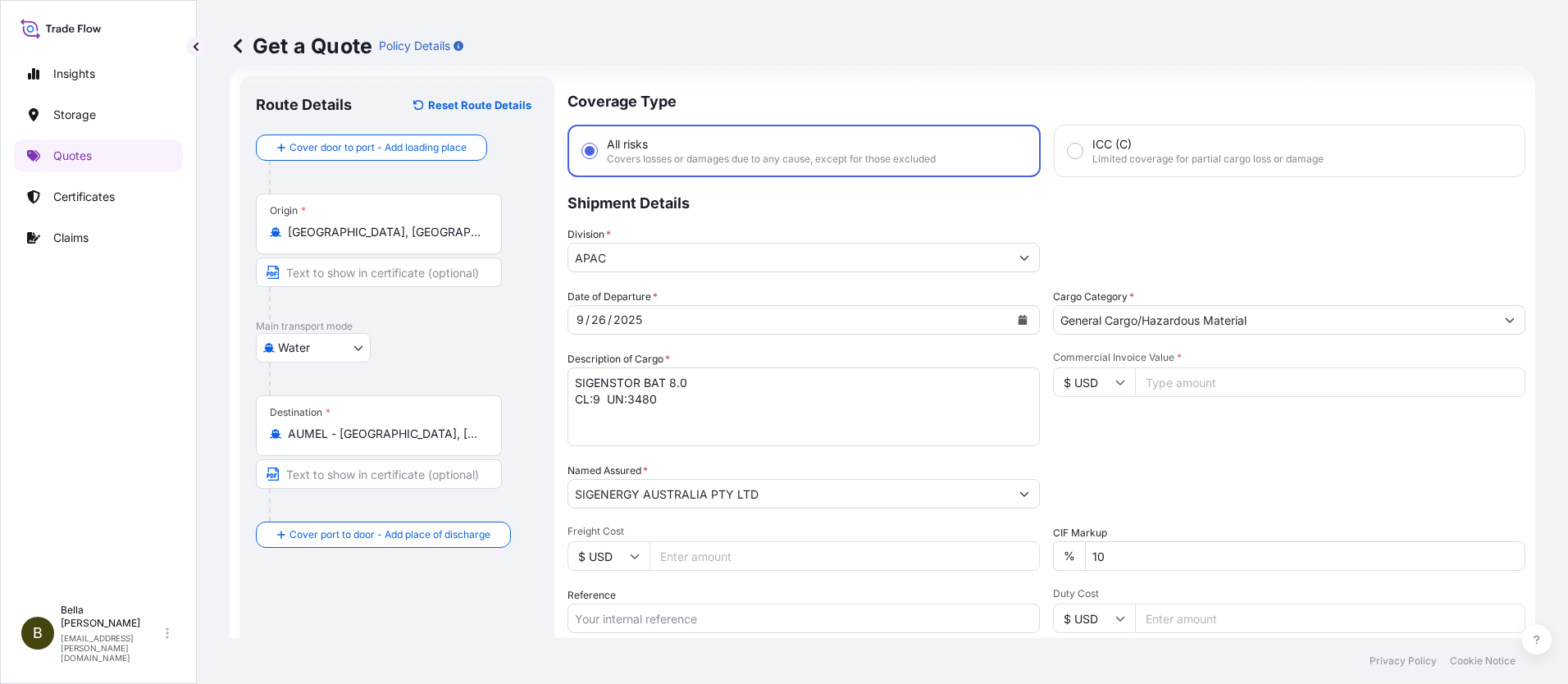
scroll to position [190, 0]
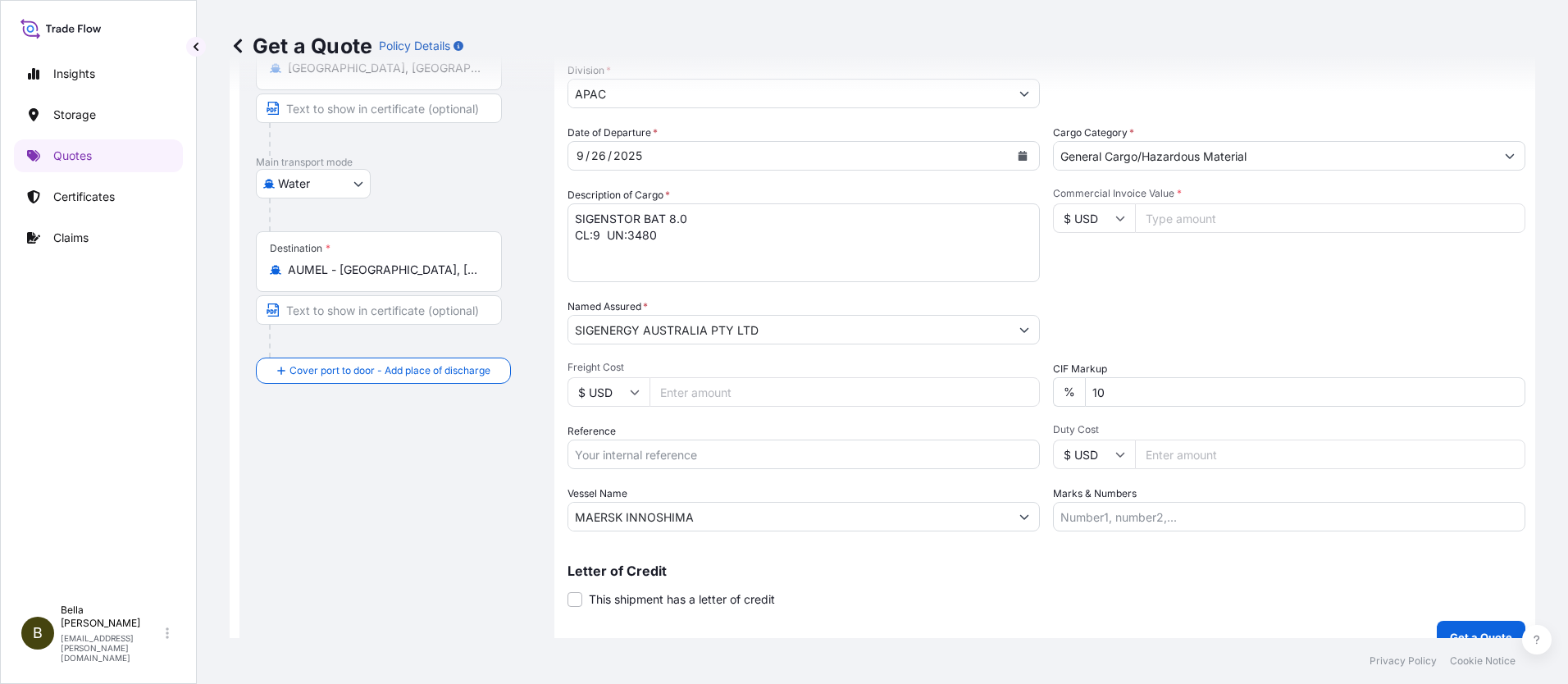
click at [610, 455] on input "Reference" at bounding box center [804, 455] width 473 height 30
click at [599, 456] on input "Reference" at bounding box center [804, 455] width 473 height 30
paste input "SGAU20250819050"
paste input "PCSHSE0001189"
paste input "259352803"
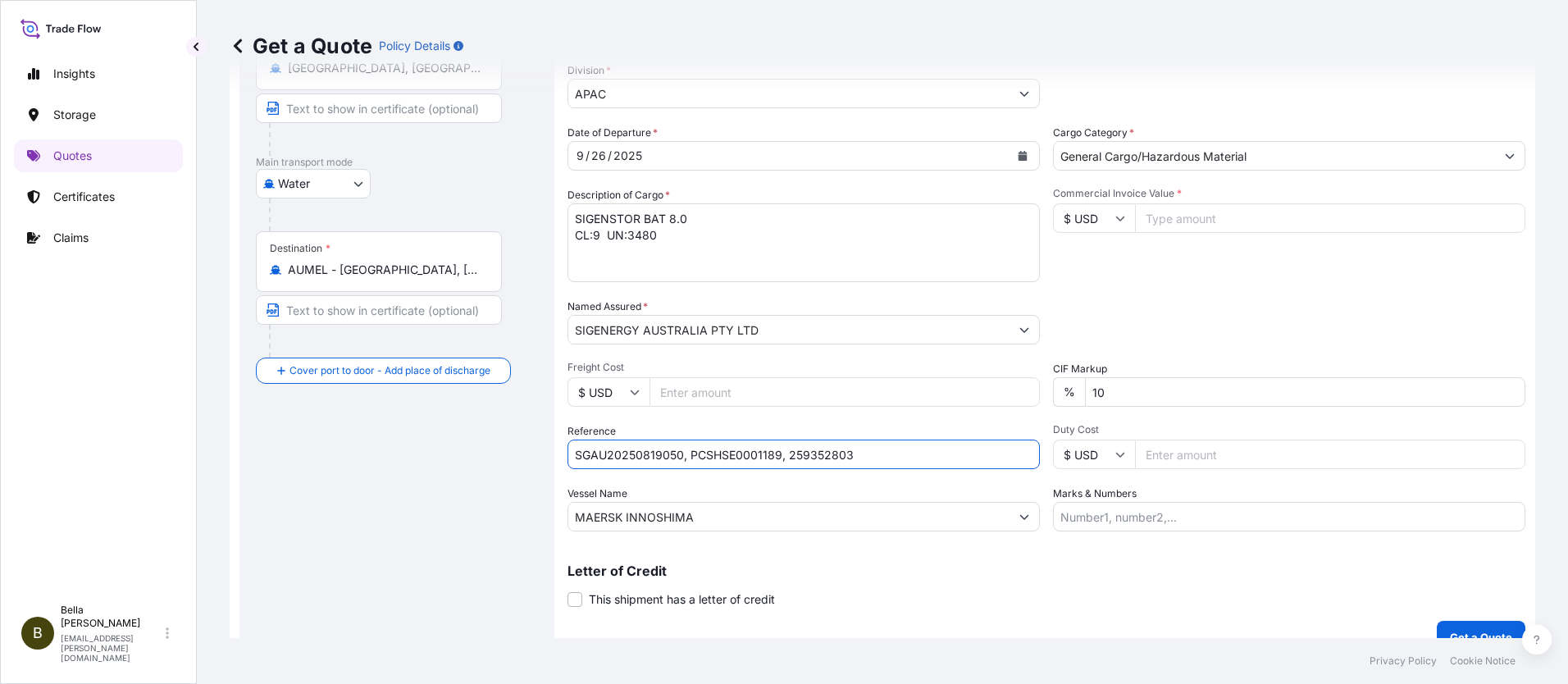
type input "SGAU20250819050, PCSHSE0001189, 259352803"
click at [714, 511] on input "MAERSK INNOSHIMA" at bounding box center [789, 517] width 441 height 30
drag, startPoint x: 714, startPoint y: 511, endPoint x: 340, endPoint y: 512, distance: 374.0
click at [359, 513] on form "Route Details Reset Route Details Cover door to port - Add loading place Place …" at bounding box center [882, 282] width 1306 height 762
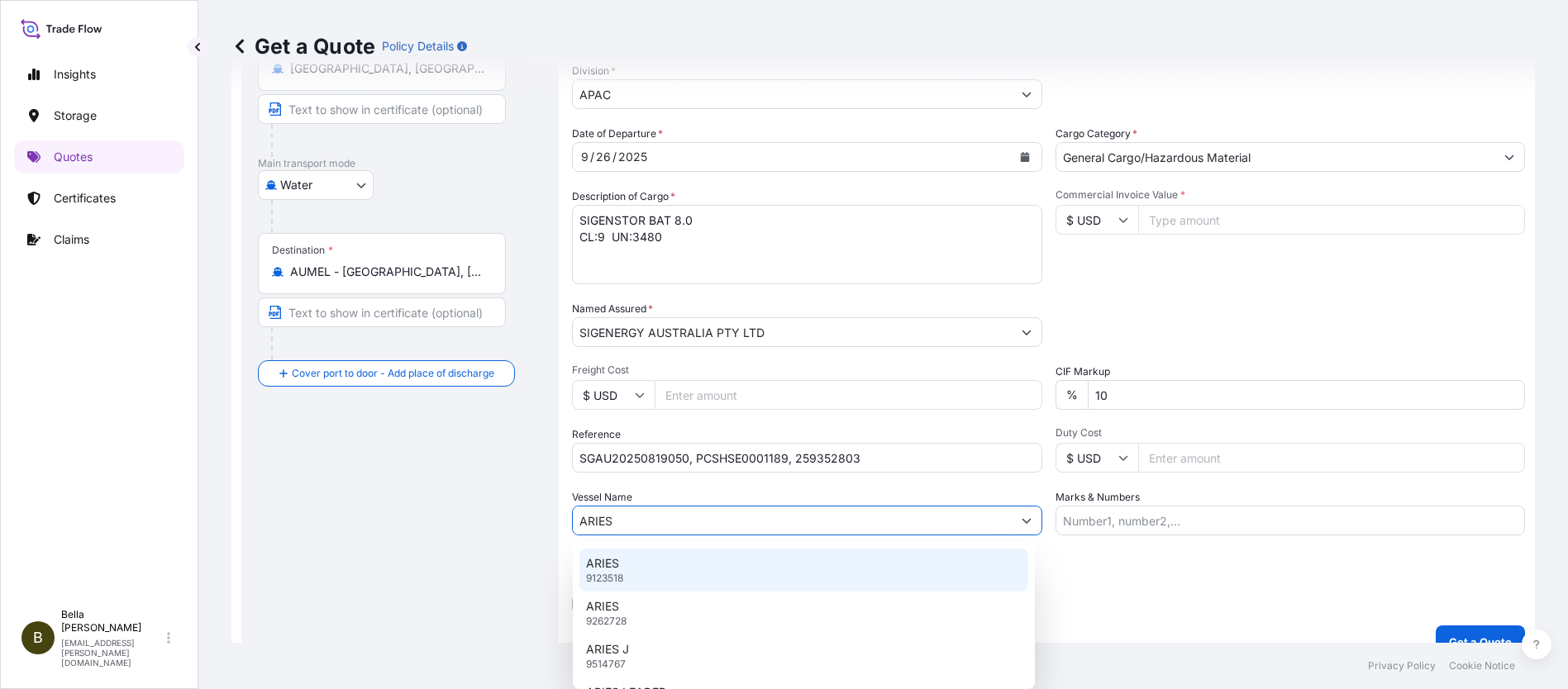
click at [618, 569] on p "ARIES" at bounding box center [602, 564] width 33 height 17
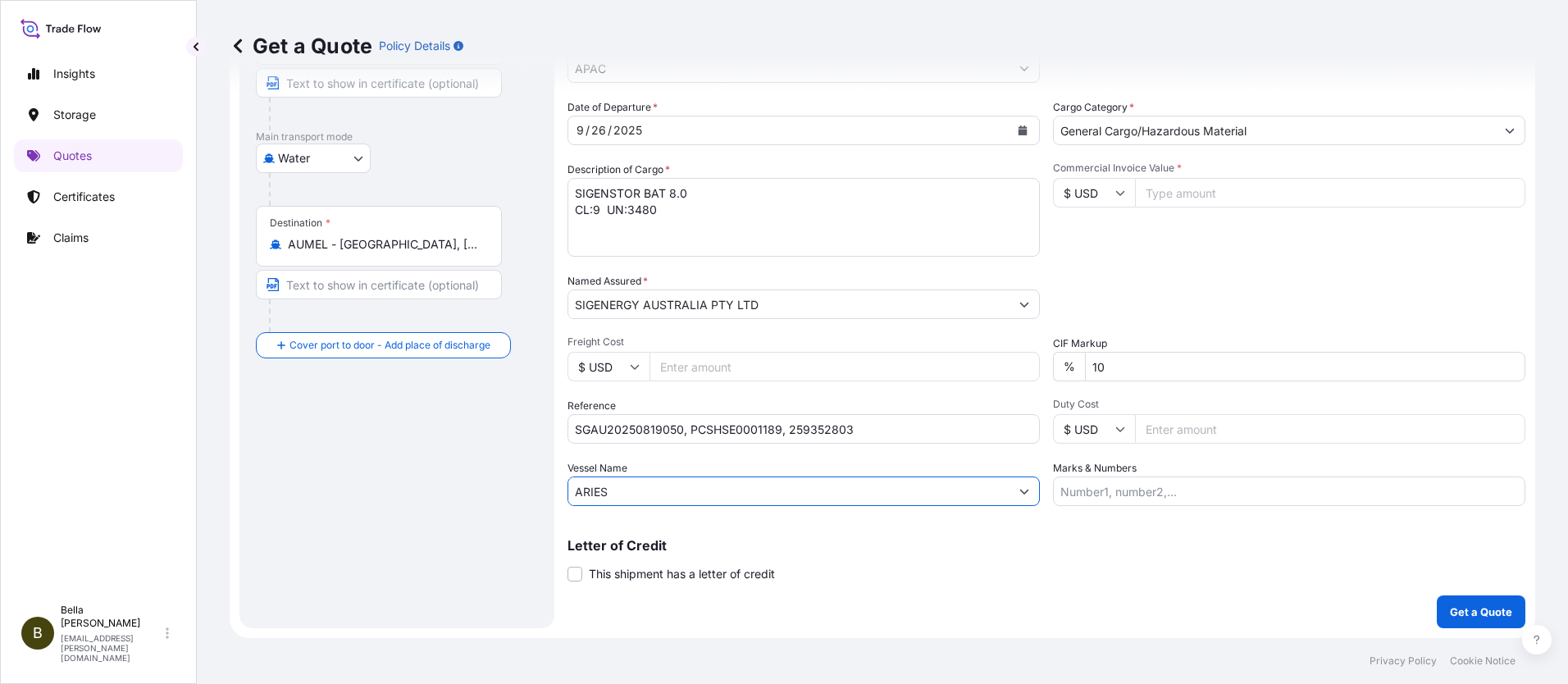
scroll to position [0, 0]
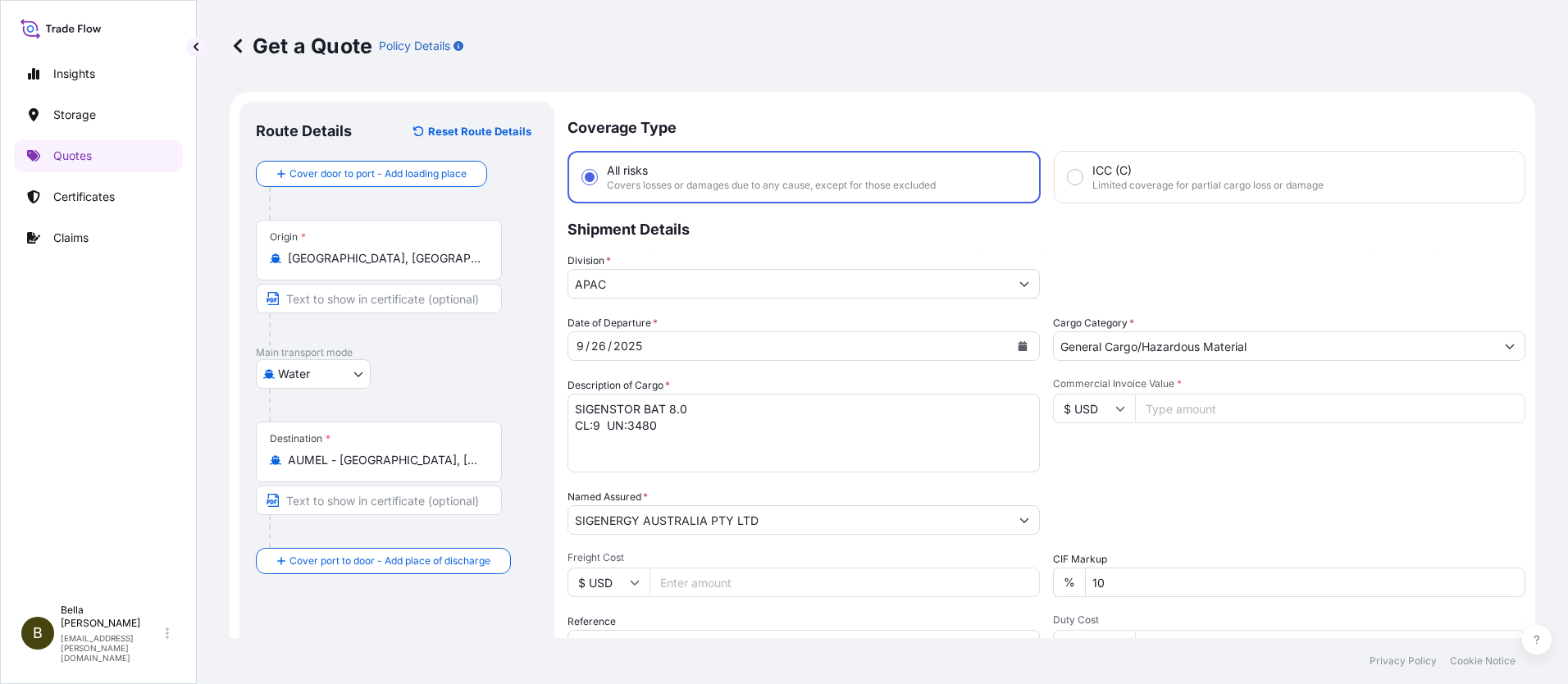
type input "ARIES"
click at [1205, 404] on input "Commercial Invoice Value *" at bounding box center [1330, 409] width 391 height 30
click at [1157, 409] on input "Commercial Invoice Value *" at bounding box center [1330, 409] width 391 height 30
type input "928512"
click at [1144, 519] on div "Packing Category Type to search a container mode Please select a primary mode o…" at bounding box center [1289, 511] width 473 height 46
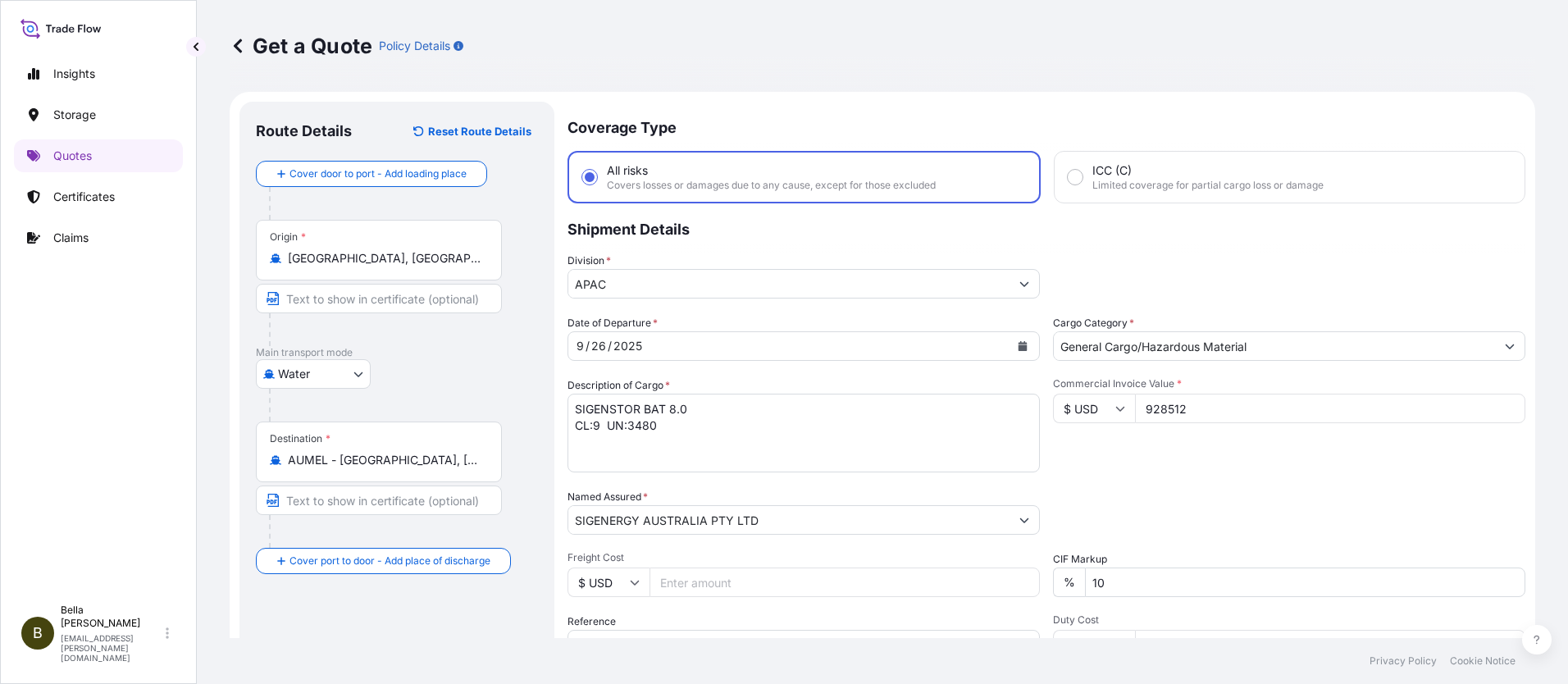
click at [1018, 349] on icon "Calendar" at bounding box center [1022, 346] width 9 height 10
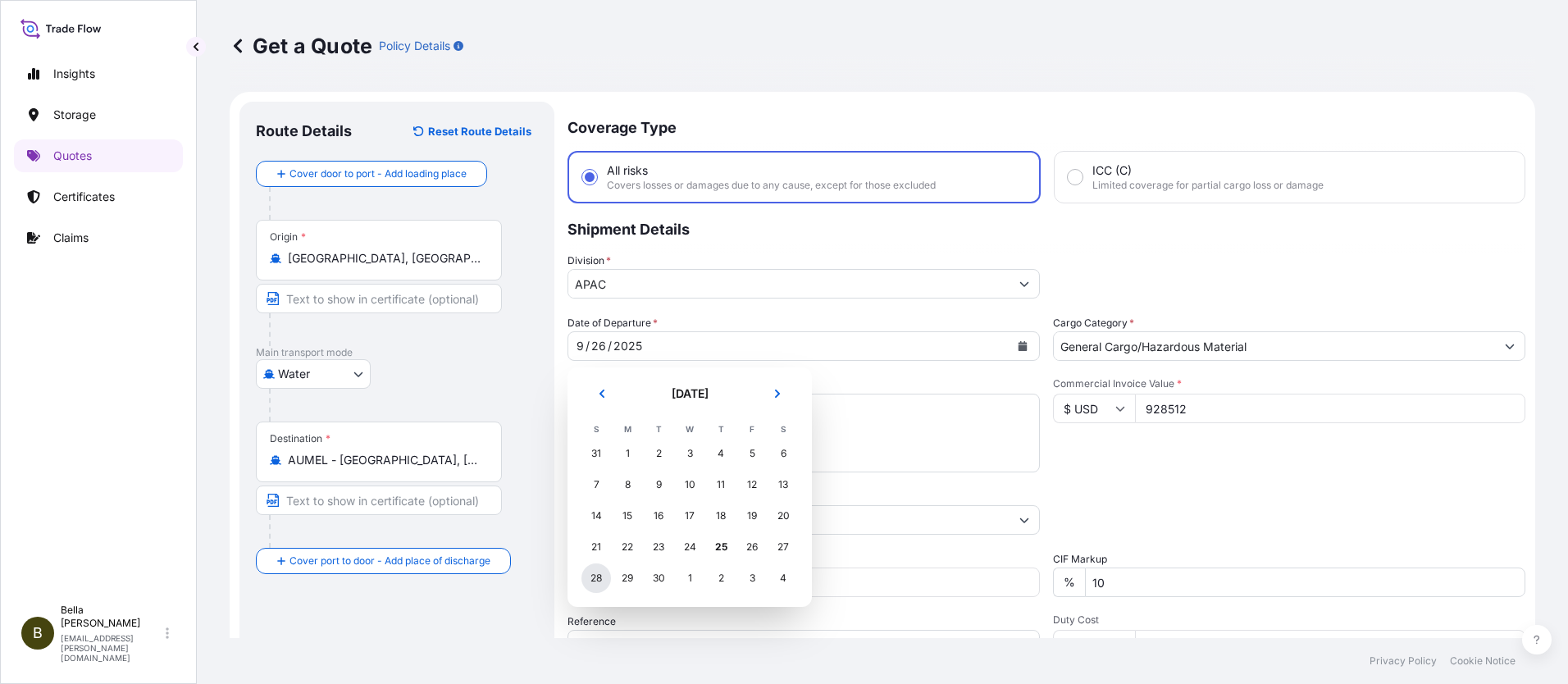
click at [599, 577] on div "28" at bounding box center [596, 579] width 30 height 30
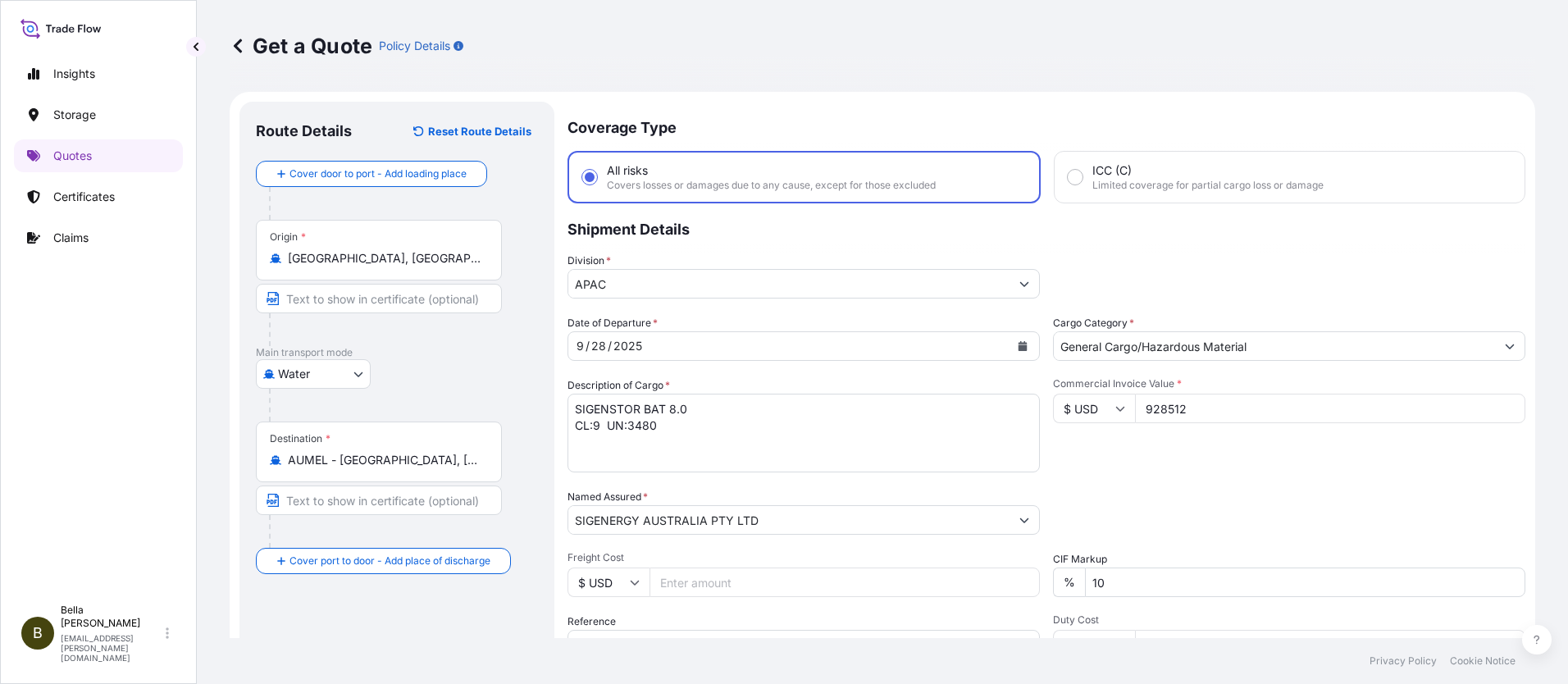
click at [343, 609] on div "Route Details Reset Route Details Cover door to port - Add loading place Place …" at bounding box center [397, 473] width 282 height 710
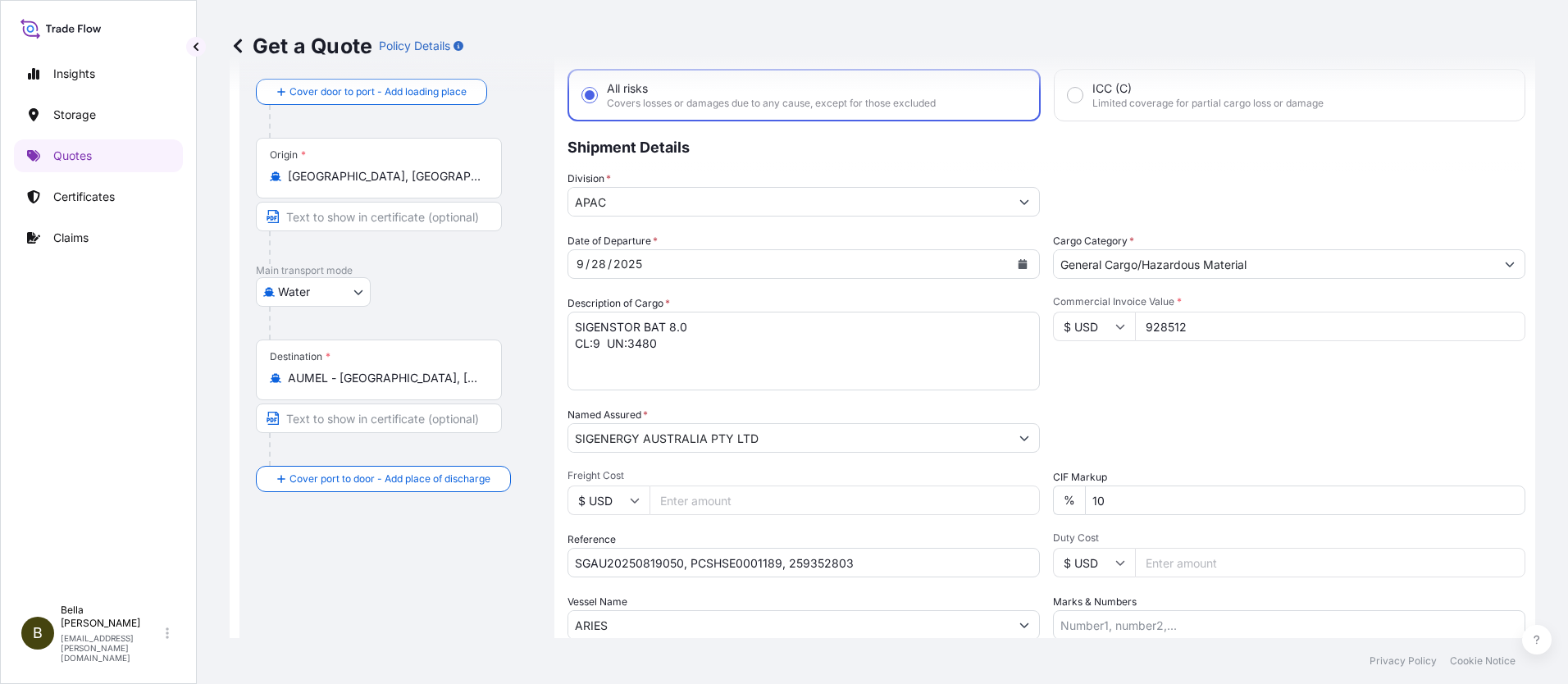
scroll to position [164, 0]
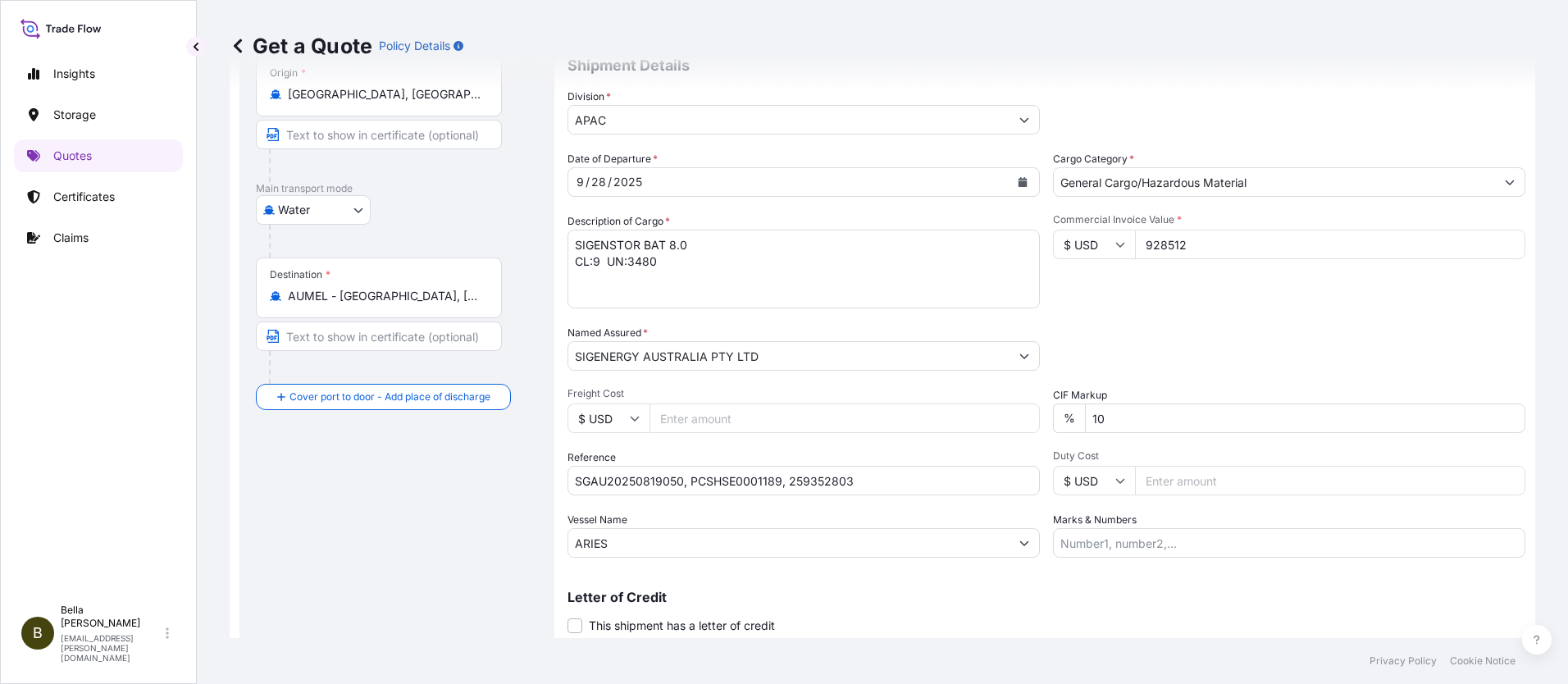
click at [810, 511] on div "Date of Departure * [DATE] Cargo Category * General Cargo/Hazardous Material De…" at bounding box center [1046, 354] width 958 height 407
click at [478, 537] on div "Route Details Reset Route Details Cover door to port - Add loading place Place …" at bounding box center [397, 309] width 282 height 710
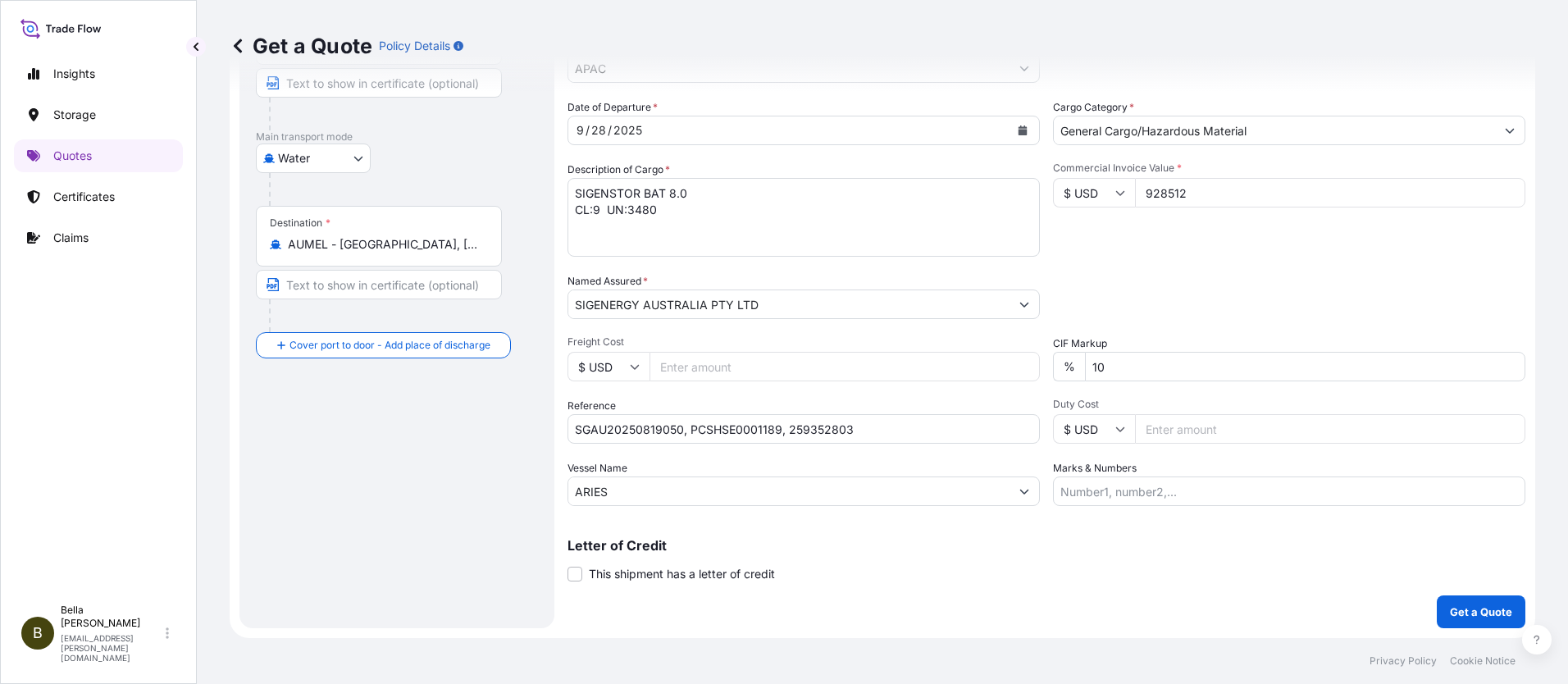
click at [827, 527] on div "Letter of Credit This shipment has a letter of credit Letter of credit * Letter…" at bounding box center [1046, 551] width 958 height 63
click at [1493, 613] on p "Get a Quote" at bounding box center [1480, 612] width 62 height 17
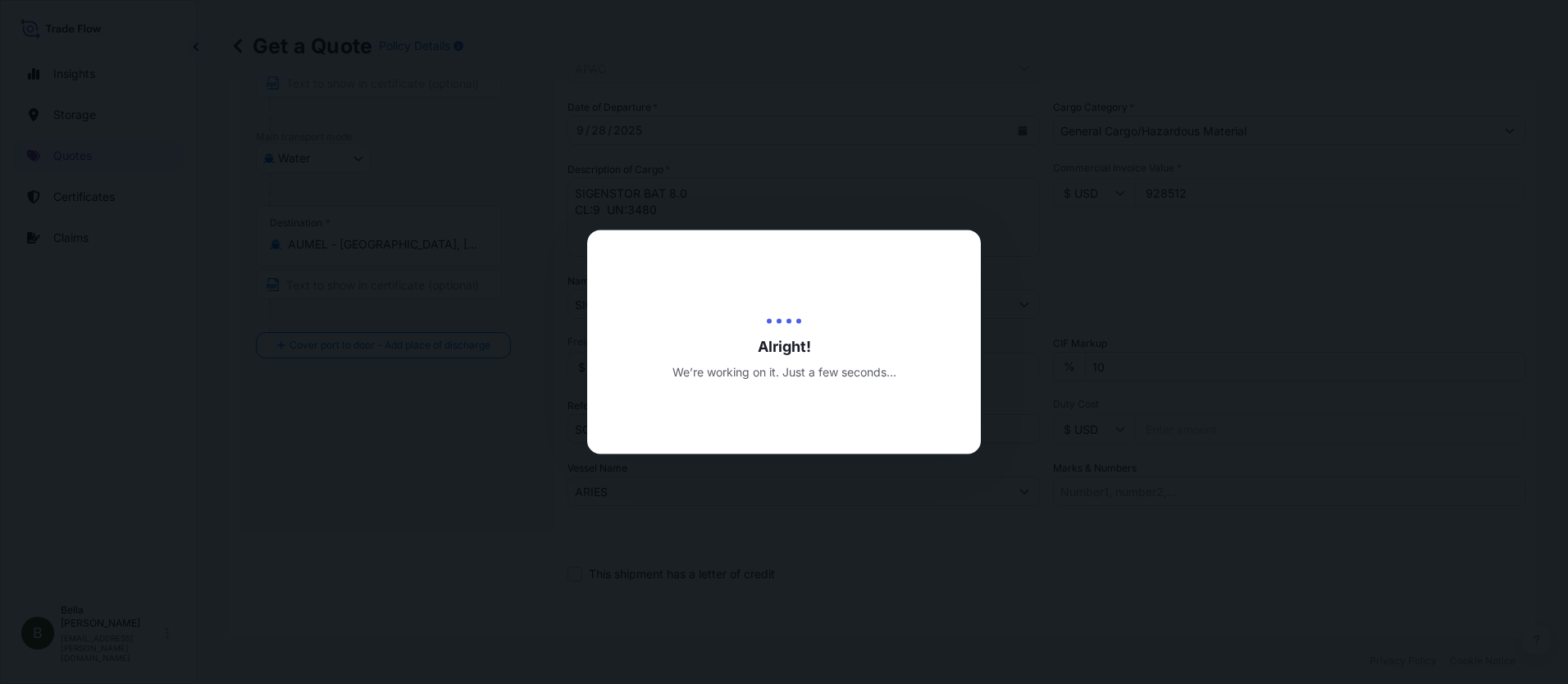
scroll to position [664, 0]
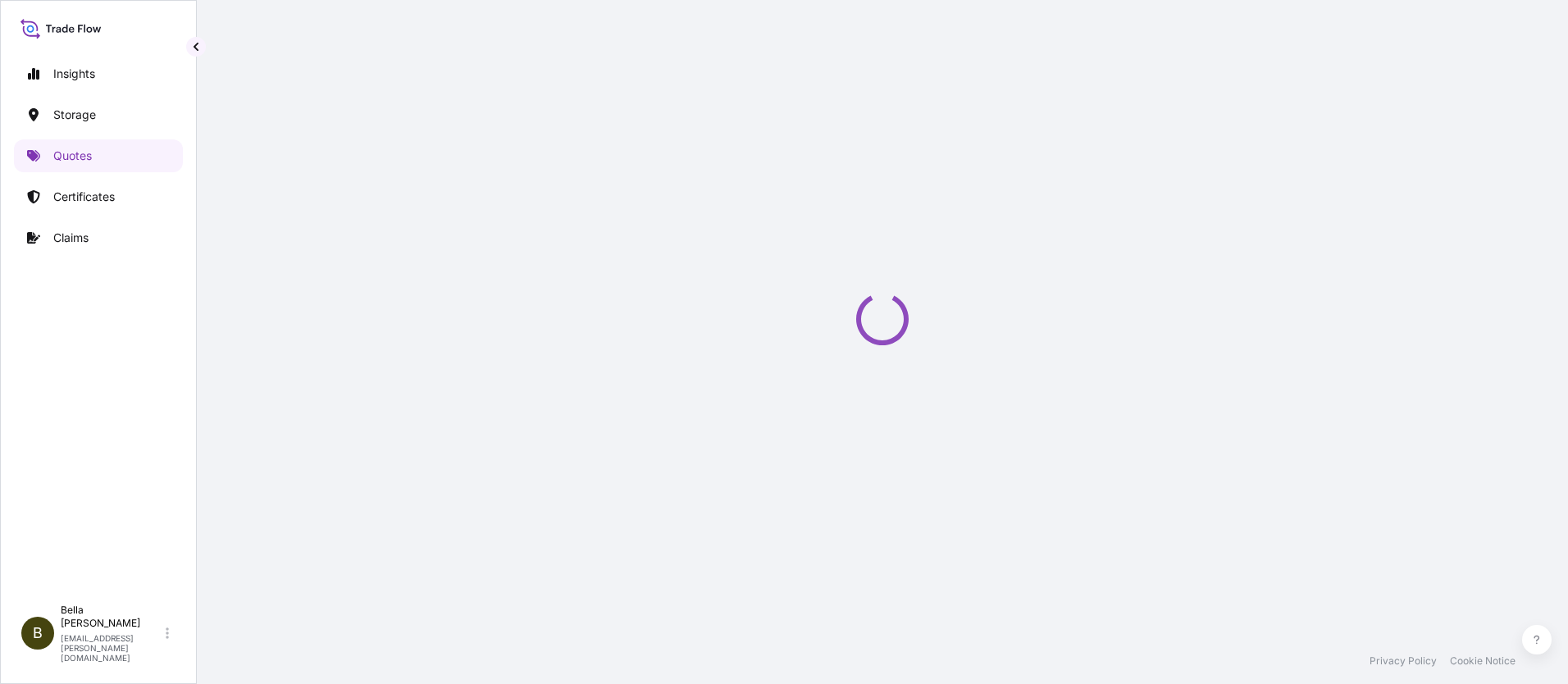
scroll to position [788, 0]
select select "Water"
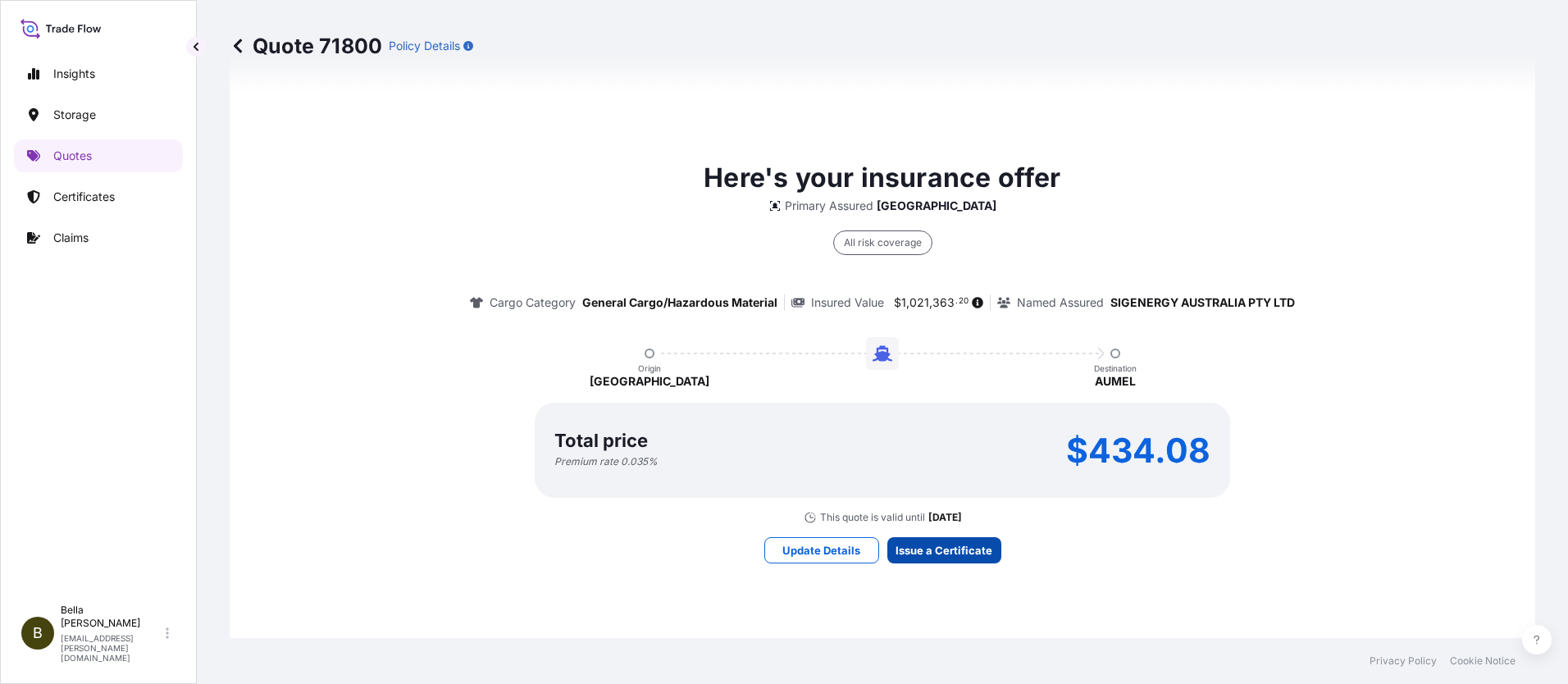
scroll to position [2409, 0]
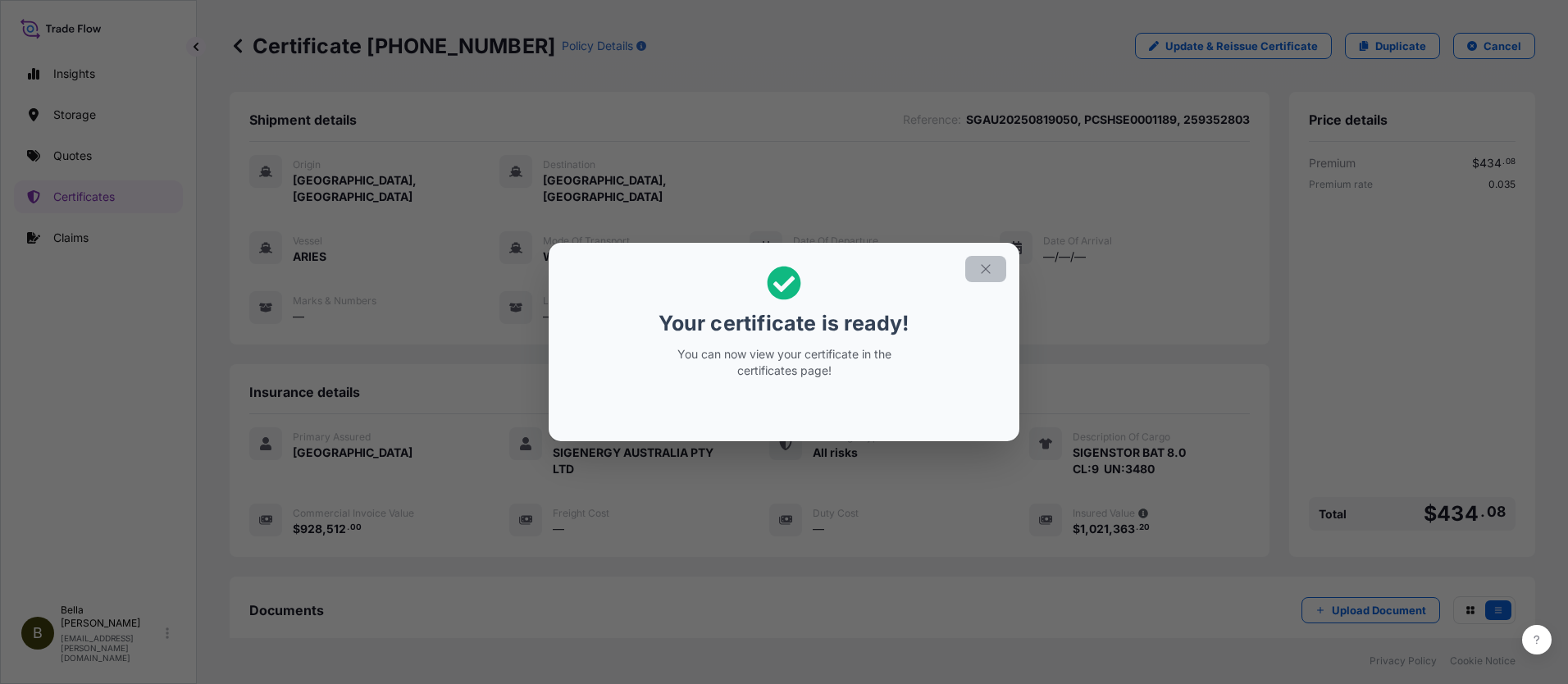
click at [986, 270] on icon "button" at bounding box center [986, 269] width 15 height 15
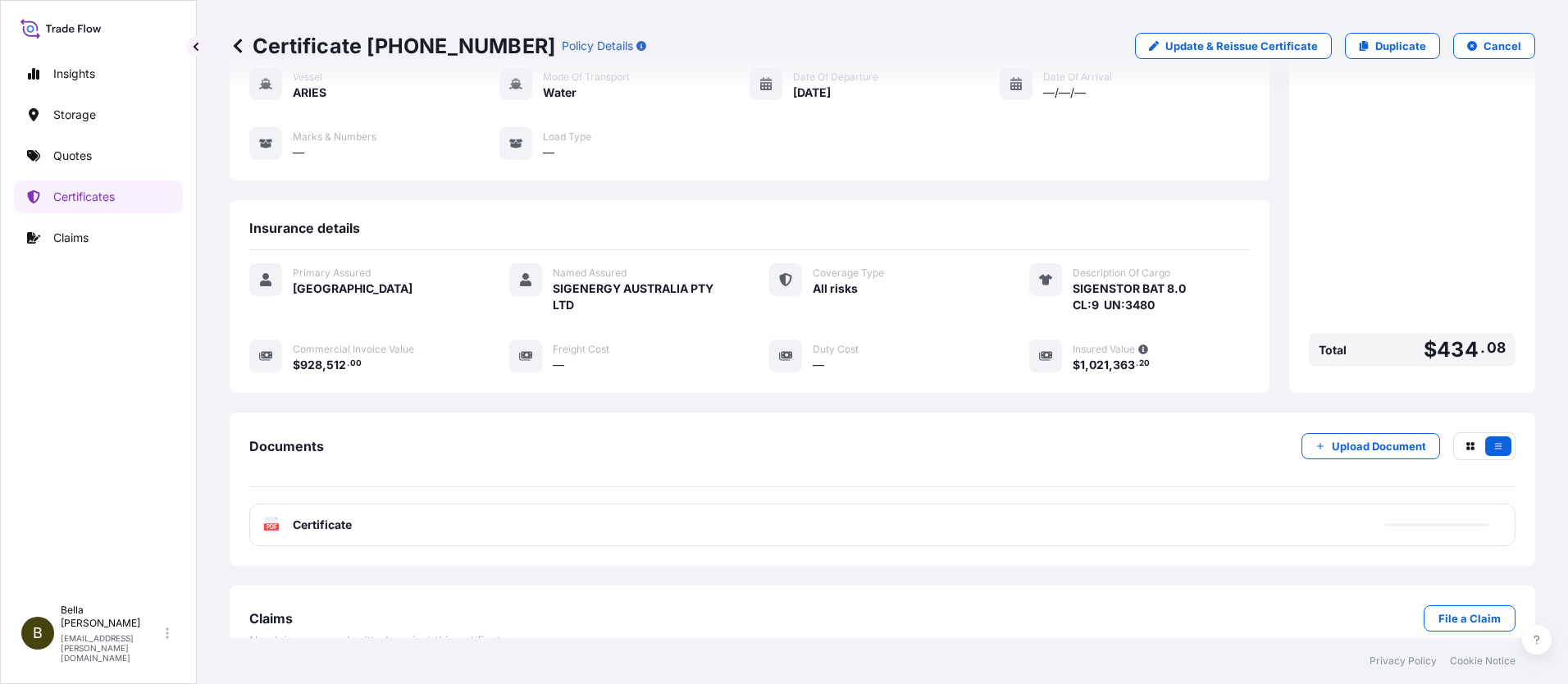
scroll to position [178, 0]
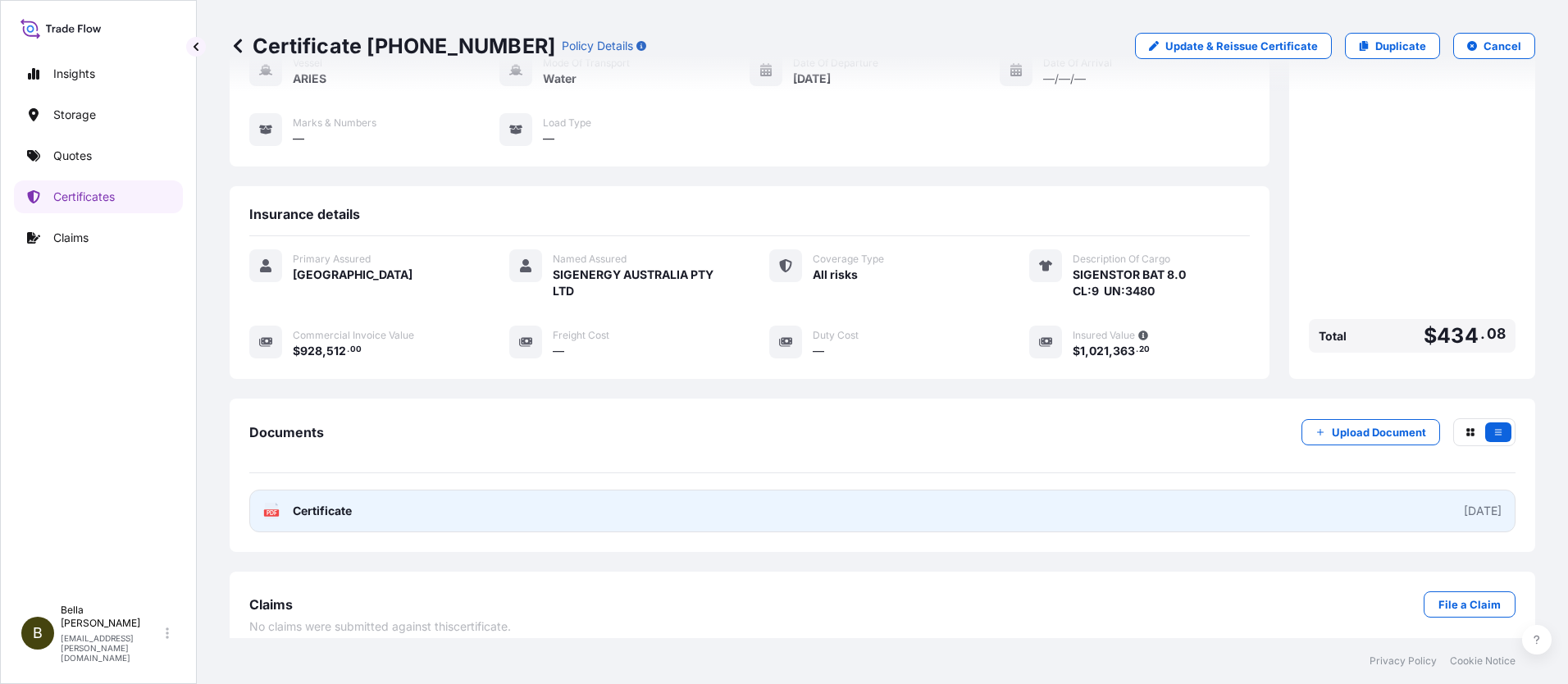
click at [674, 495] on link "PDF Certificate [DATE]" at bounding box center [883, 511] width 1267 height 43
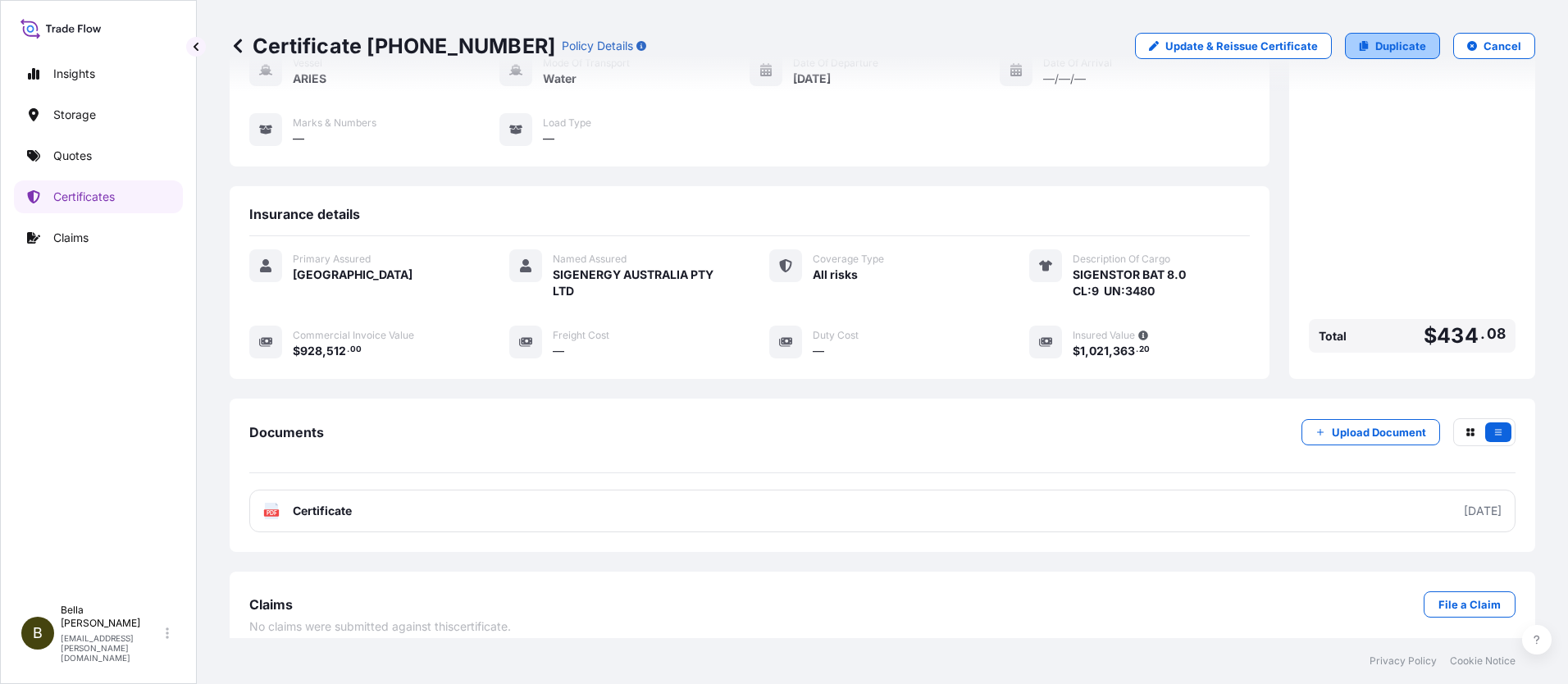
click at [1379, 43] on p "Duplicate" at bounding box center [1400, 46] width 51 height 17
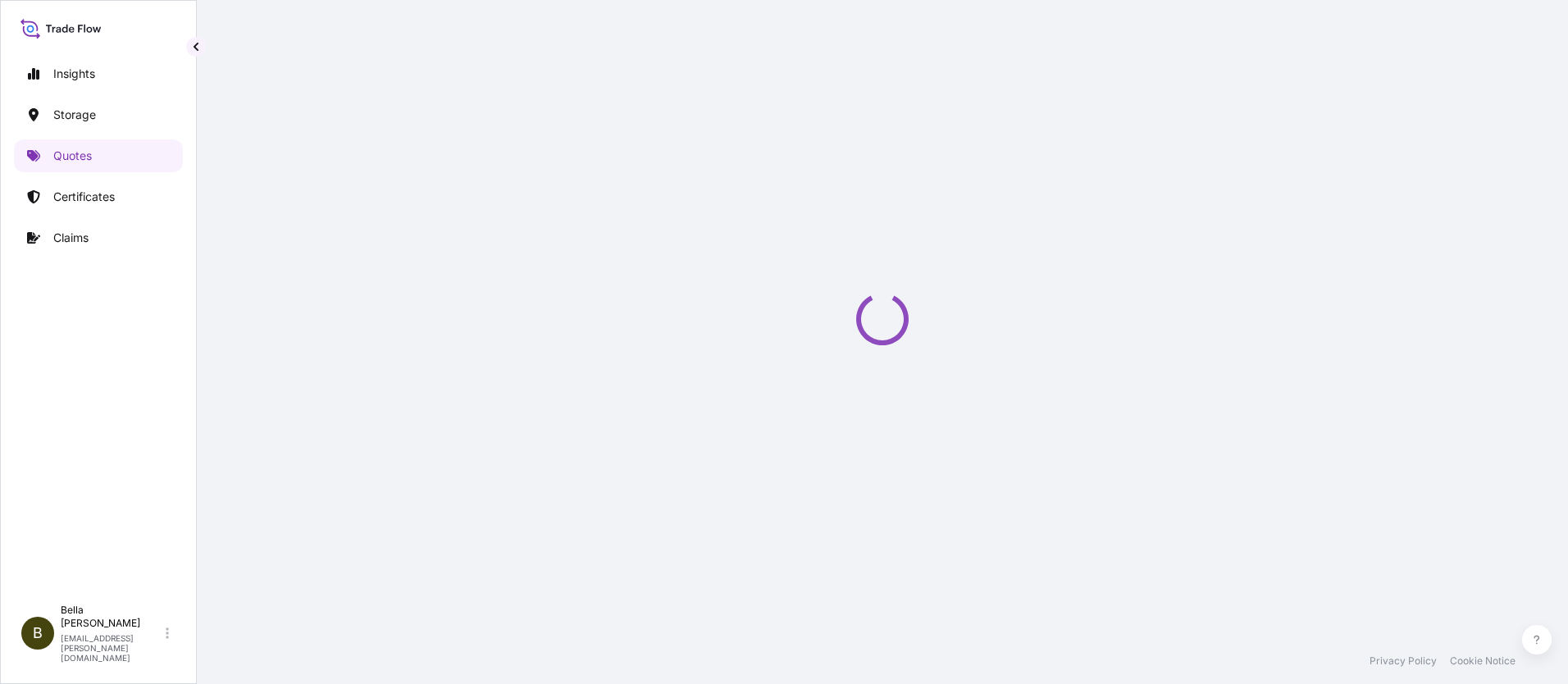
scroll to position [26, 0]
select select "Water"
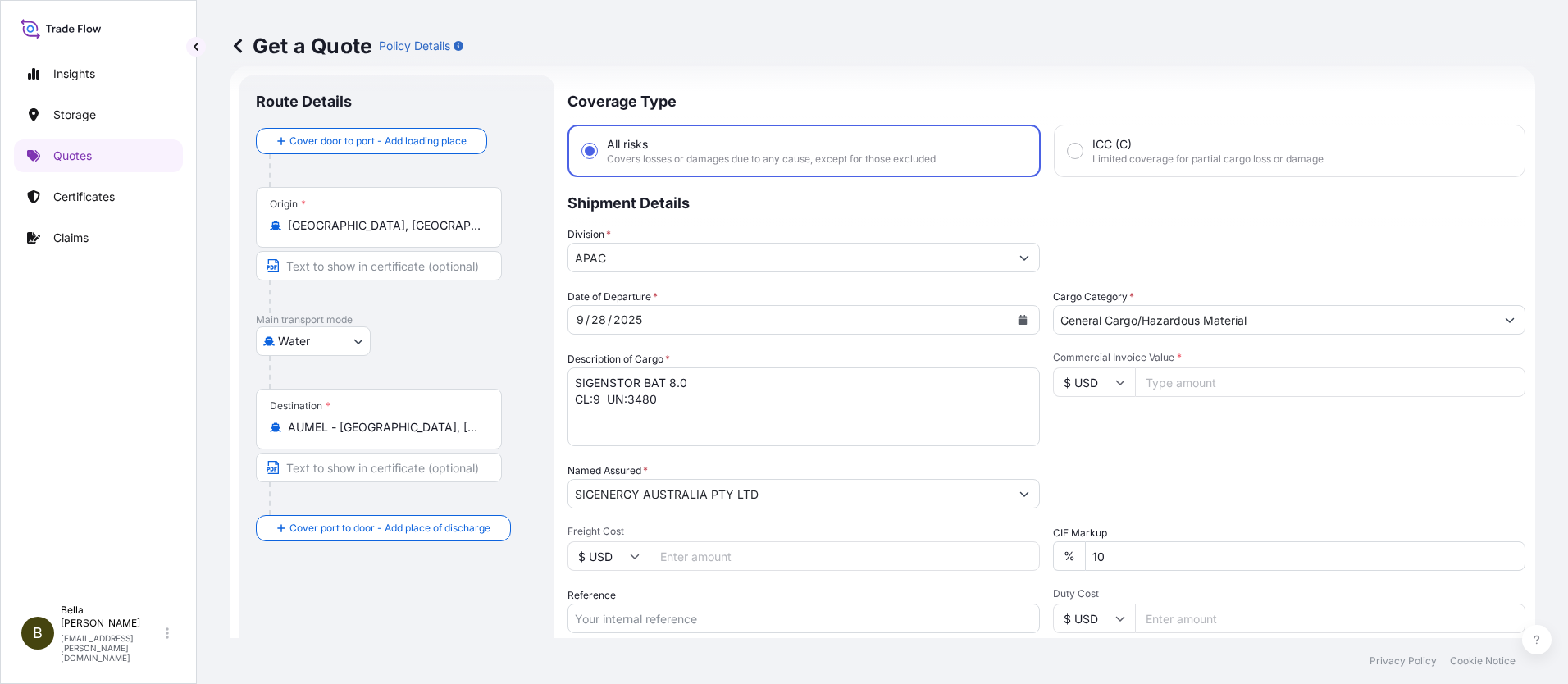
click at [404, 430] on input "AUMEL - [GEOGRAPHIC_DATA], [GEOGRAPHIC_DATA]" at bounding box center [385, 427] width 194 height 17
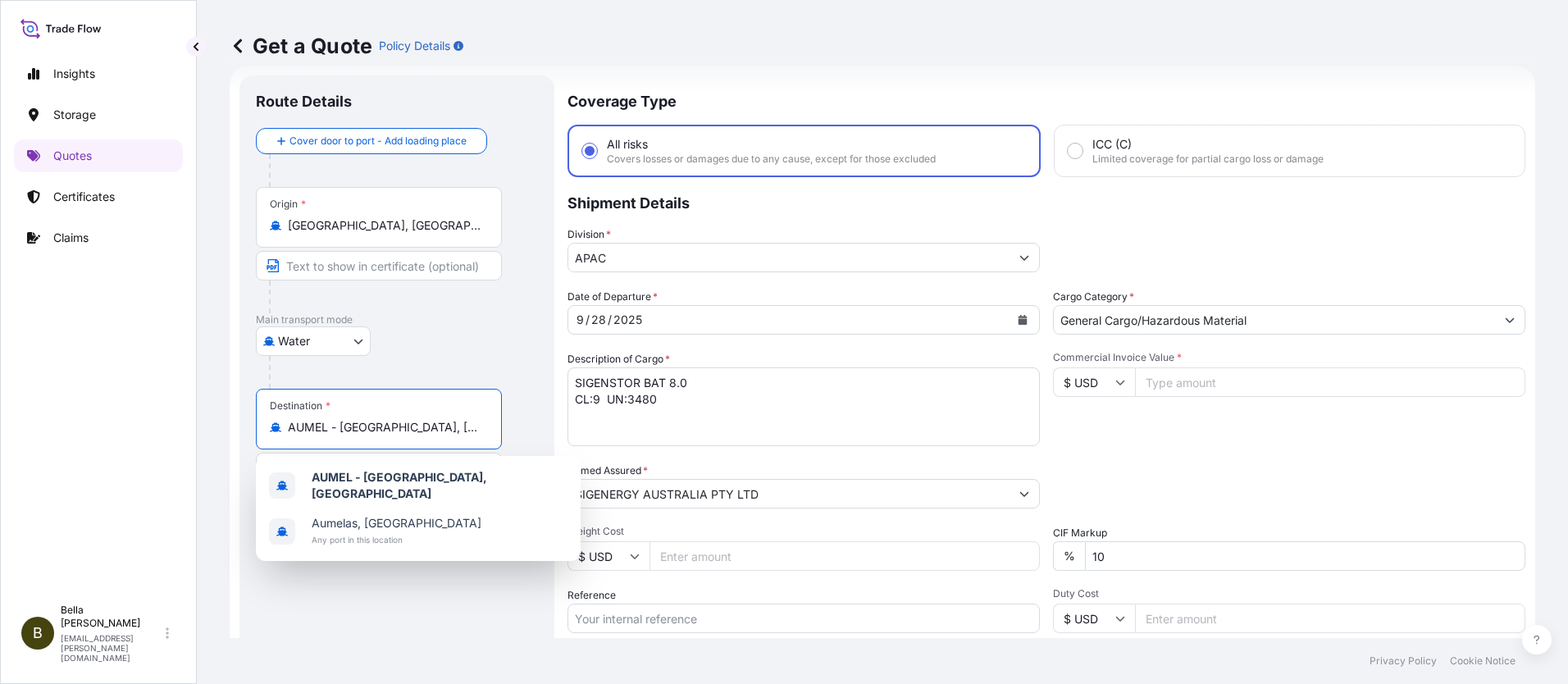
drag, startPoint x: 464, startPoint y: 433, endPoint x: 120, endPoint y: 407, distance: 345.0
click at [122, 407] on div "Insights Storage Quotes Certificates Claims B [PERSON_NAME] [EMAIL_ADDRESS][PER…" at bounding box center [784, 342] width 1568 height 684
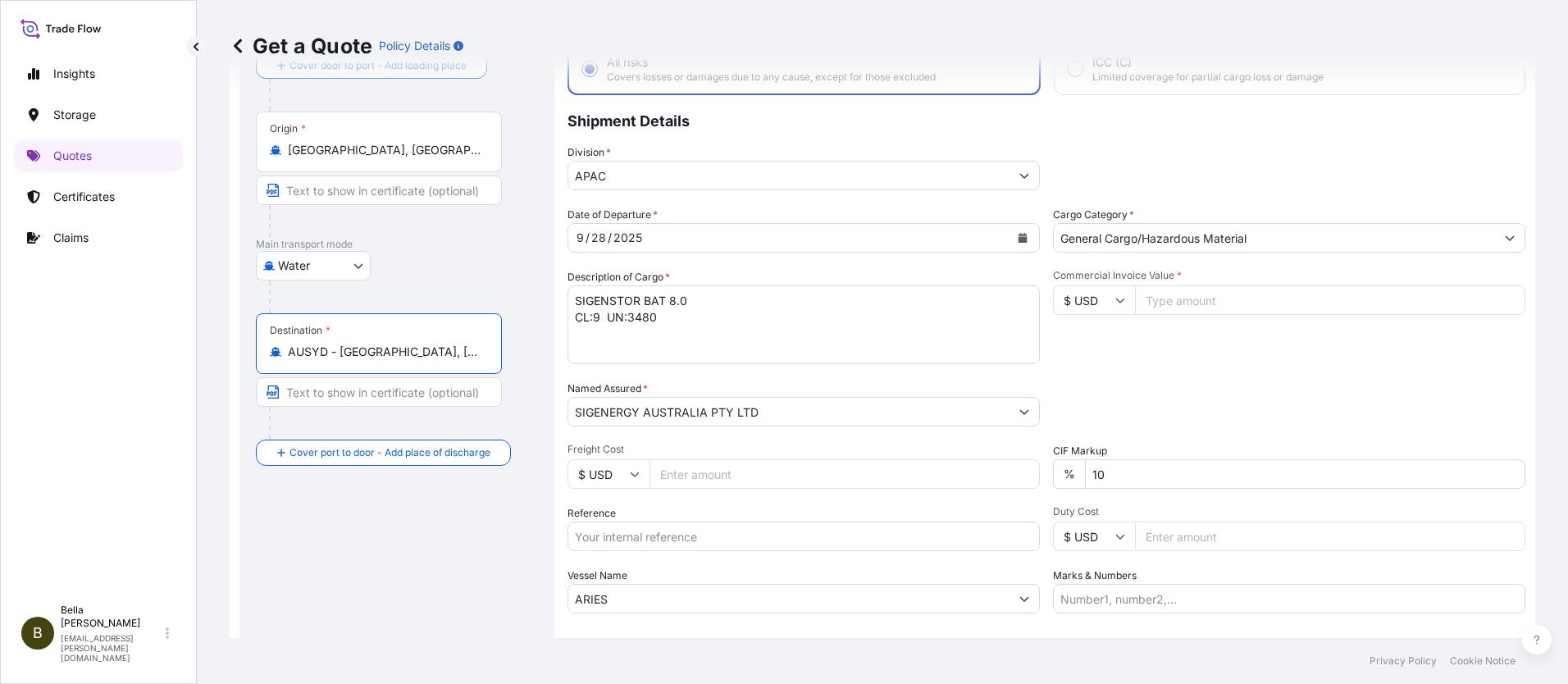
scroll to position [190, 0]
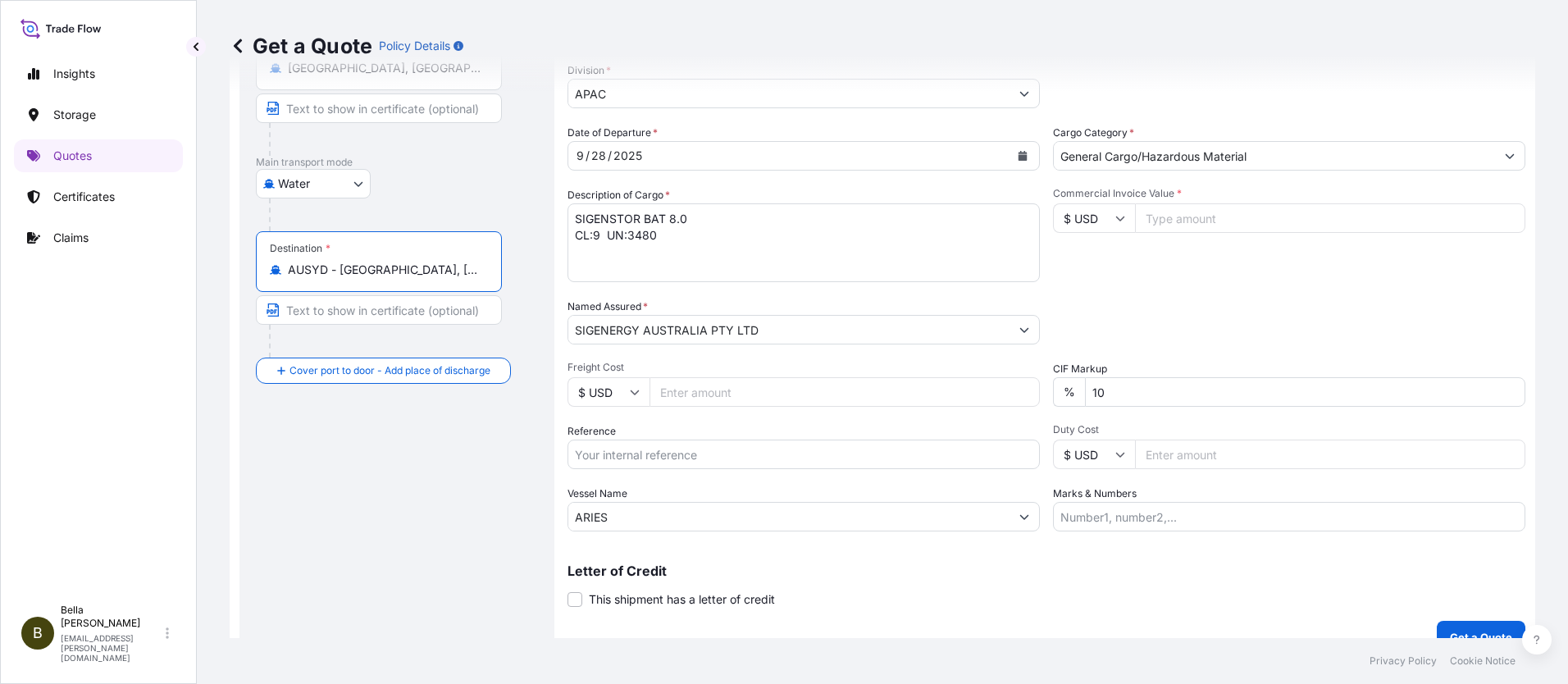
type input "AUSYD - [GEOGRAPHIC_DATA], [GEOGRAPHIC_DATA]"
click at [645, 453] on input "Reference" at bounding box center [804, 455] width 473 height 30
paste input "SGAU20250819045"
click at [692, 456] on input "SGAU20250819045," at bounding box center [804, 455] width 473 height 30
paste input "PCSHSE0001188"
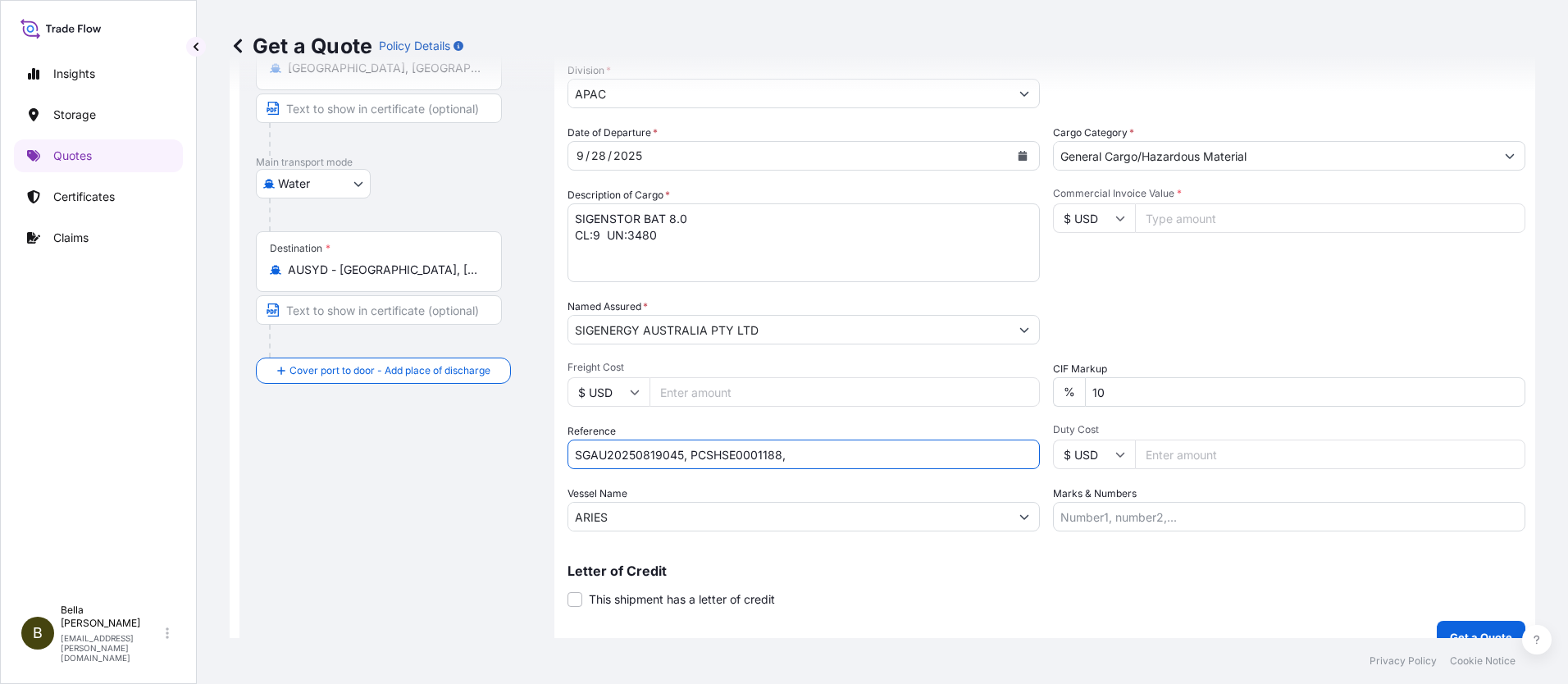
click at [799, 452] on input "SGAU20250819045, PCSHSE0001188," at bounding box center [804, 455] width 473 height 30
paste input "259318934"
type input "SGAU20250819045, PCSHSE0001188, 259318934"
click at [386, 494] on div "Route Details Reset Route Details Cover door to port - Add loading place Place …" at bounding box center [397, 282] width 282 height 710
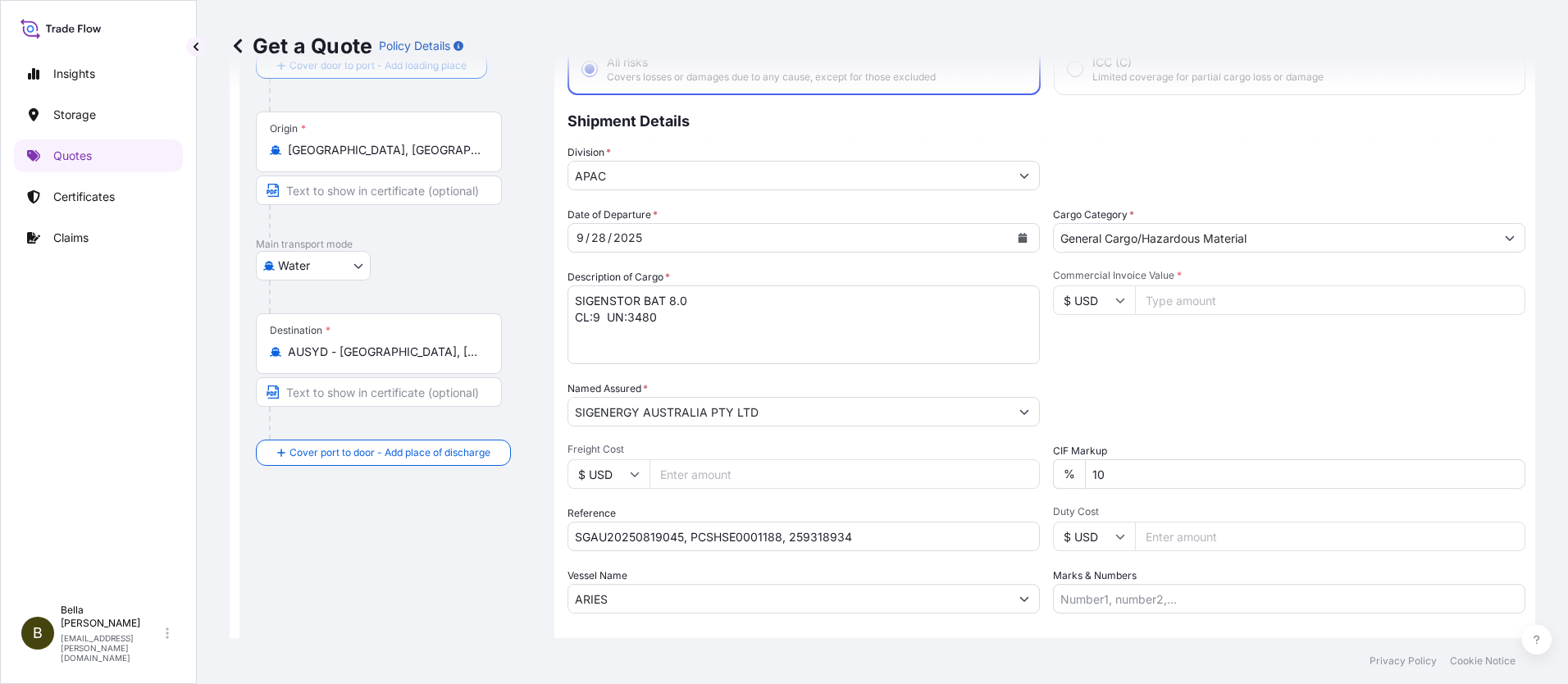
click at [1161, 300] on input "Commercial Invoice Value *" at bounding box center [1330, 301] width 391 height 30
type input "928512"
click at [1109, 355] on div "Commercial Invoice Value * $ USD 928512" at bounding box center [1289, 316] width 473 height 95
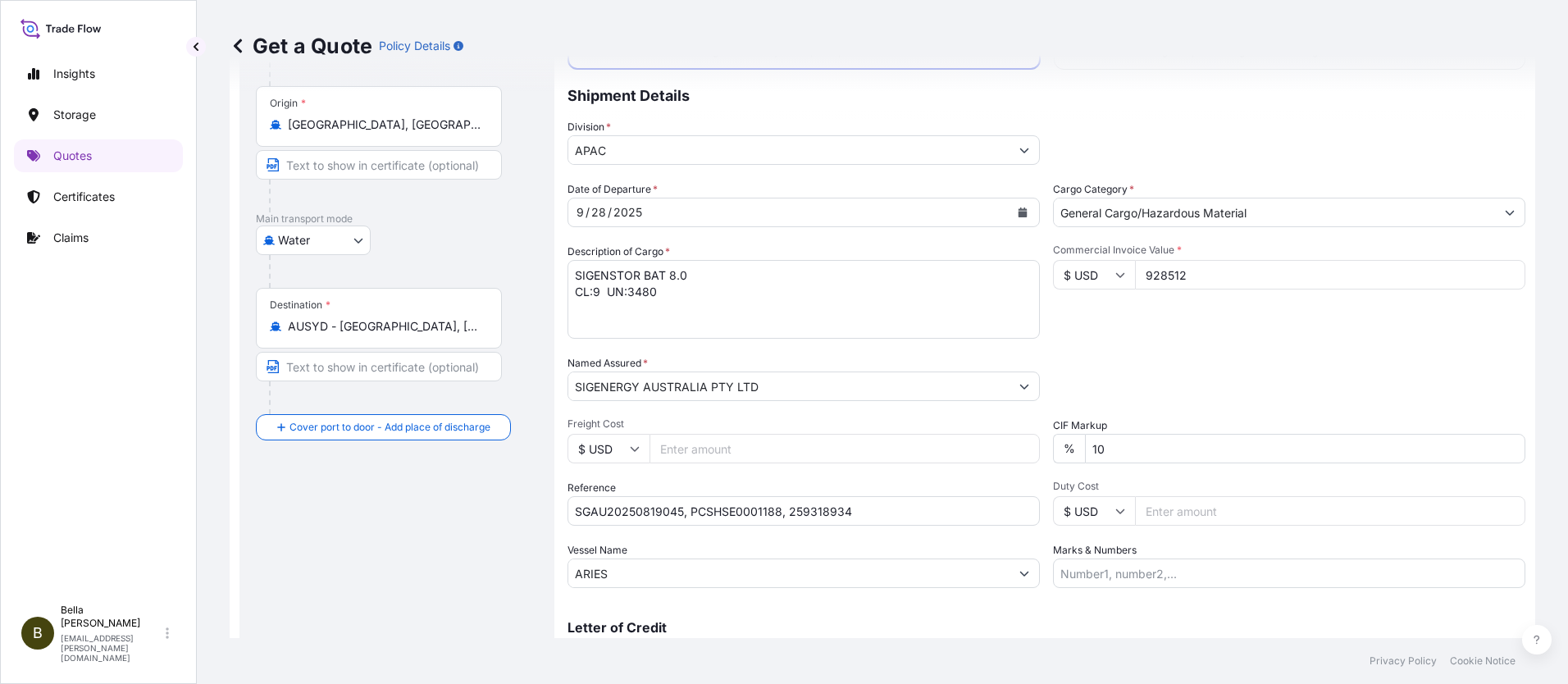
scroll to position [216, 0]
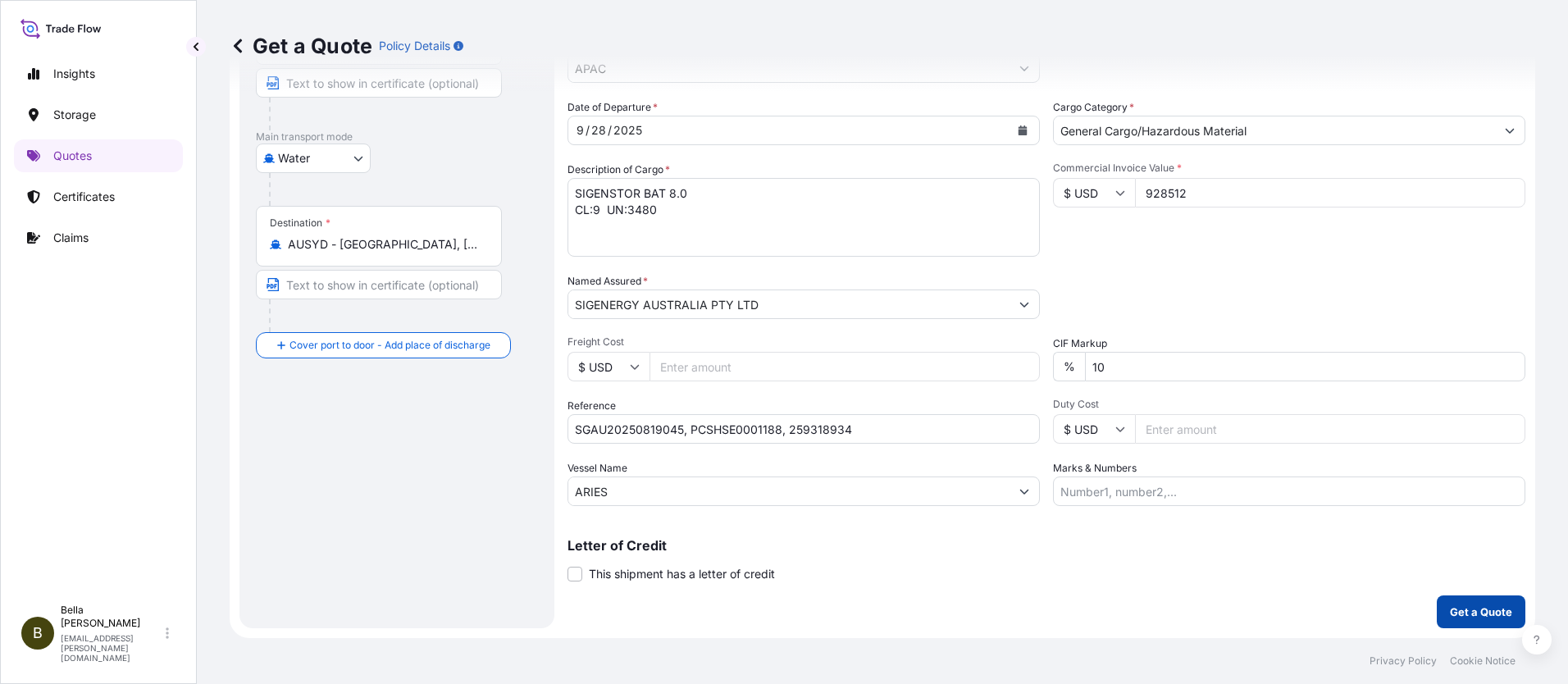
click at [1450, 610] on p "Get a Quote" at bounding box center [1480, 612] width 62 height 17
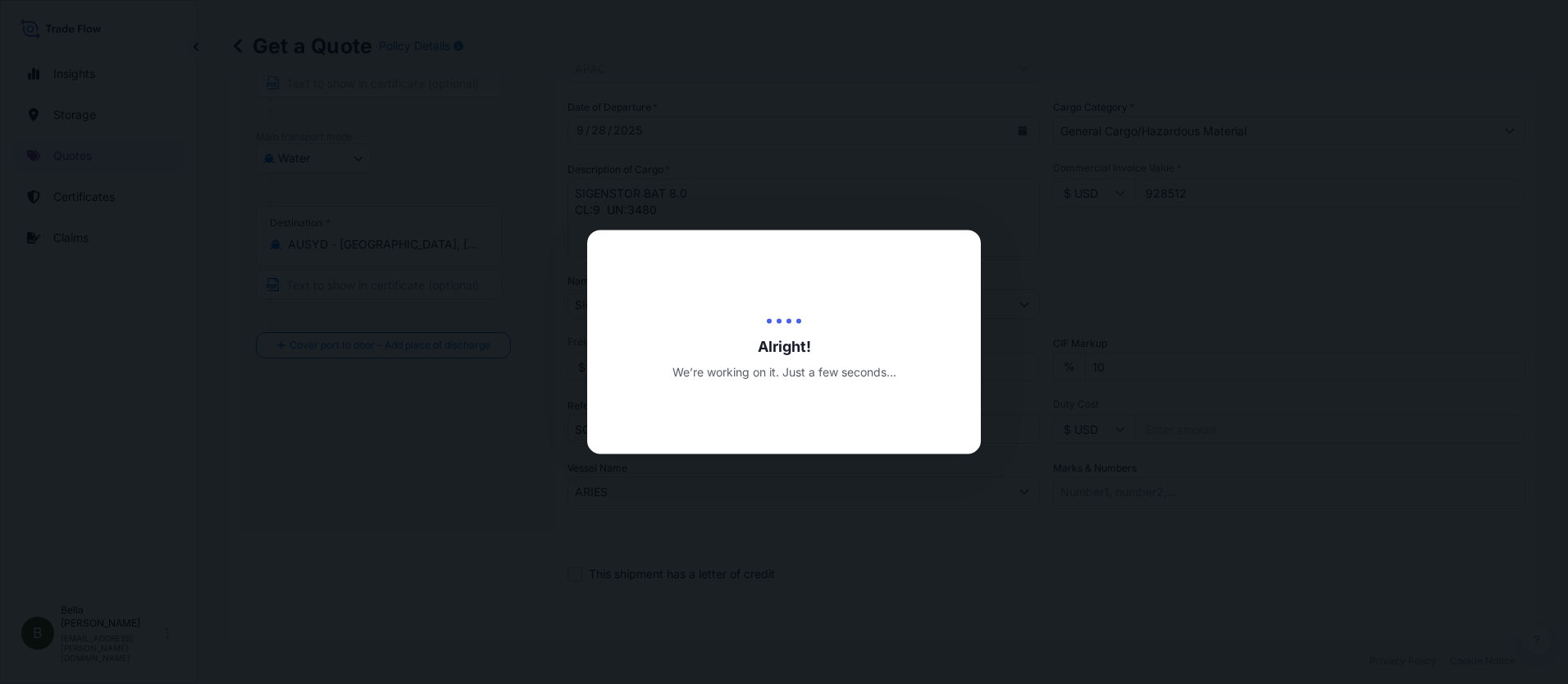
scroll to position [664, 0]
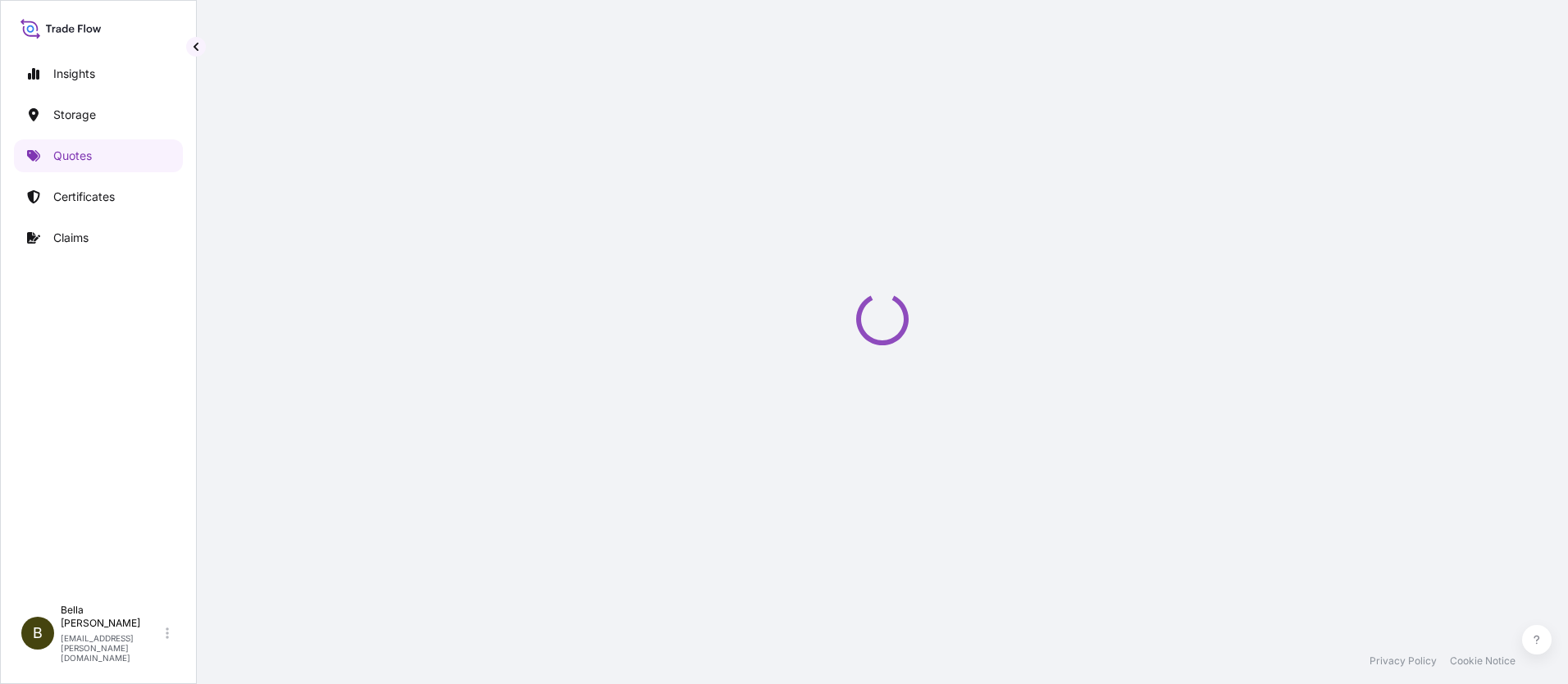
select select "Water"
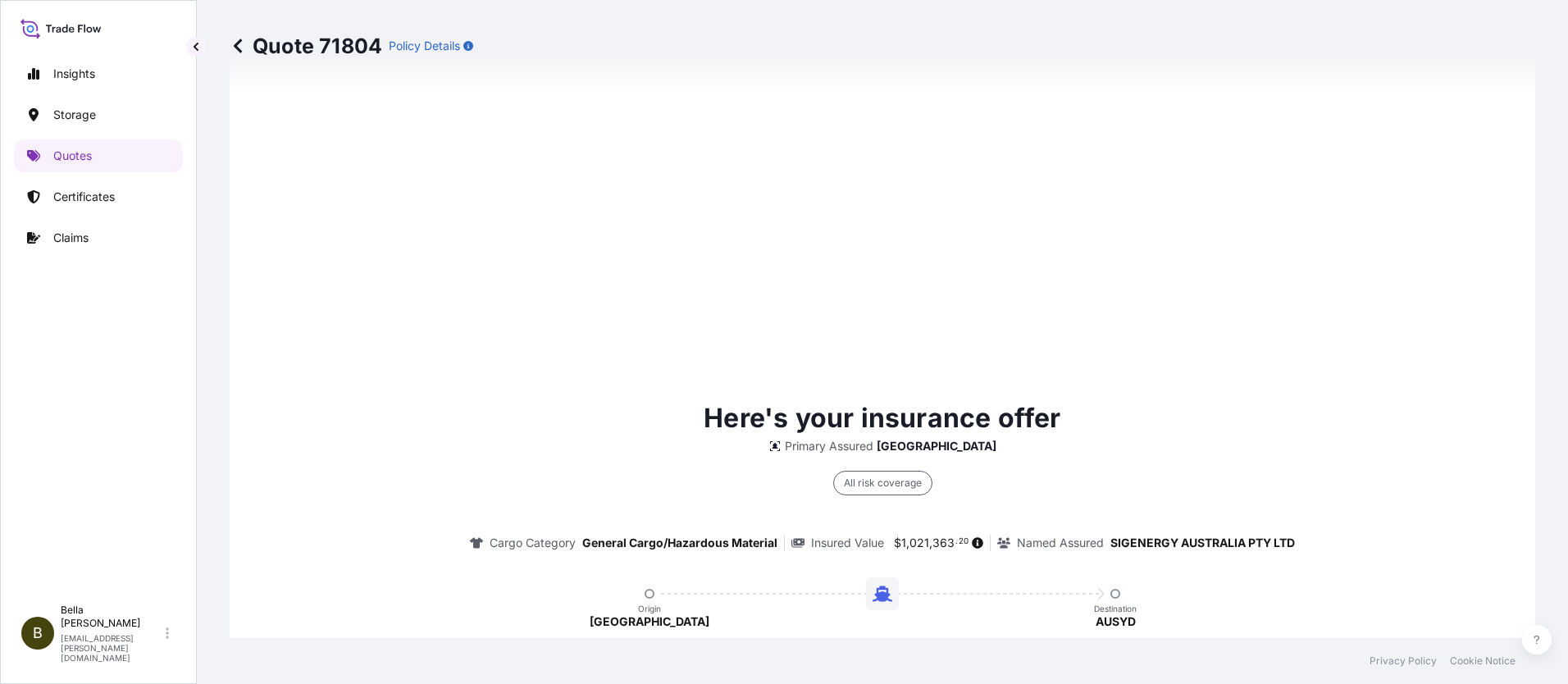
scroll to position [2409, 0]
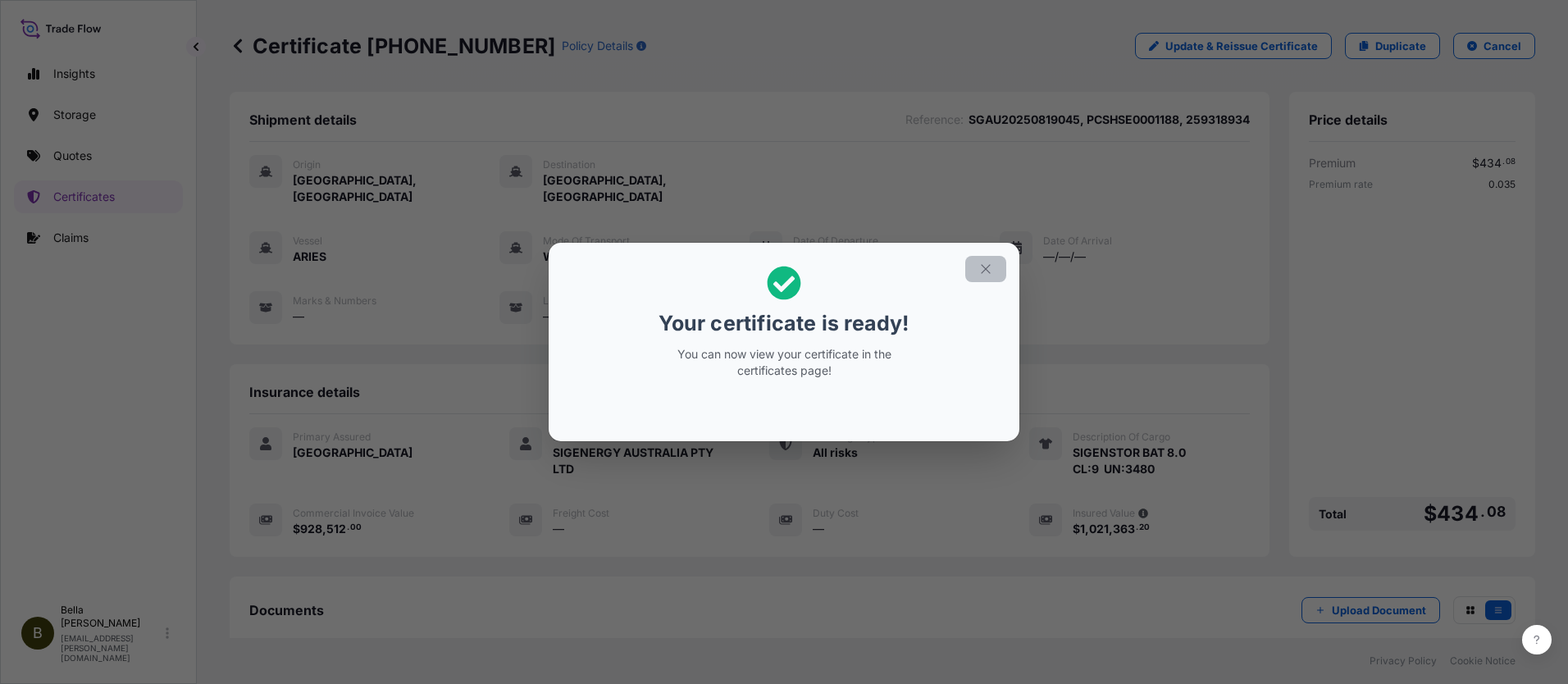
click at [984, 263] on icon "button" at bounding box center [986, 269] width 15 height 15
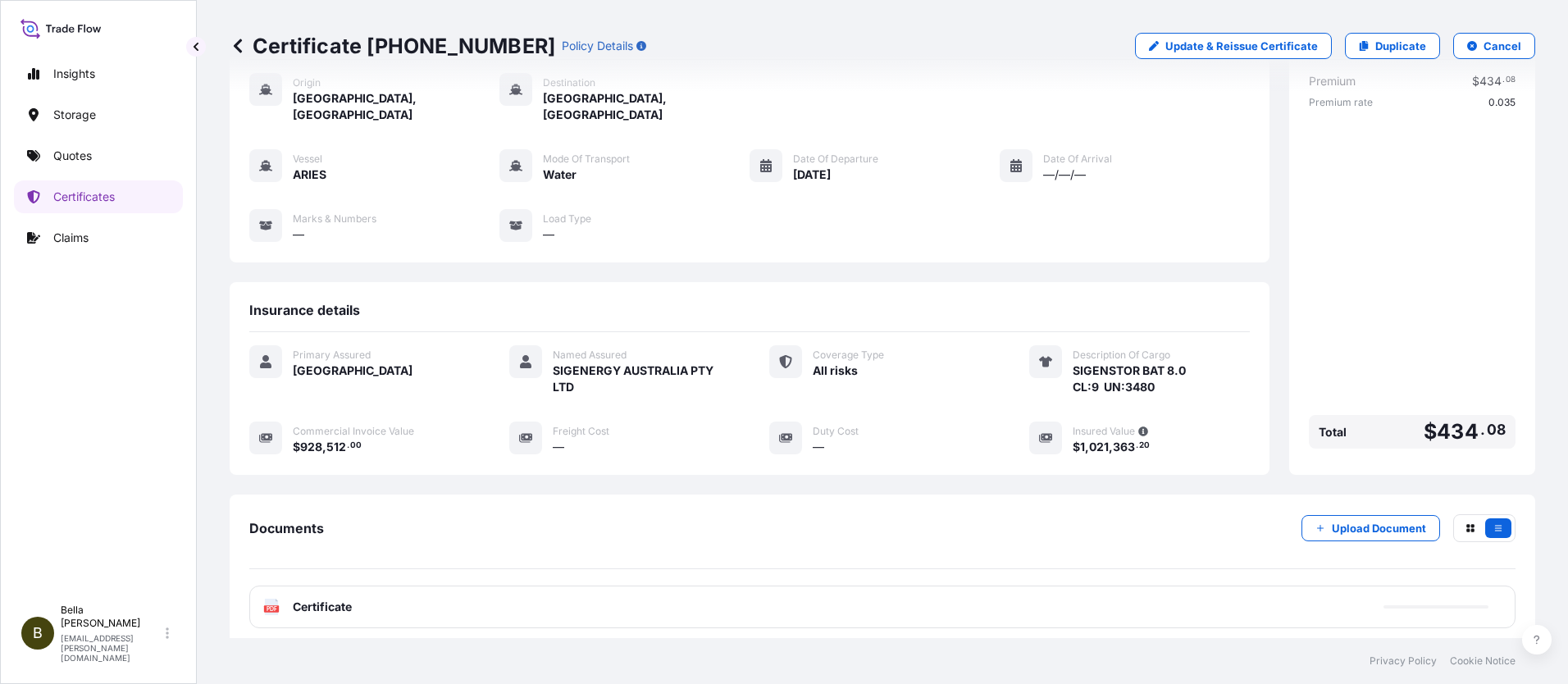
scroll to position [164, 0]
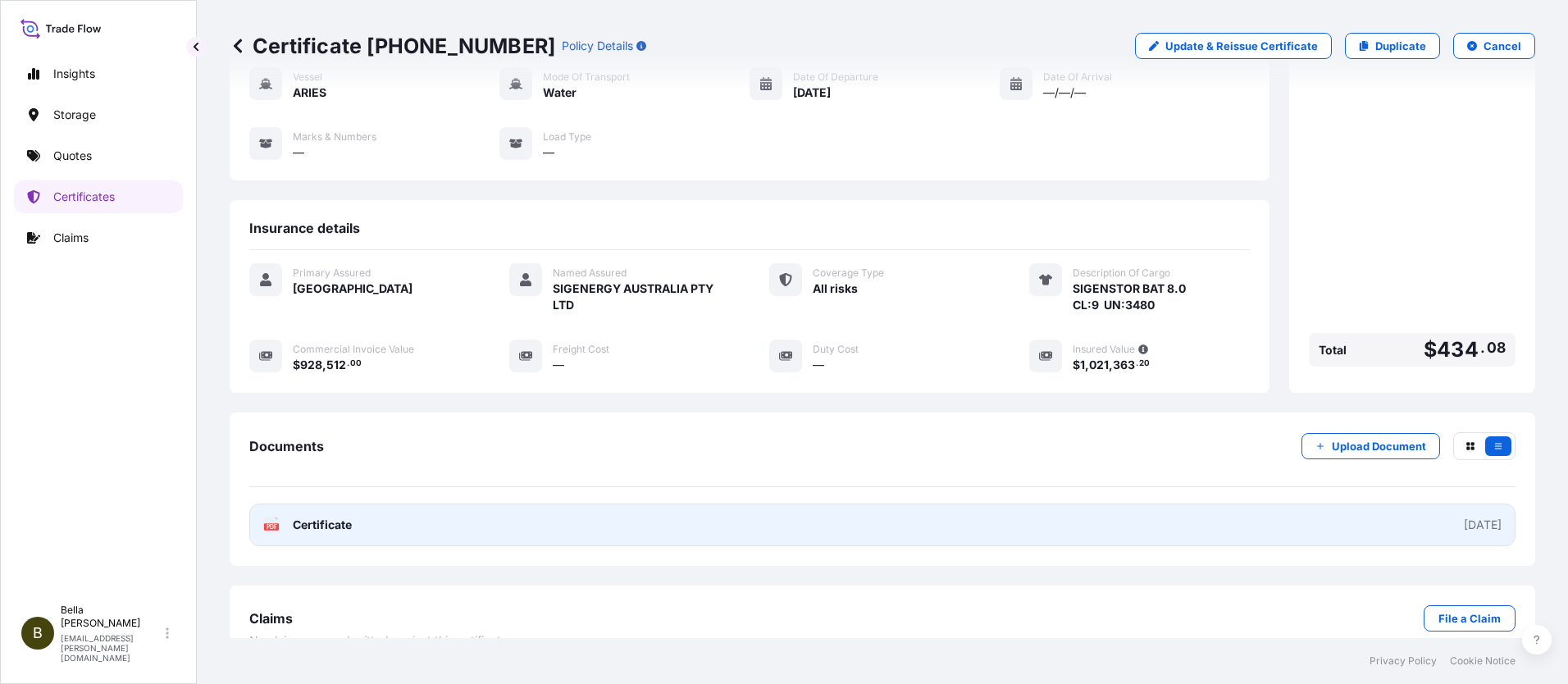
click at [757, 518] on link "PDF Certificate [DATE]" at bounding box center [883, 525] width 1267 height 43
